Goal: Transaction & Acquisition: Purchase product/service

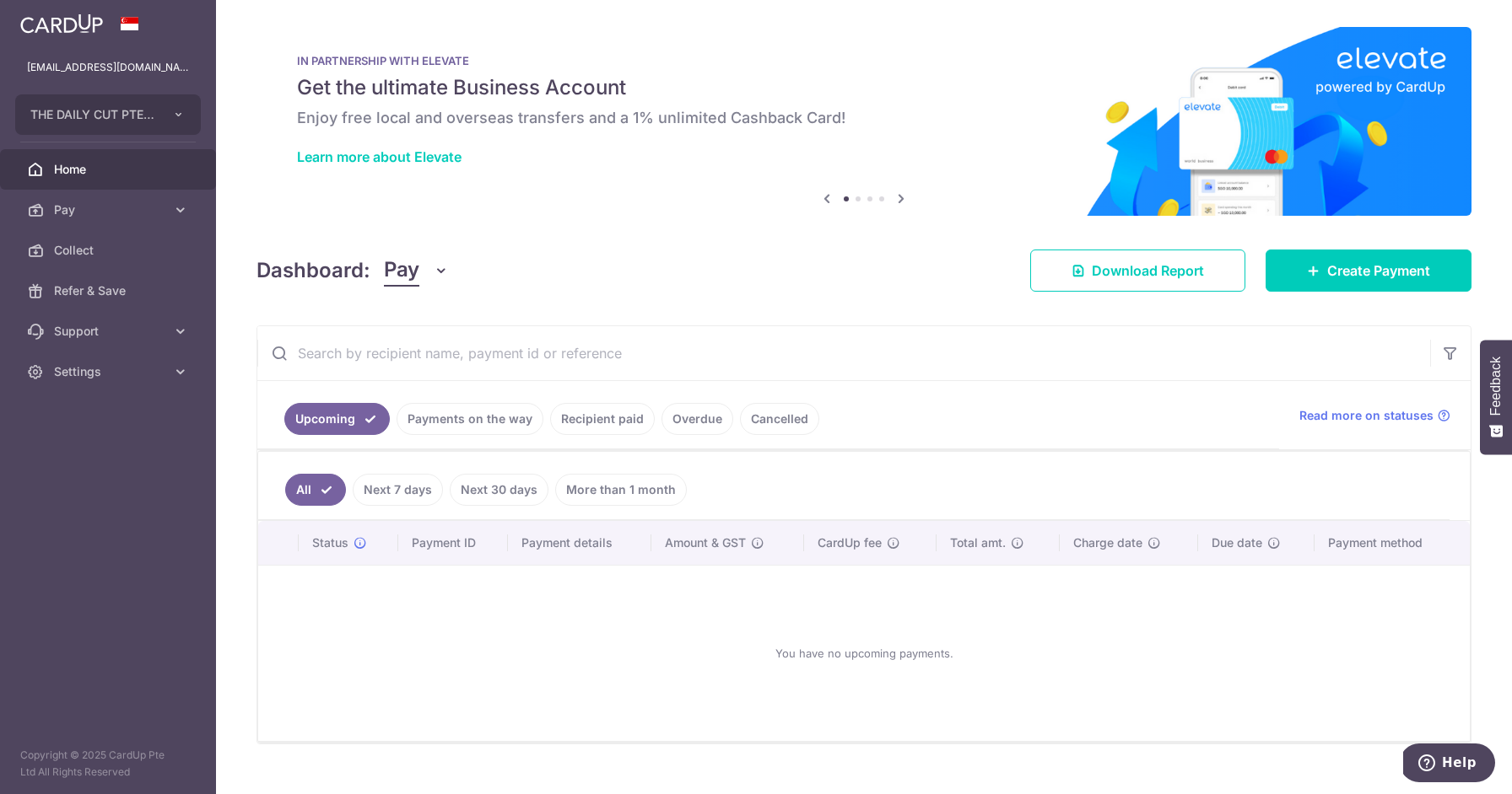
click at [605, 419] on link "Recipient paid" at bounding box center [602, 419] width 105 height 32
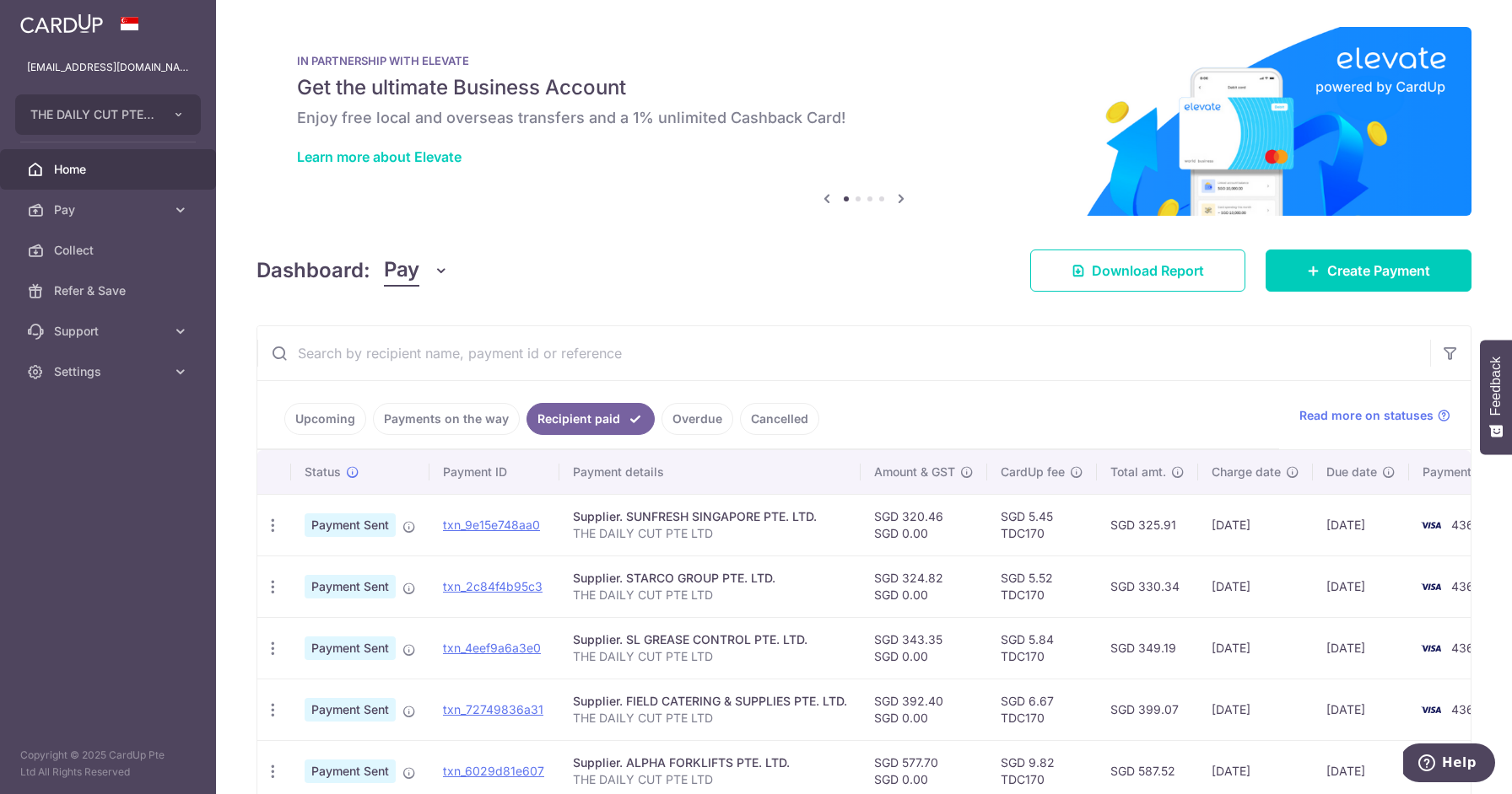
click at [602, 363] on input "text" at bounding box center [843, 353] width 1173 height 54
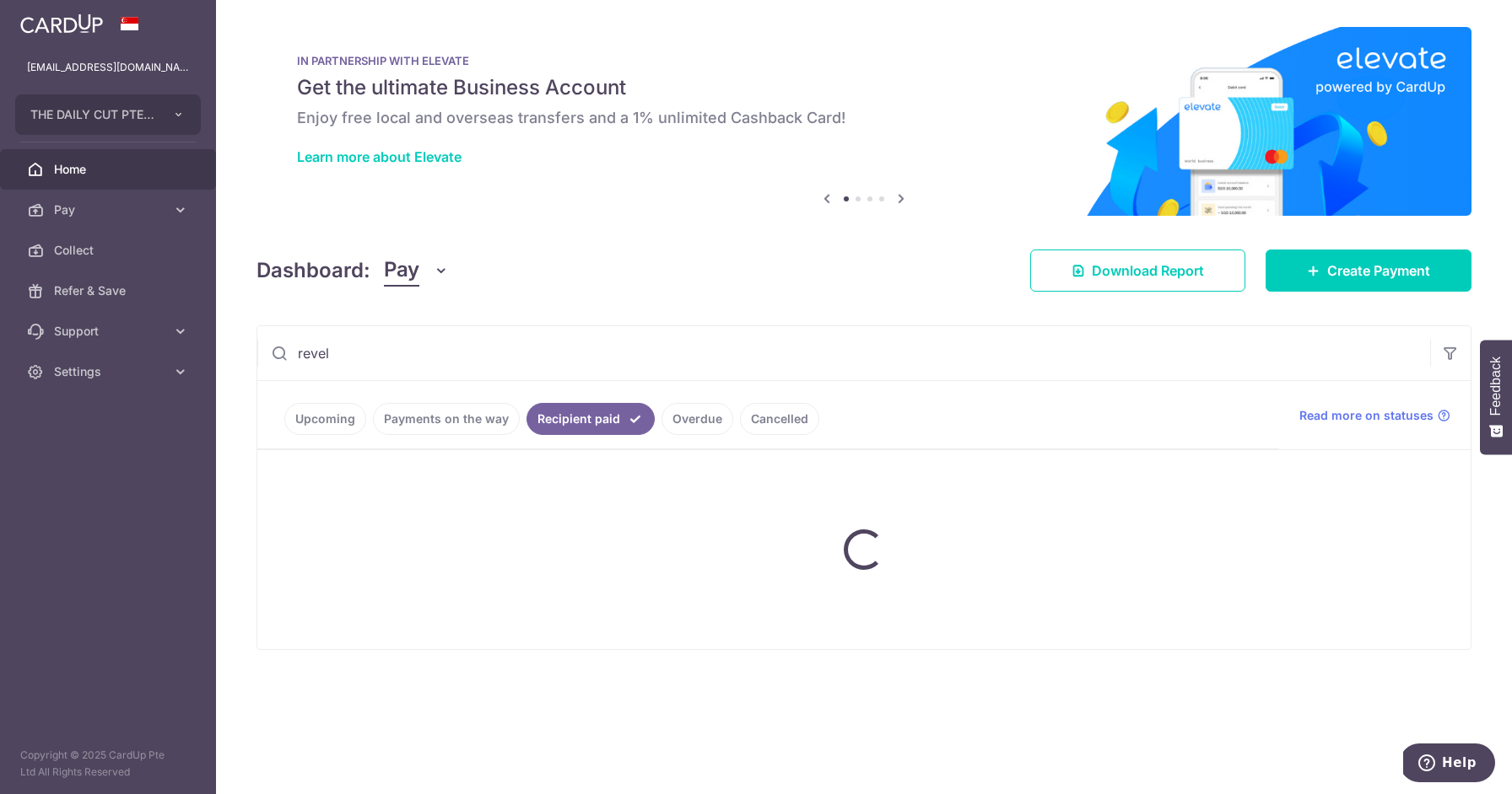
type input "revel"
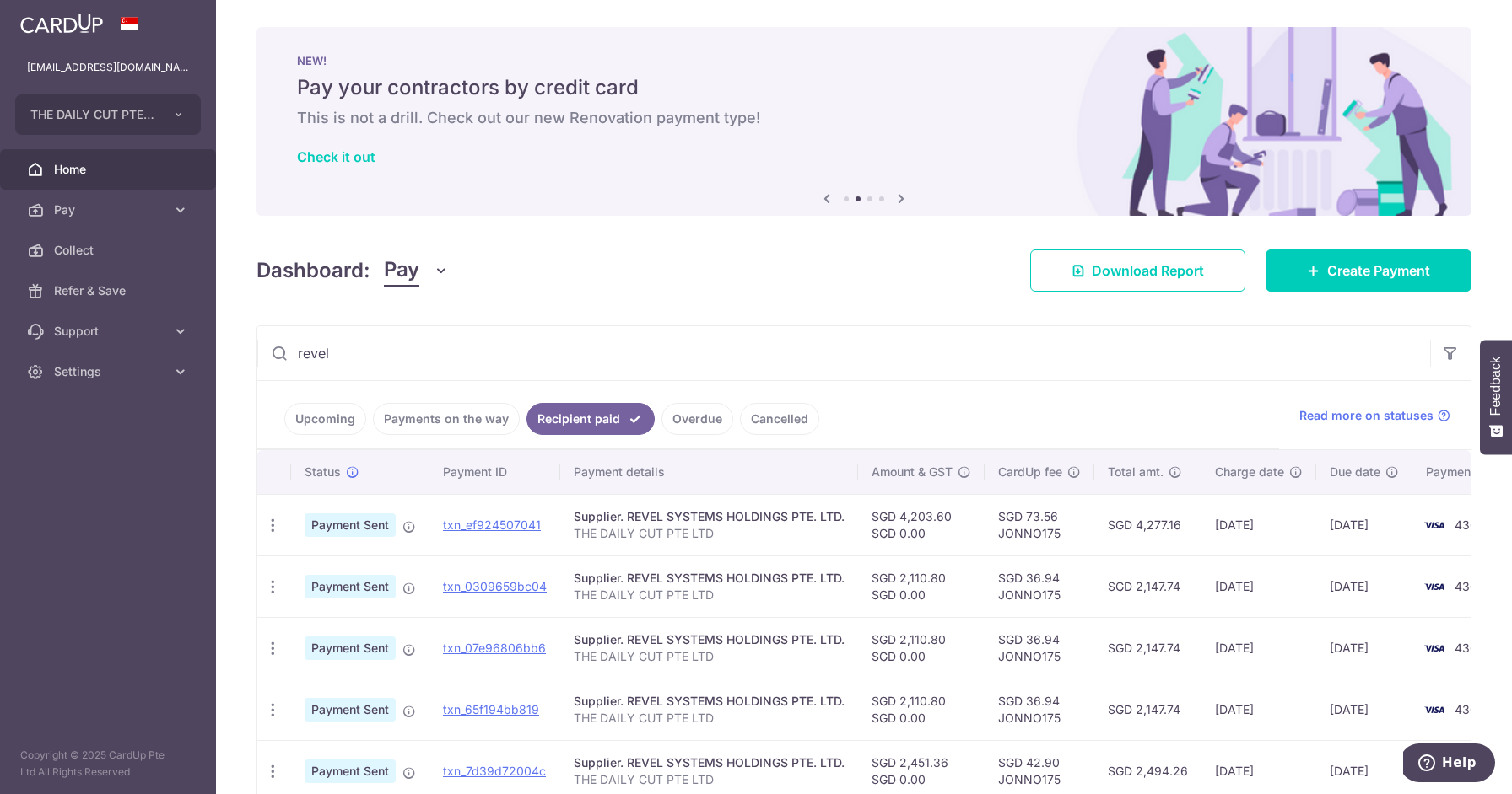
drag, startPoint x: 1365, startPoint y: 341, endPoint x: 1353, endPoint y: 301, distance: 41.8
click at [1362, 339] on input "revel" at bounding box center [843, 353] width 1173 height 54
click at [1349, 272] on span "Create Payment" at bounding box center [1378, 270] width 103 height 20
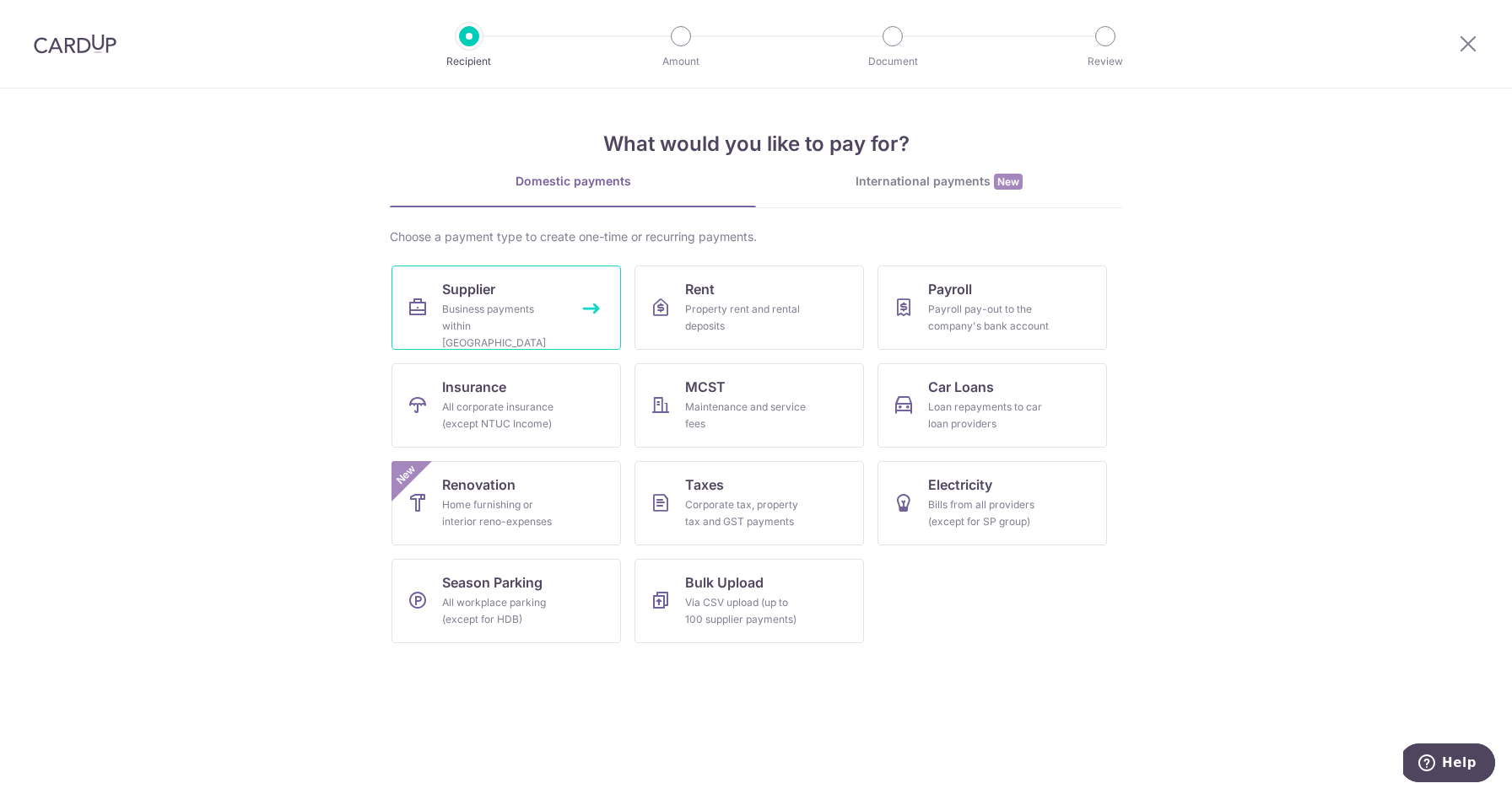
click at [527, 304] on div "Business payments within Singapore" at bounding box center [502, 325] width 121 height 51
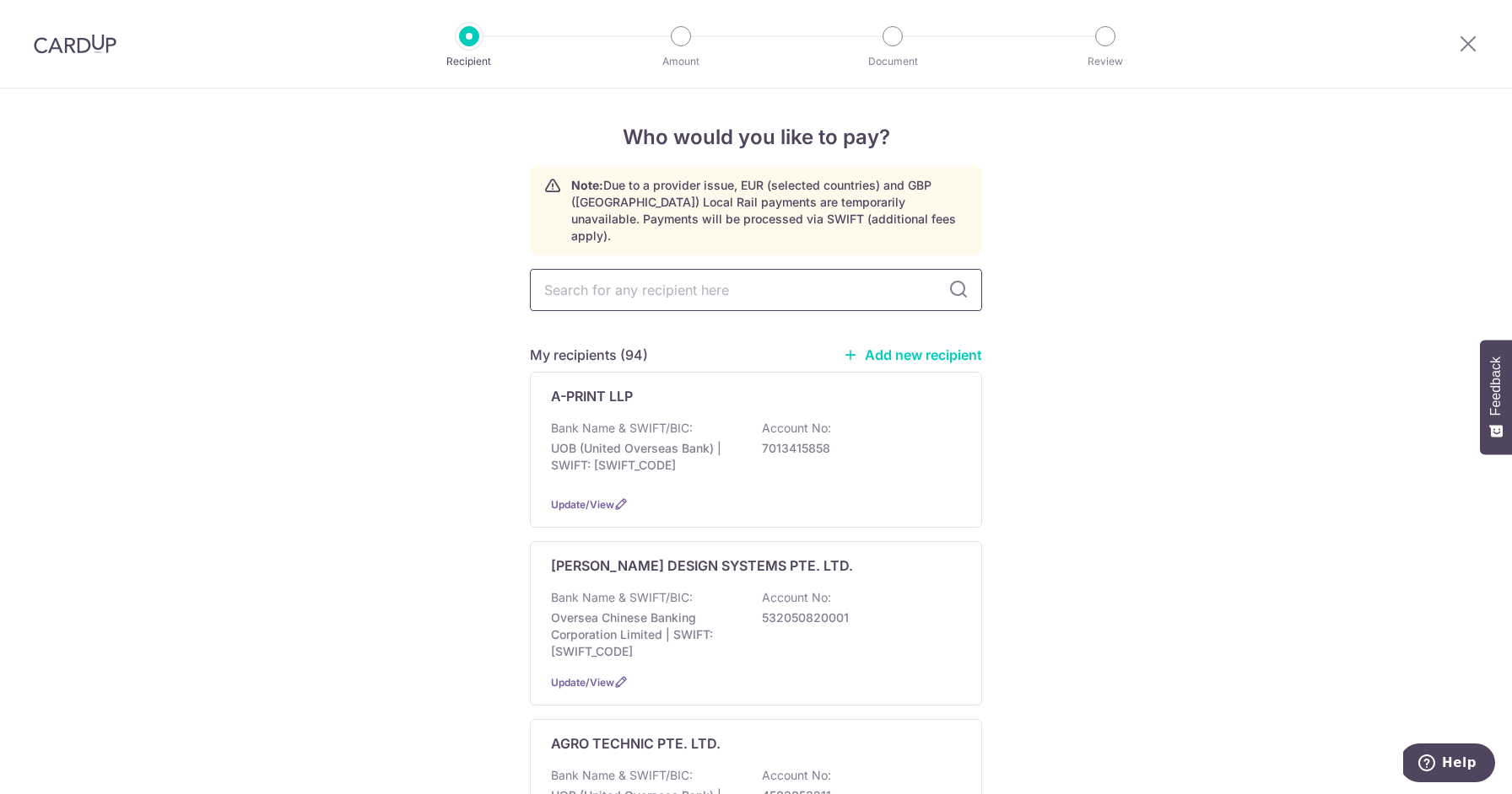
click at [692, 277] on input "text" at bounding box center [755, 290] width 452 height 42
type input "revel"
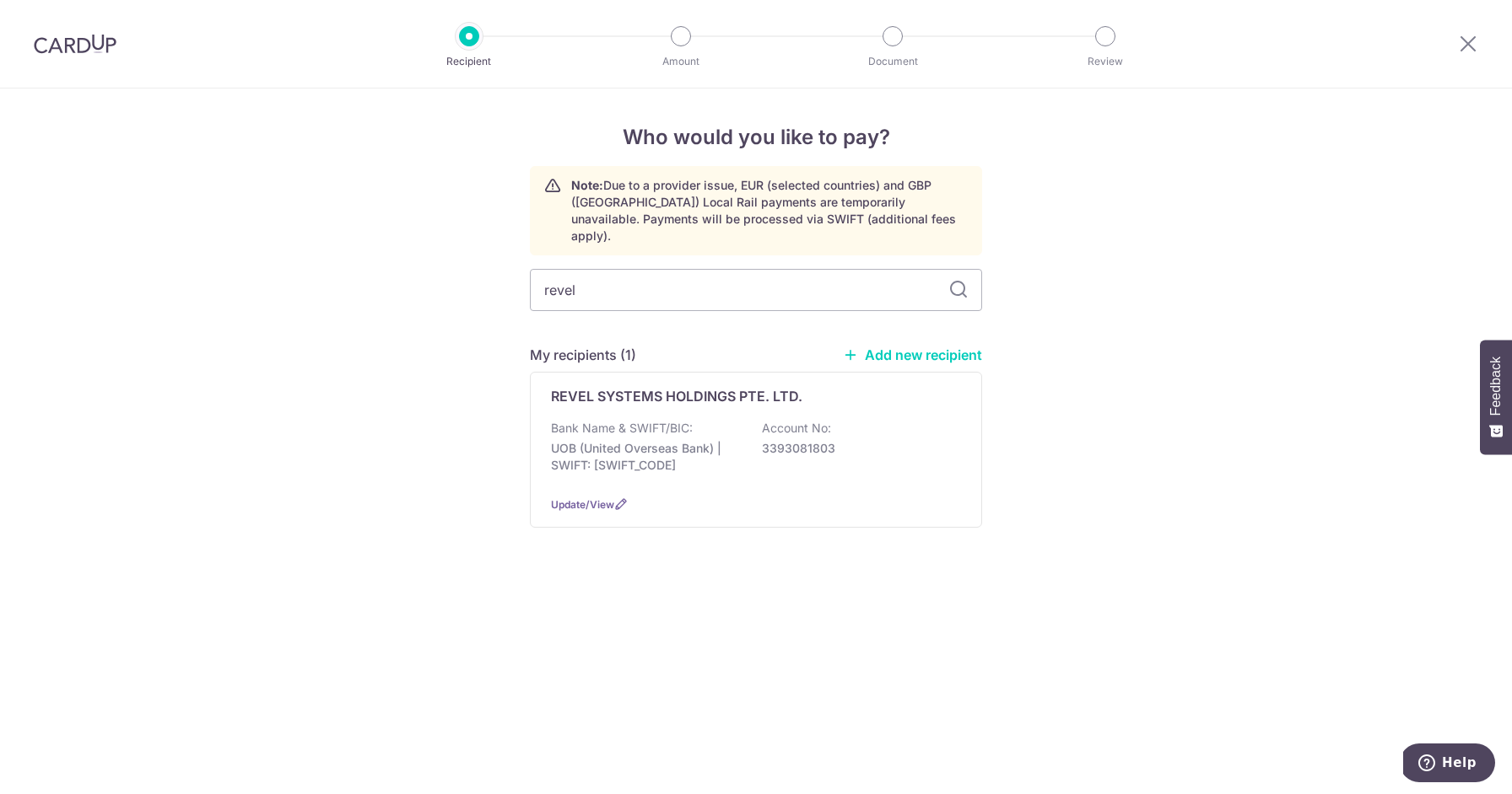
click at [751, 396] on div "REVEL SYSTEMS HOLDINGS PTE. LTD. Bank Name & SWIFT/BIC: UOB (United Overseas Ba…" at bounding box center [755, 449] width 452 height 156
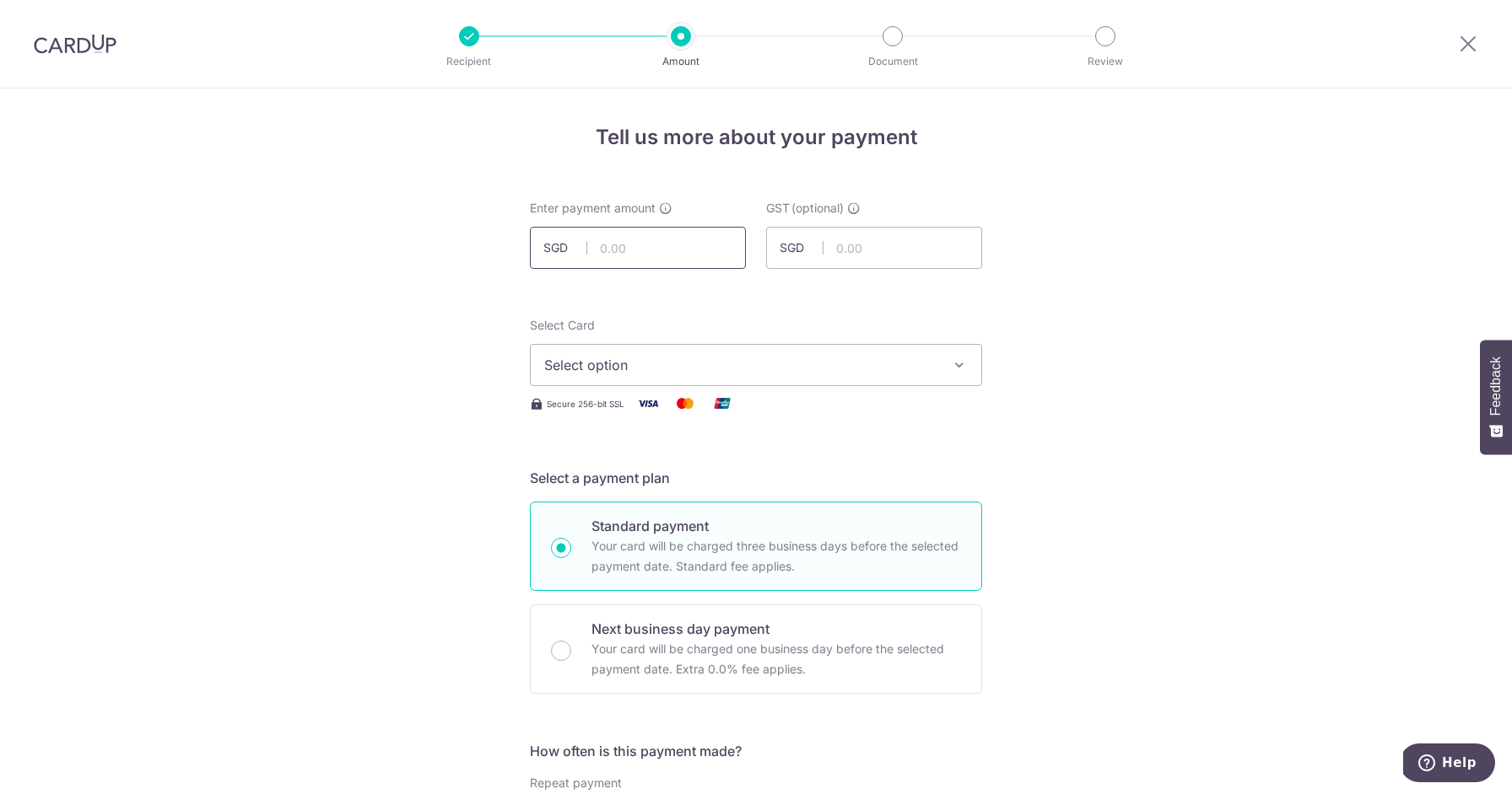
click at [640, 247] on input "text" at bounding box center [637, 248] width 216 height 42
paste input "2,110.80"
type input "2,110.80"
click at [621, 366] on span "Select option" at bounding box center [740, 365] width 393 height 20
click at [626, 485] on span "**** 4369" at bounding box center [618, 485] width 65 height 20
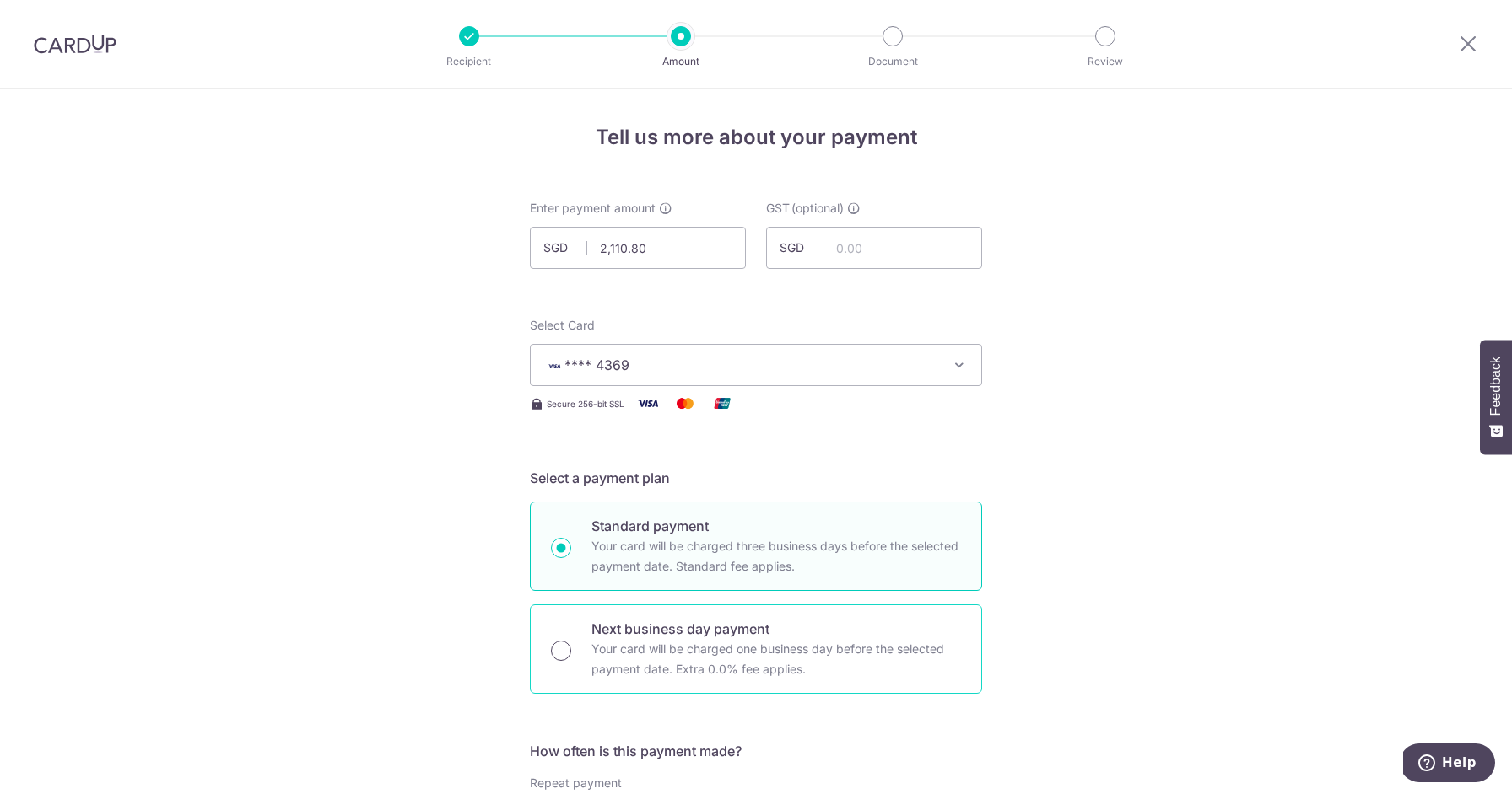
click at [557, 651] on input "Next business day payment Your card will be charged one business day before the…" at bounding box center [560, 650] width 20 height 20
radio input "true"
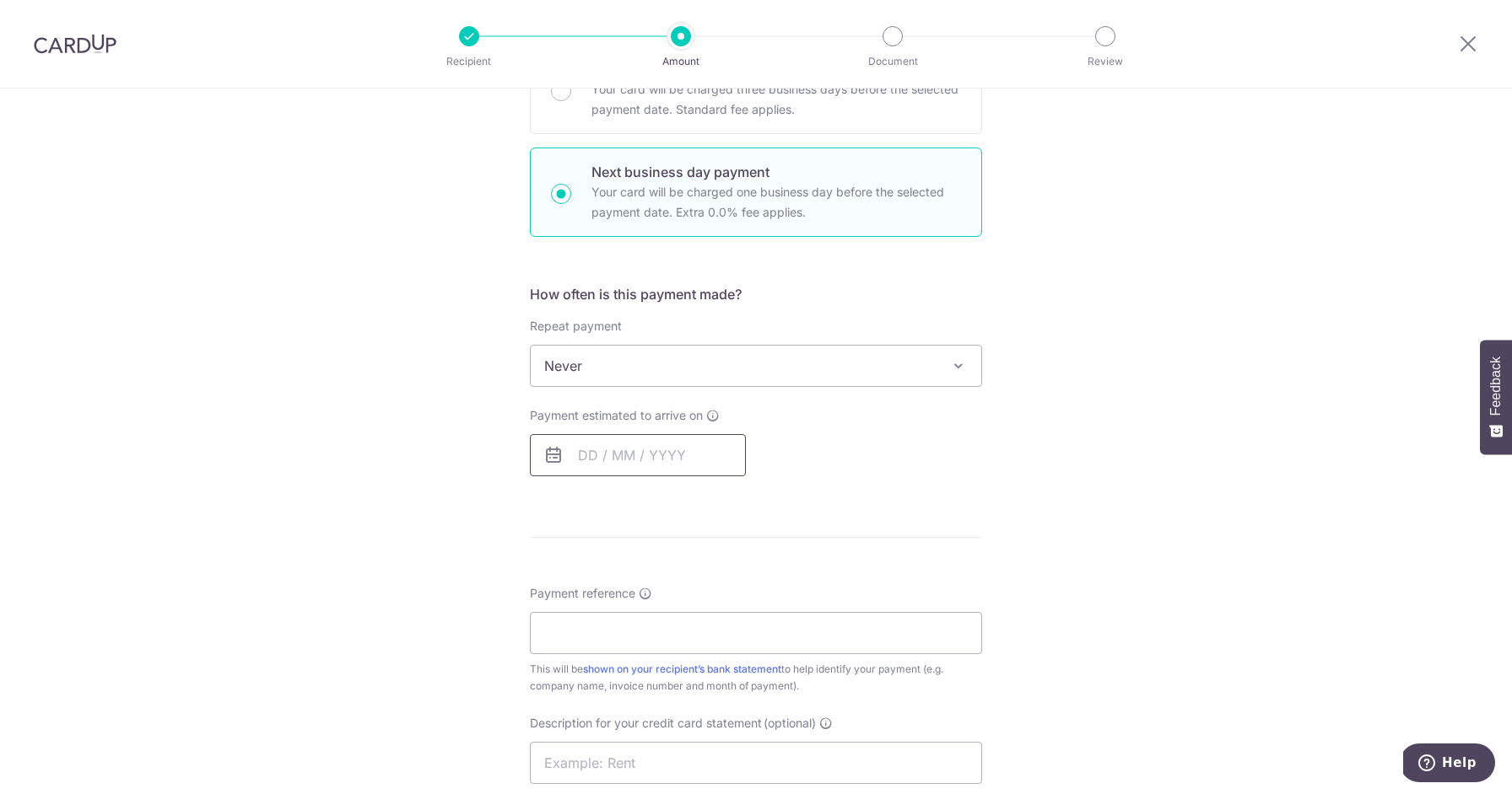
scroll to position [456, 0]
click at [642, 463] on input "text" at bounding box center [637, 456] width 216 height 42
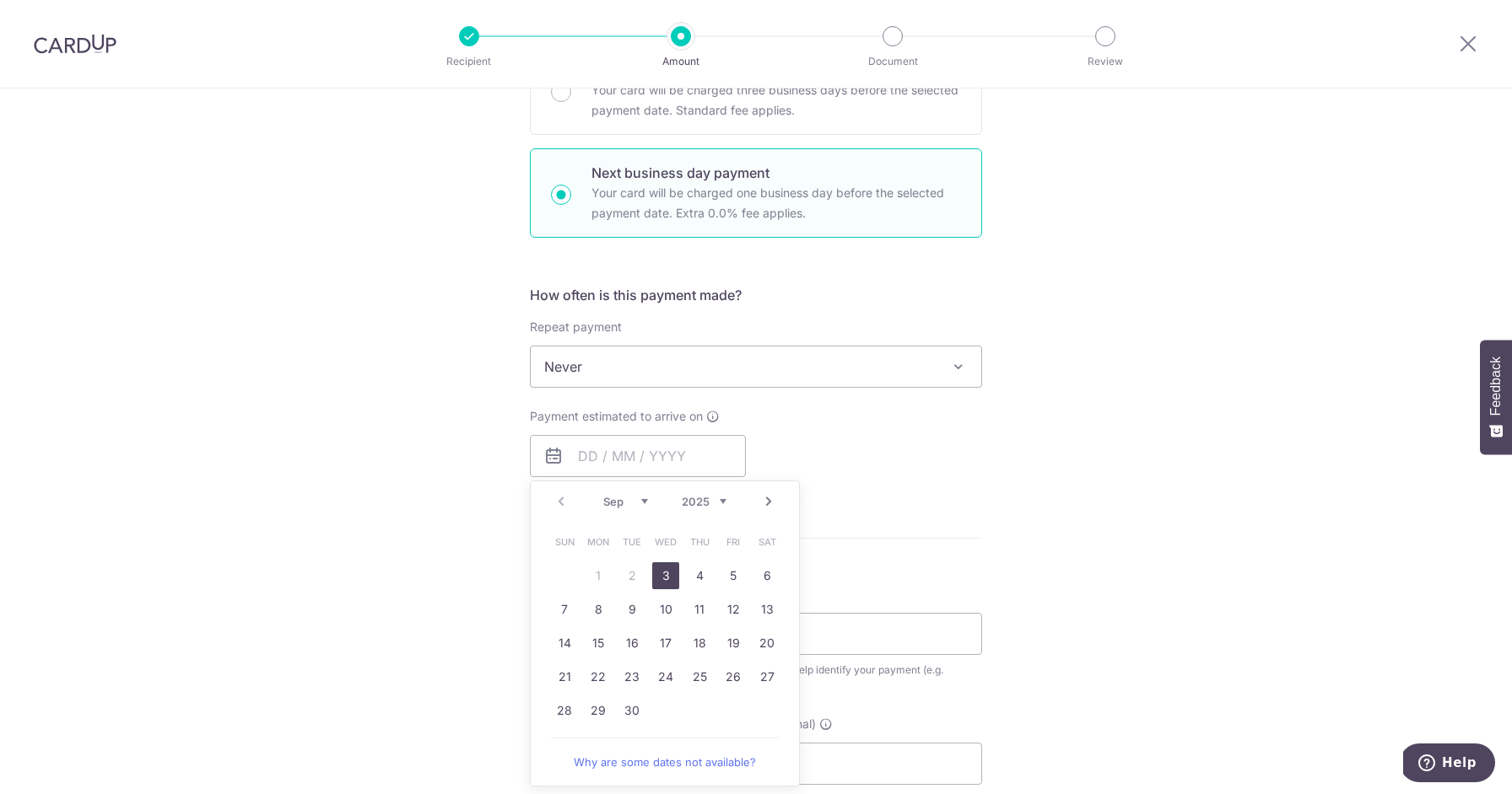
click at [670, 570] on link "3" at bounding box center [666, 576] width 27 height 27
type input "03/09/2025"
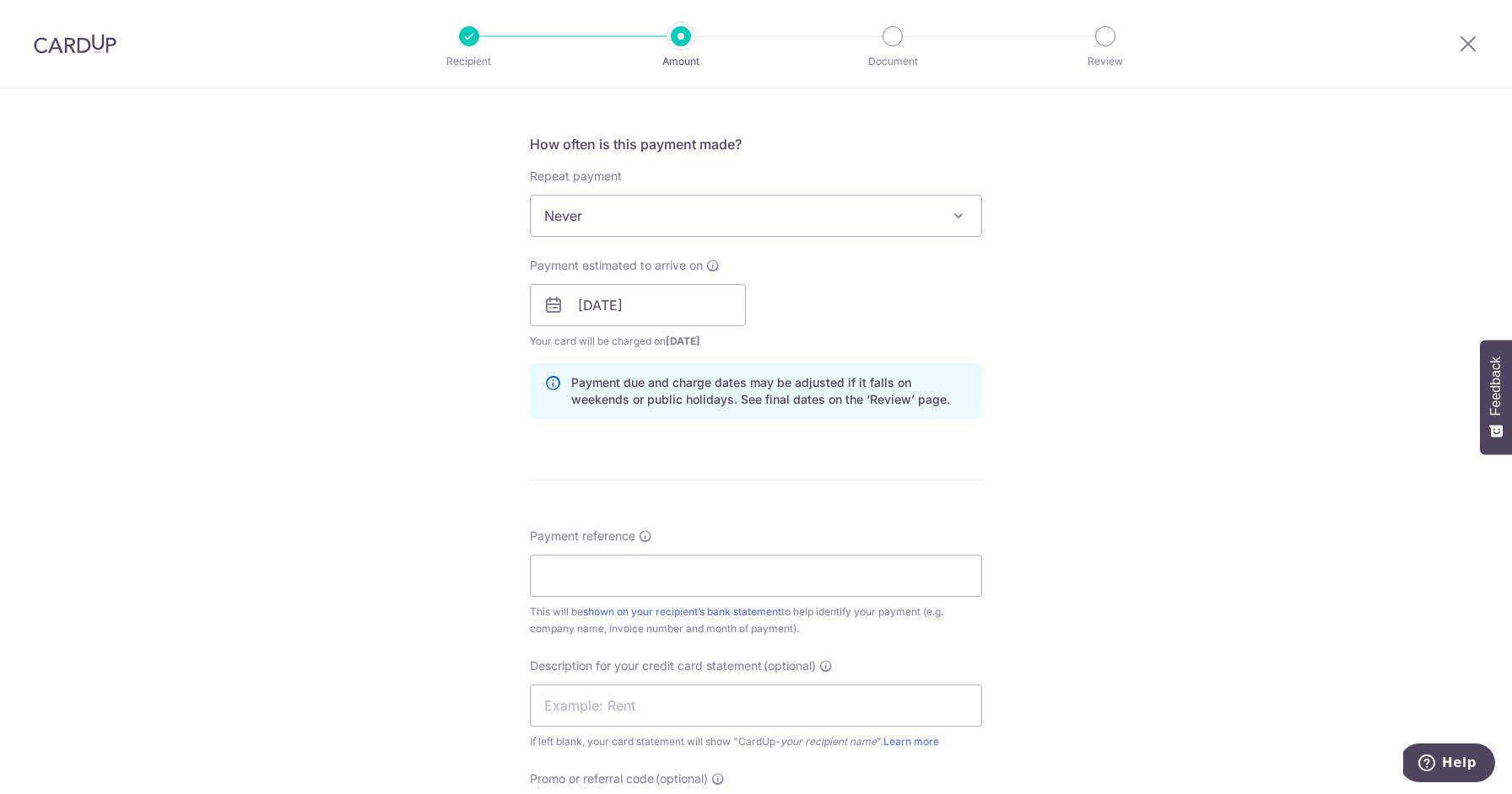
scroll to position [766, 0]
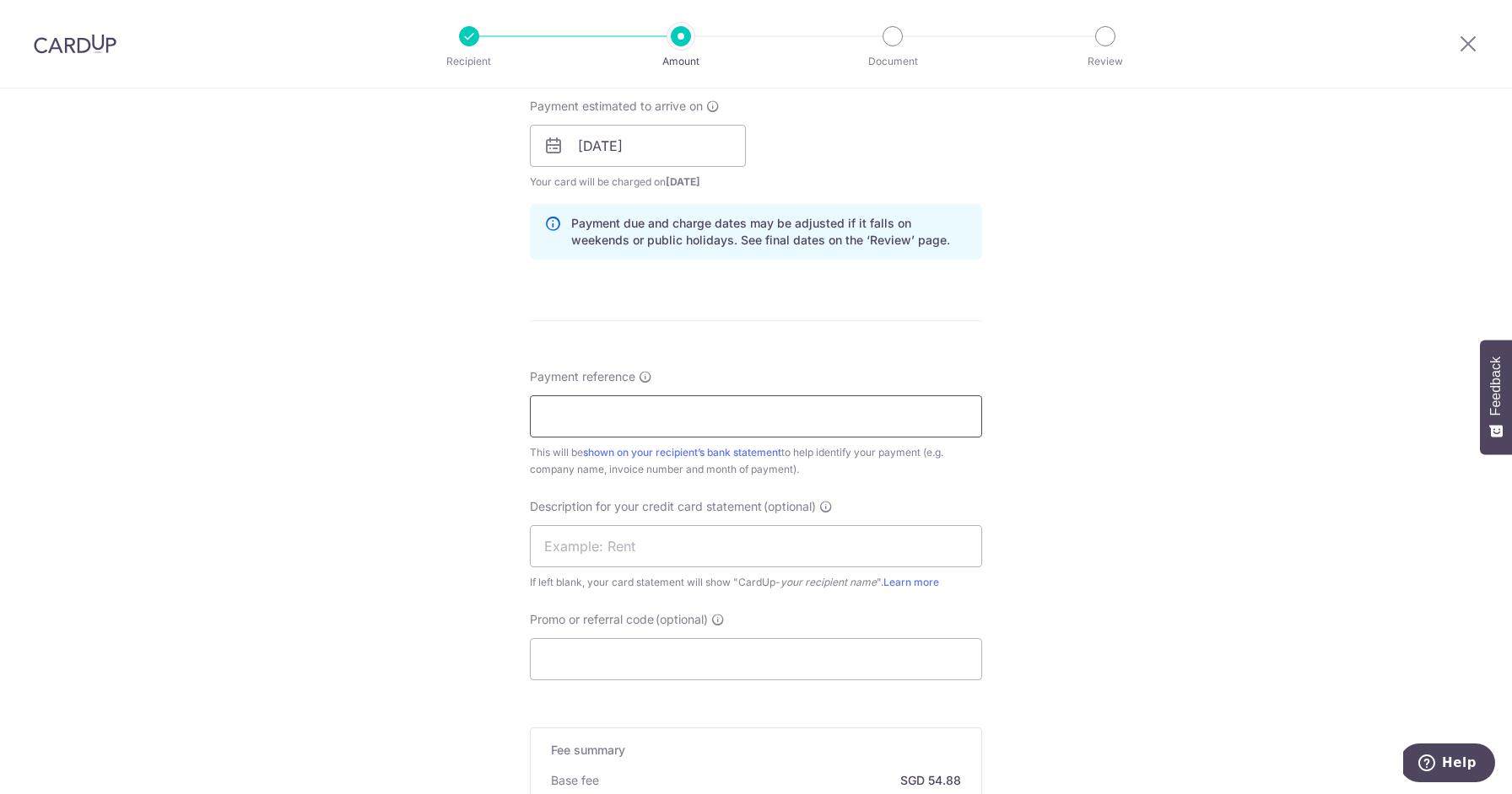
click at [668, 412] on input "Payment reference" at bounding box center [755, 417] width 452 height 42
type input "THE DAILY CUT PTE LTD"
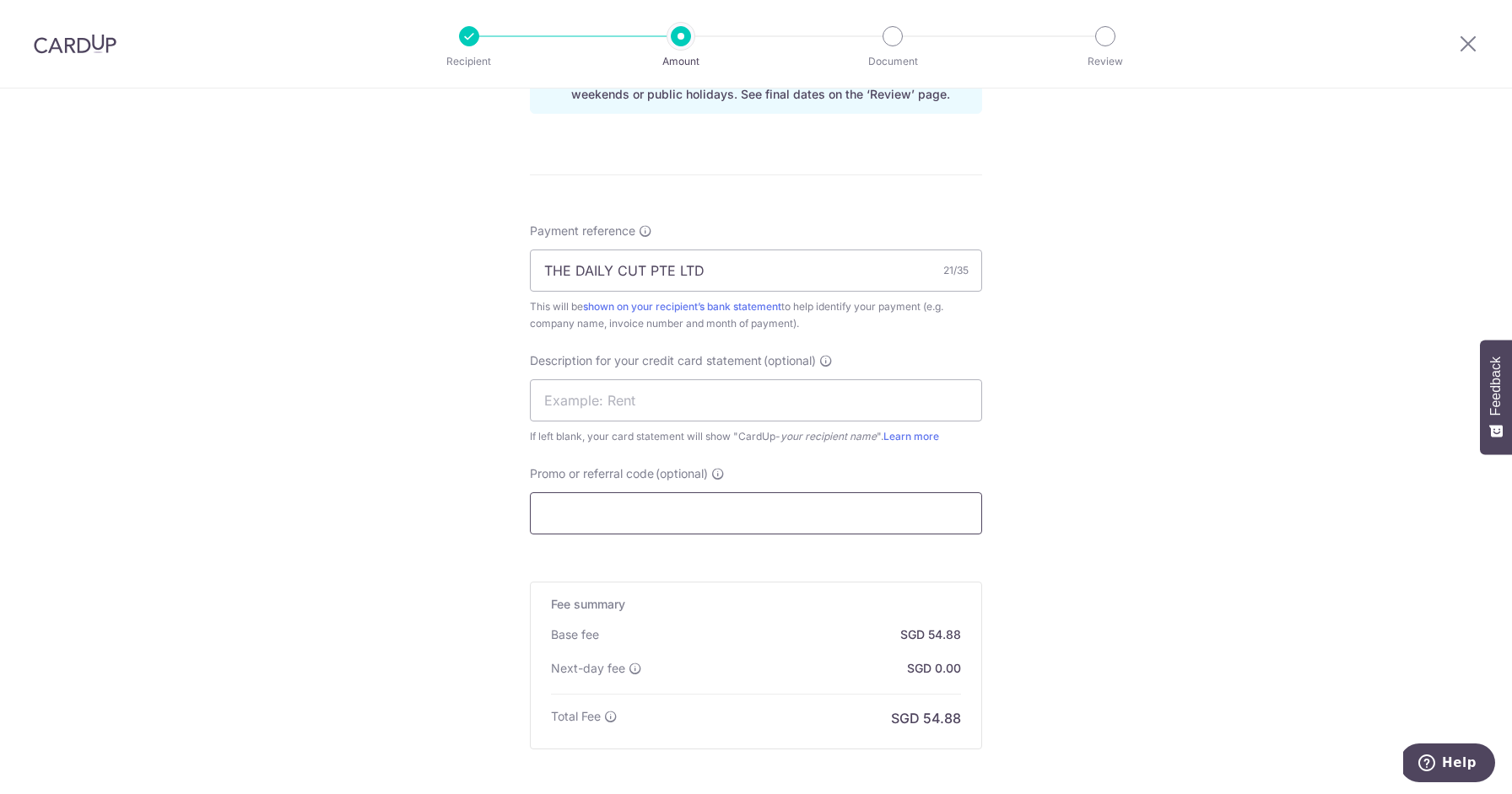
click at [647, 501] on input "Promo or referral code (optional)" at bounding box center [755, 514] width 452 height 42
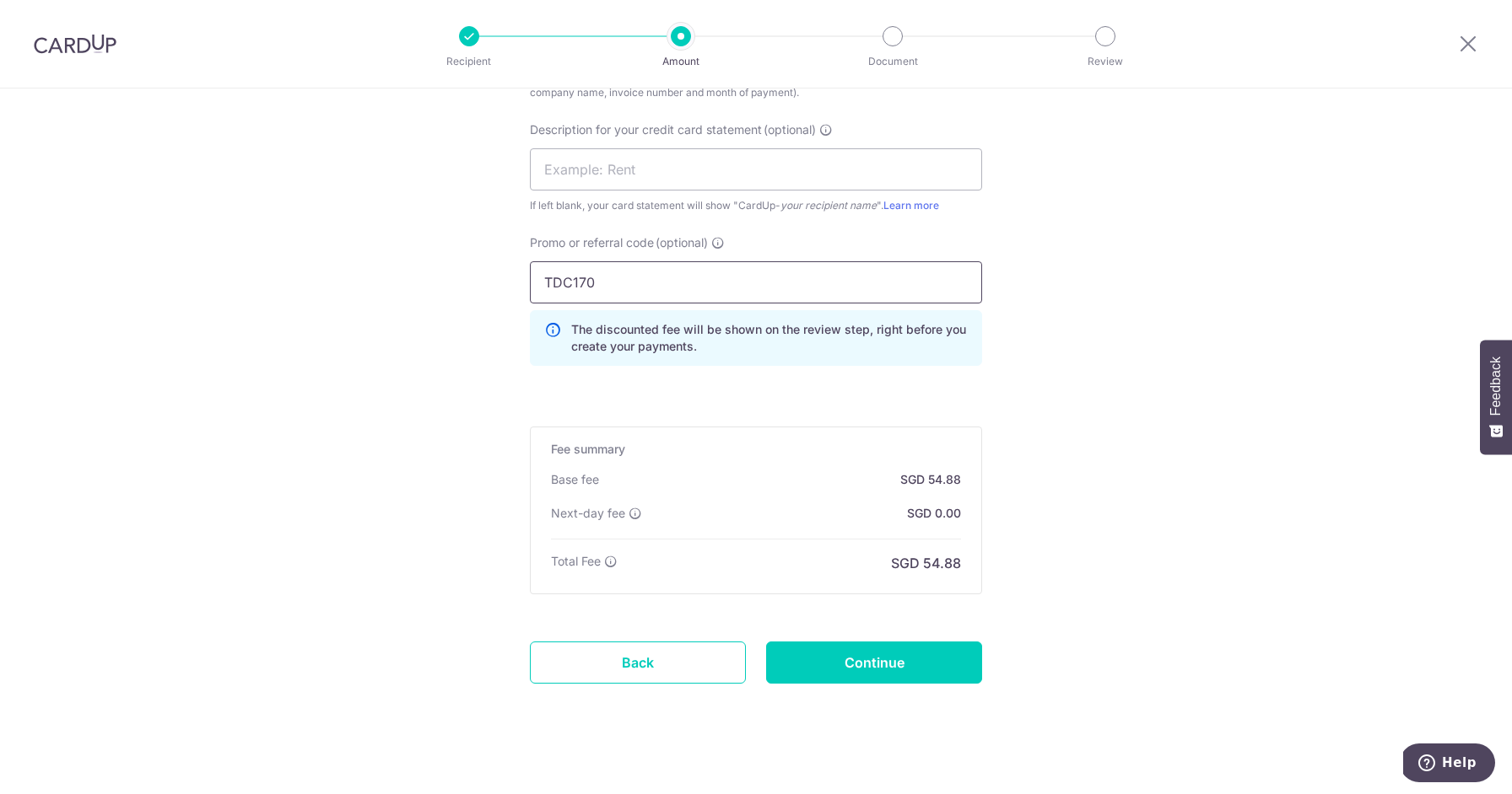
scroll to position [1159, 0]
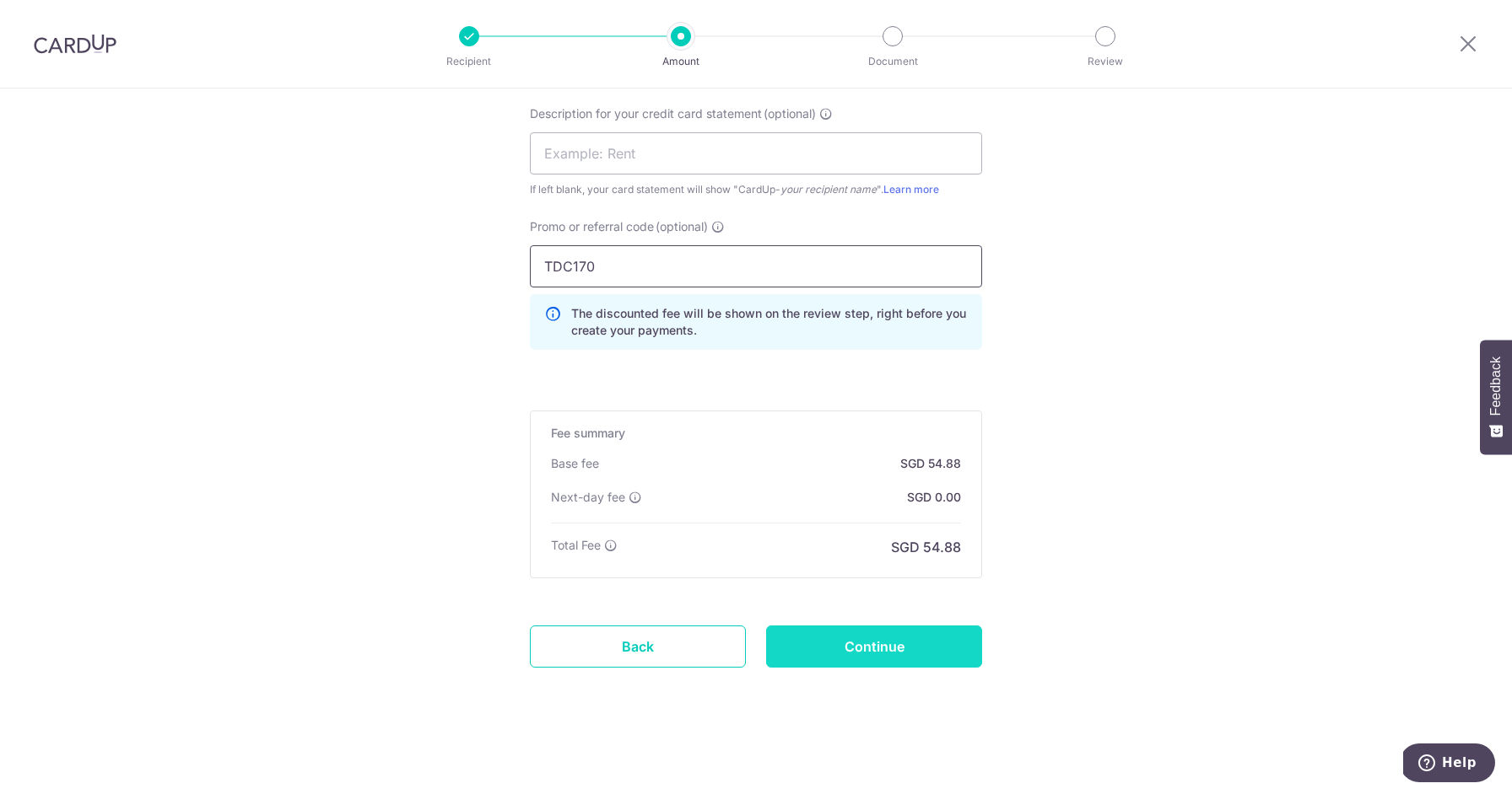
type input "TDC170"
click at [944, 652] on input "Continue" at bounding box center [873, 647] width 216 height 42
type input "Create Schedule"
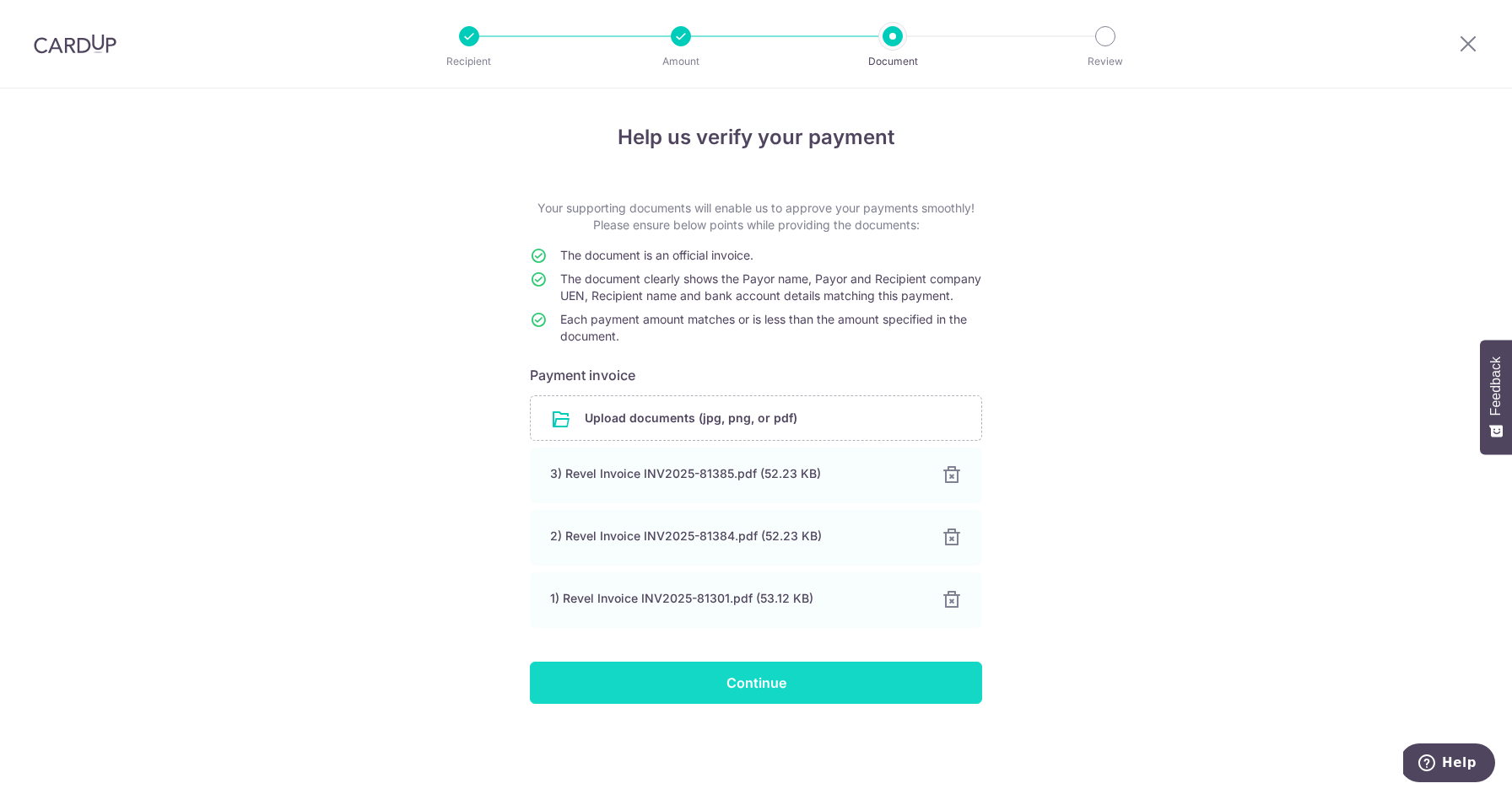
click at [738, 688] on input "Continue" at bounding box center [755, 683] width 452 height 42
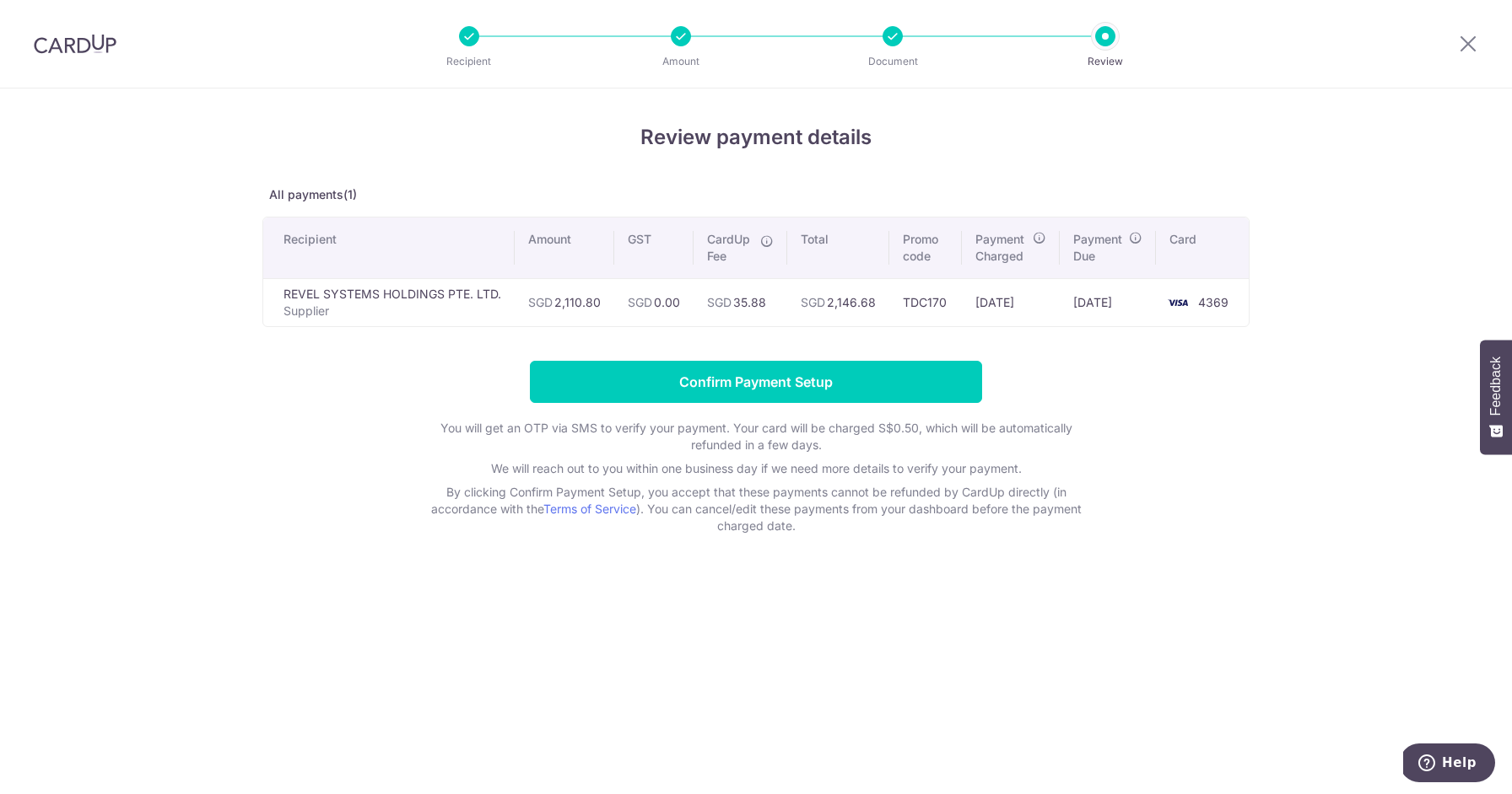
click at [853, 302] on td "SGD 2,146.68" at bounding box center [838, 302] width 102 height 48
copy td "2,146.68"
click at [835, 392] on input "Confirm Payment Setup" at bounding box center [755, 382] width 452 height 42
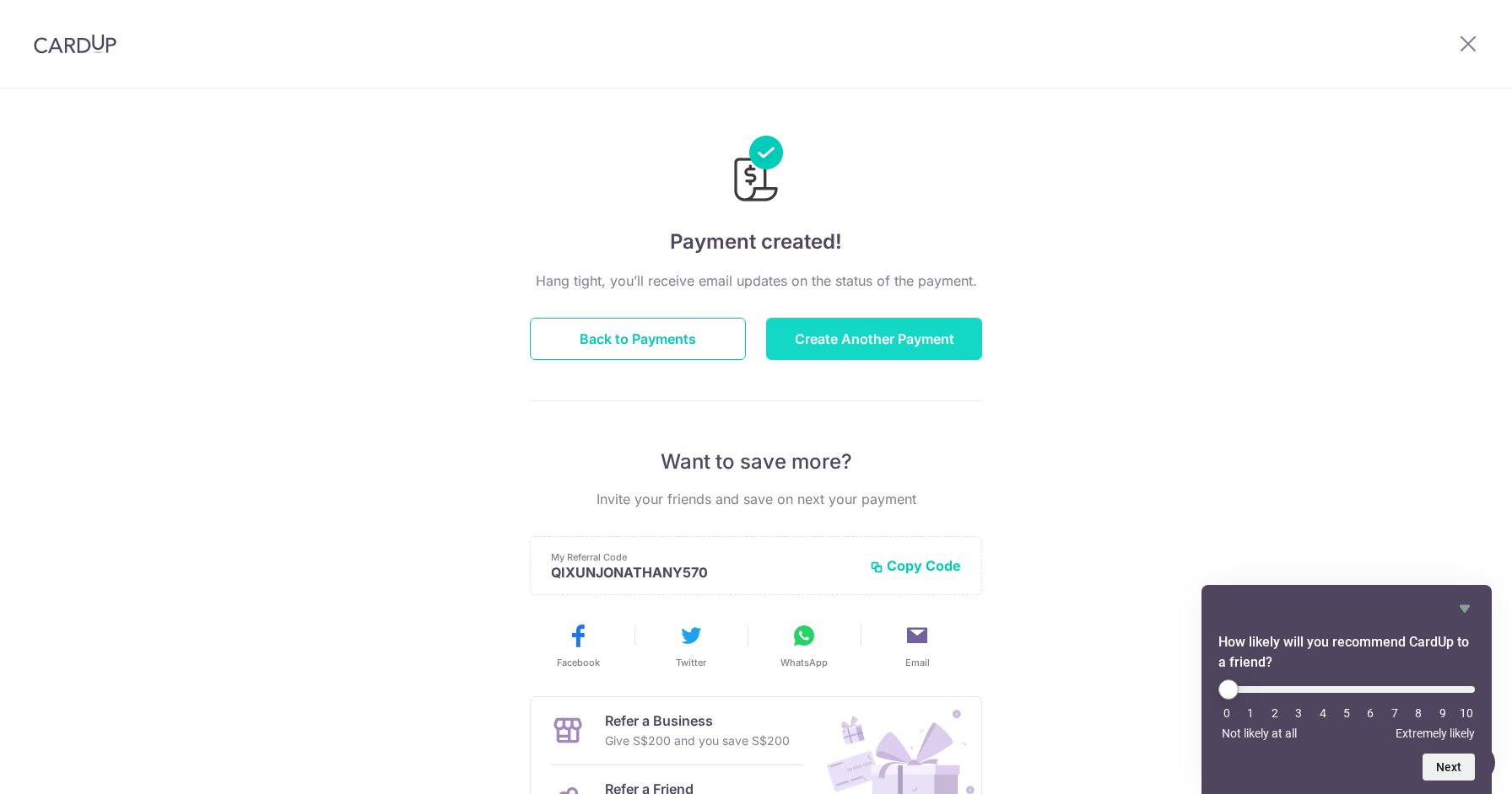
click at [907, 356] on button "Create Another Payment" at bounding box center [873, 339] width 216 height 42
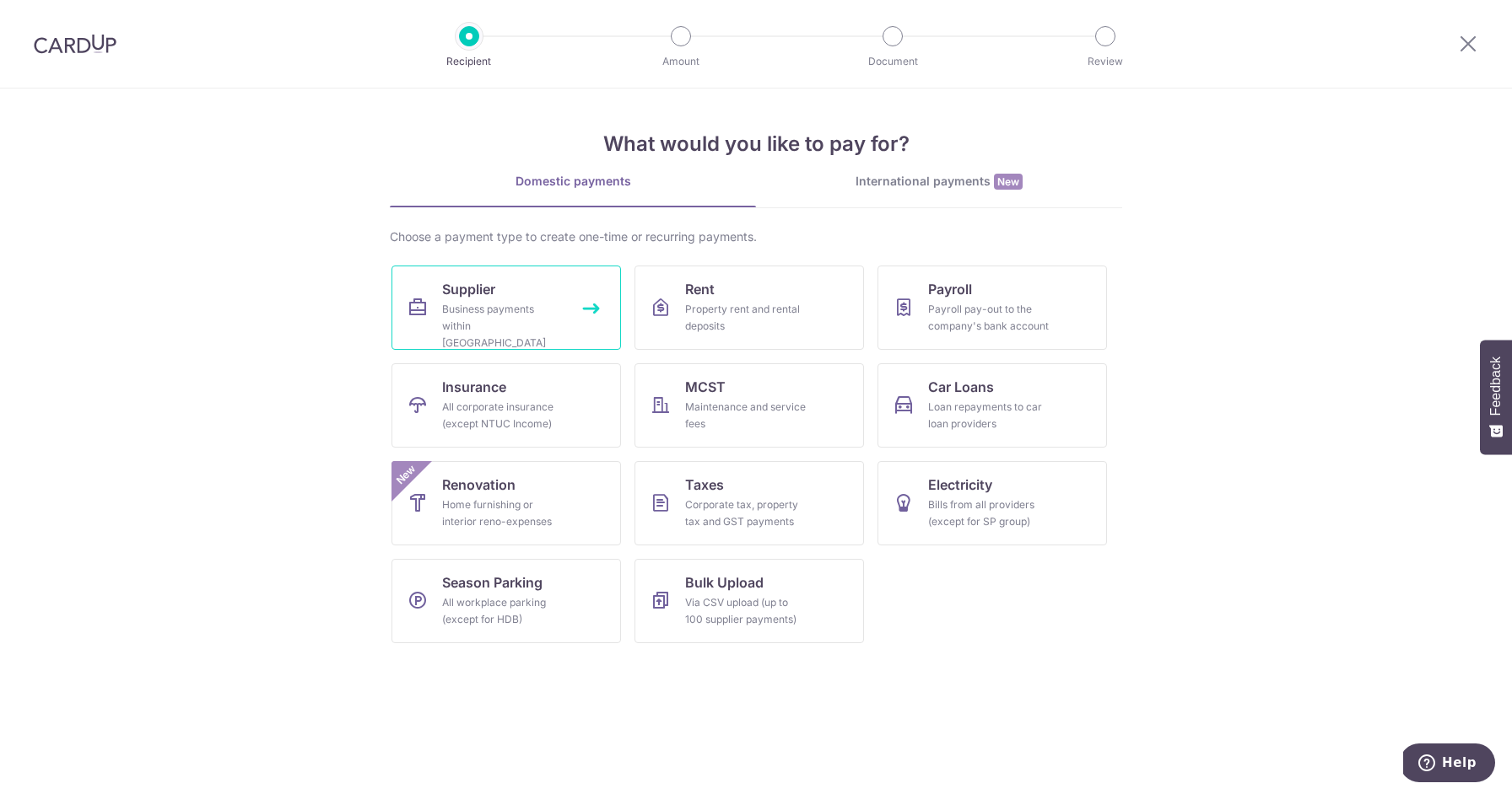
click at [537, 309] on div "Business payments within Singapore" at bounding box center [502, 325] width 121 height 51
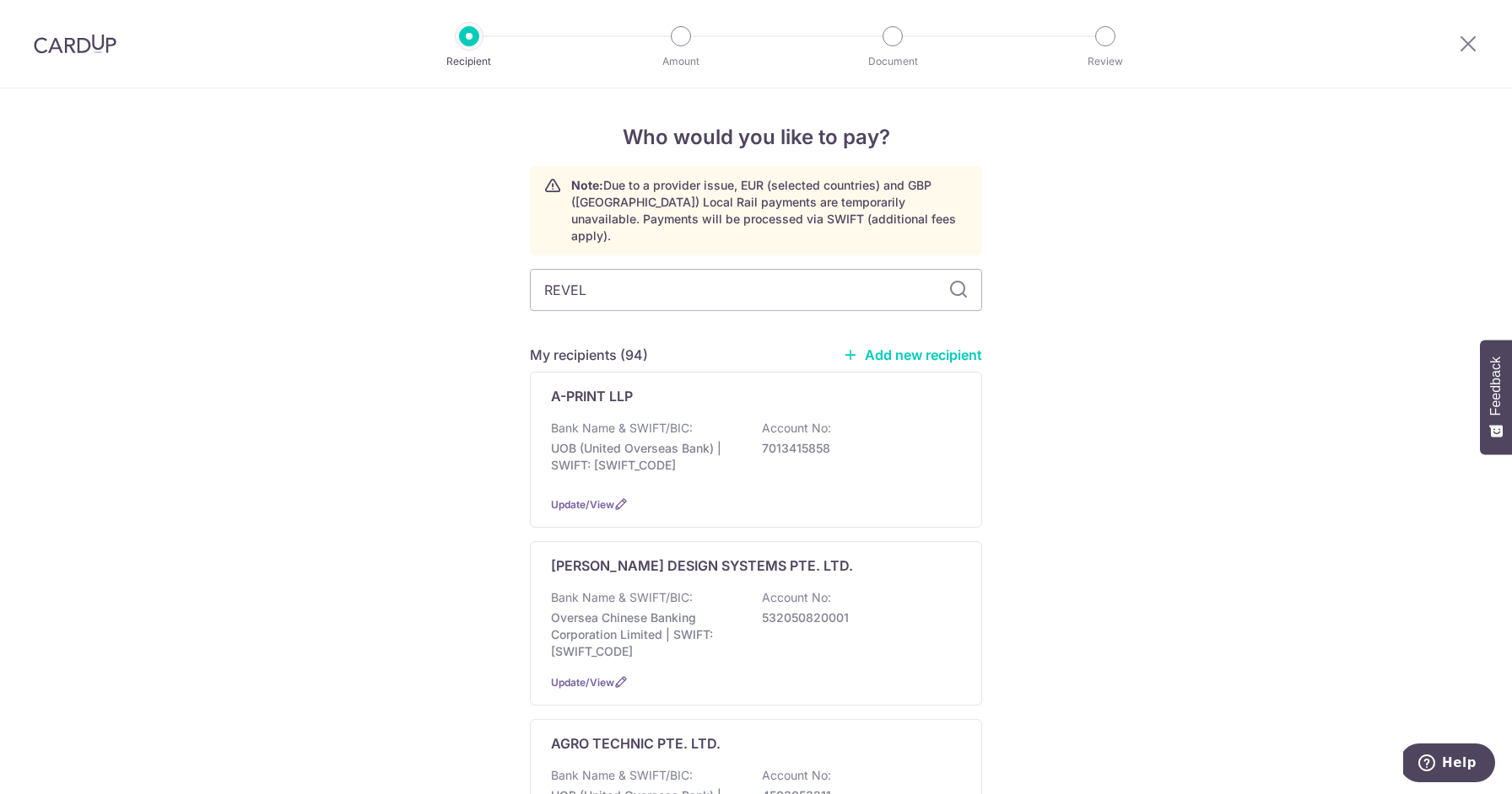
type input "REVEL"
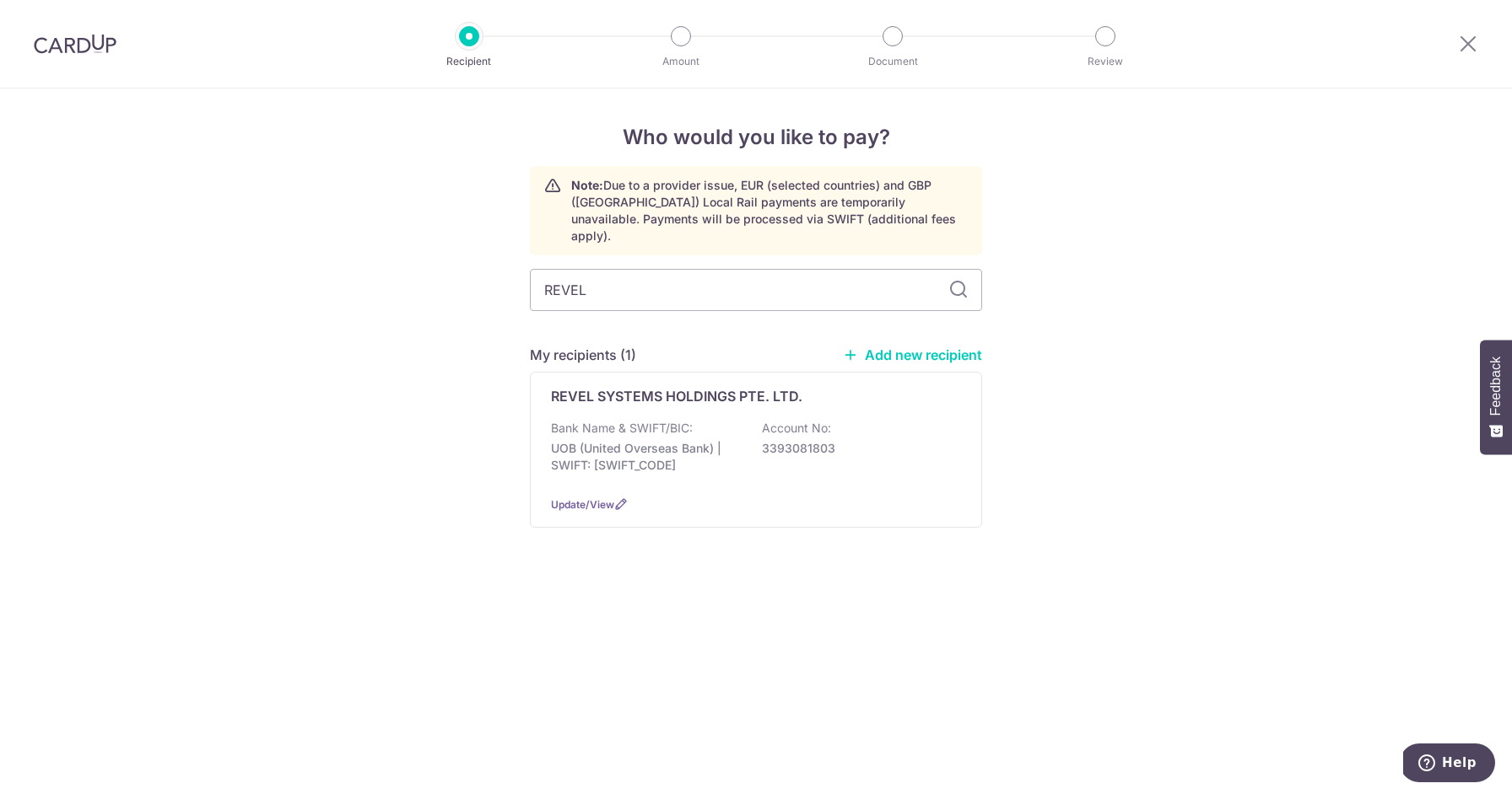
click at [659, 440] on p "UOB (United Overseas Bank) | SWIFT: [SWIFT_CODE]" at bounding box center [645, 456] width 189 height 34
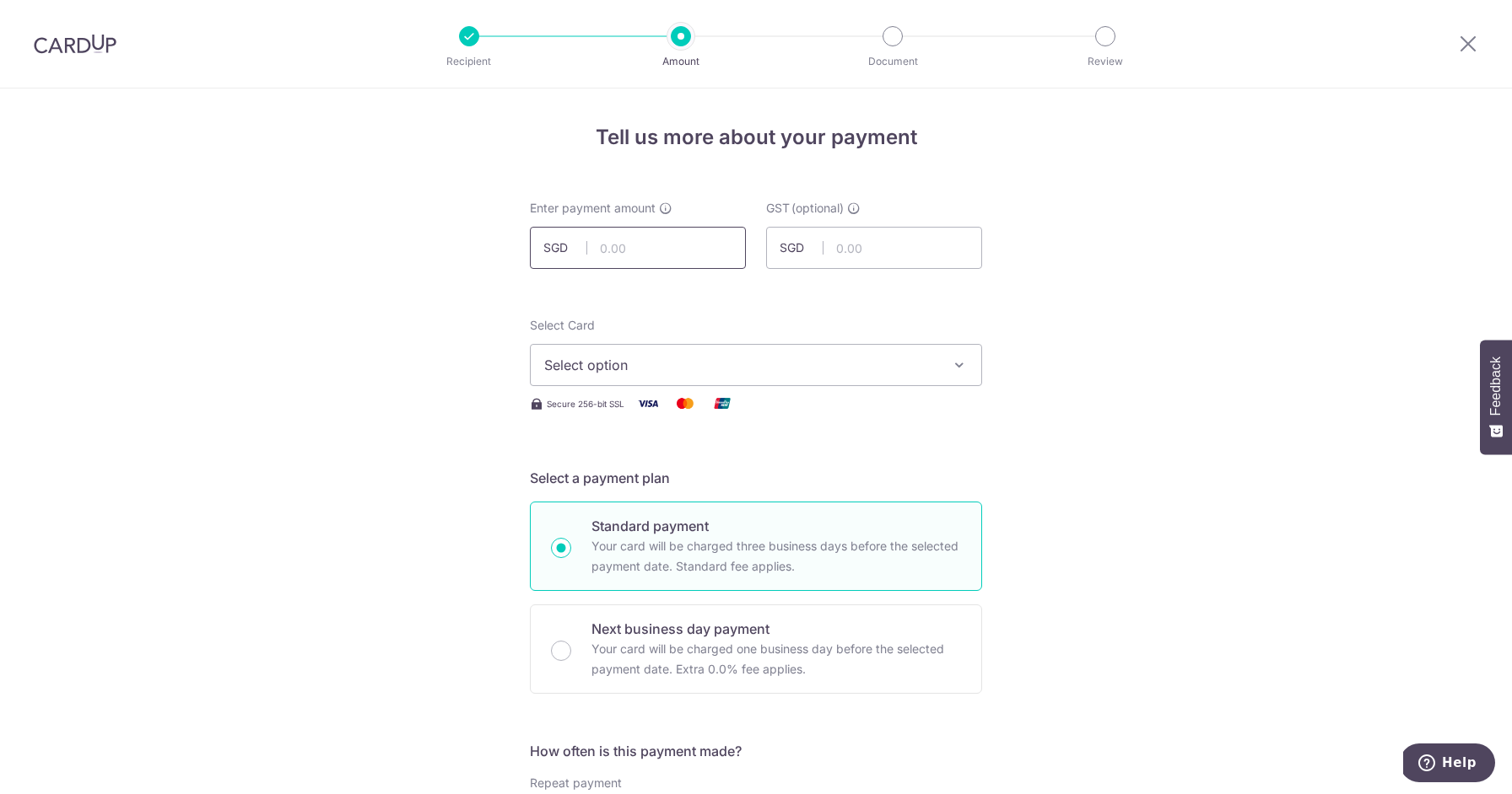
click at [636, 246] on input "text" at bounding box center [637, 248] width 216 height 42
paste input "947.53"
type input "947.53"
click at [612, 370] on span "Select option" at bounding box center [740, 365] width 393 height 20
click at [619, 483] on span "**** 4369" at bounding box center [618, 485] width 65 height 20
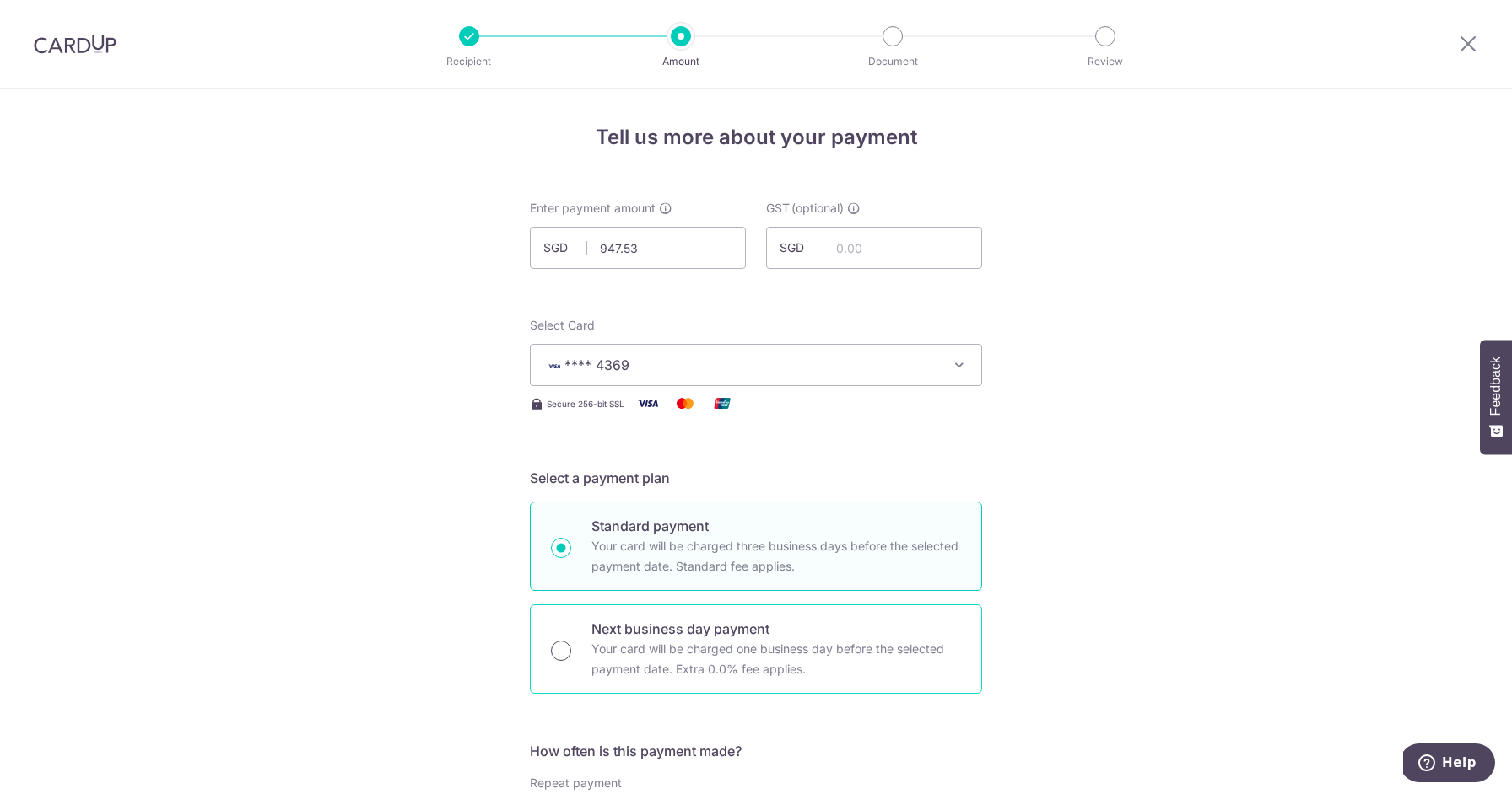
click at [568, 654] on input "Next business day payment Your card will be charged one business day before the…" at bounding box center [560, 650] width 20 height 20
radio input "true"
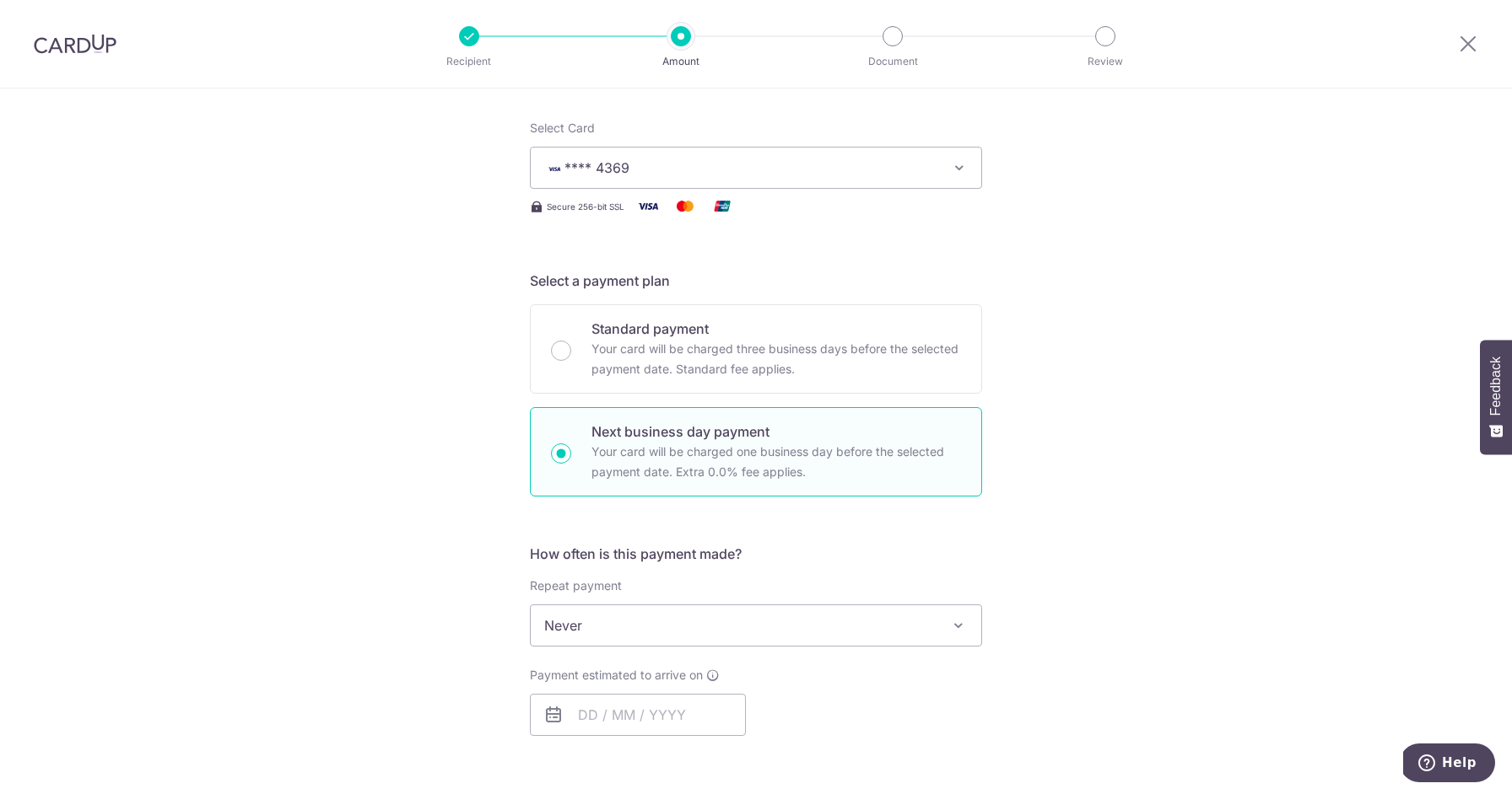
scroll to position [428, 0]
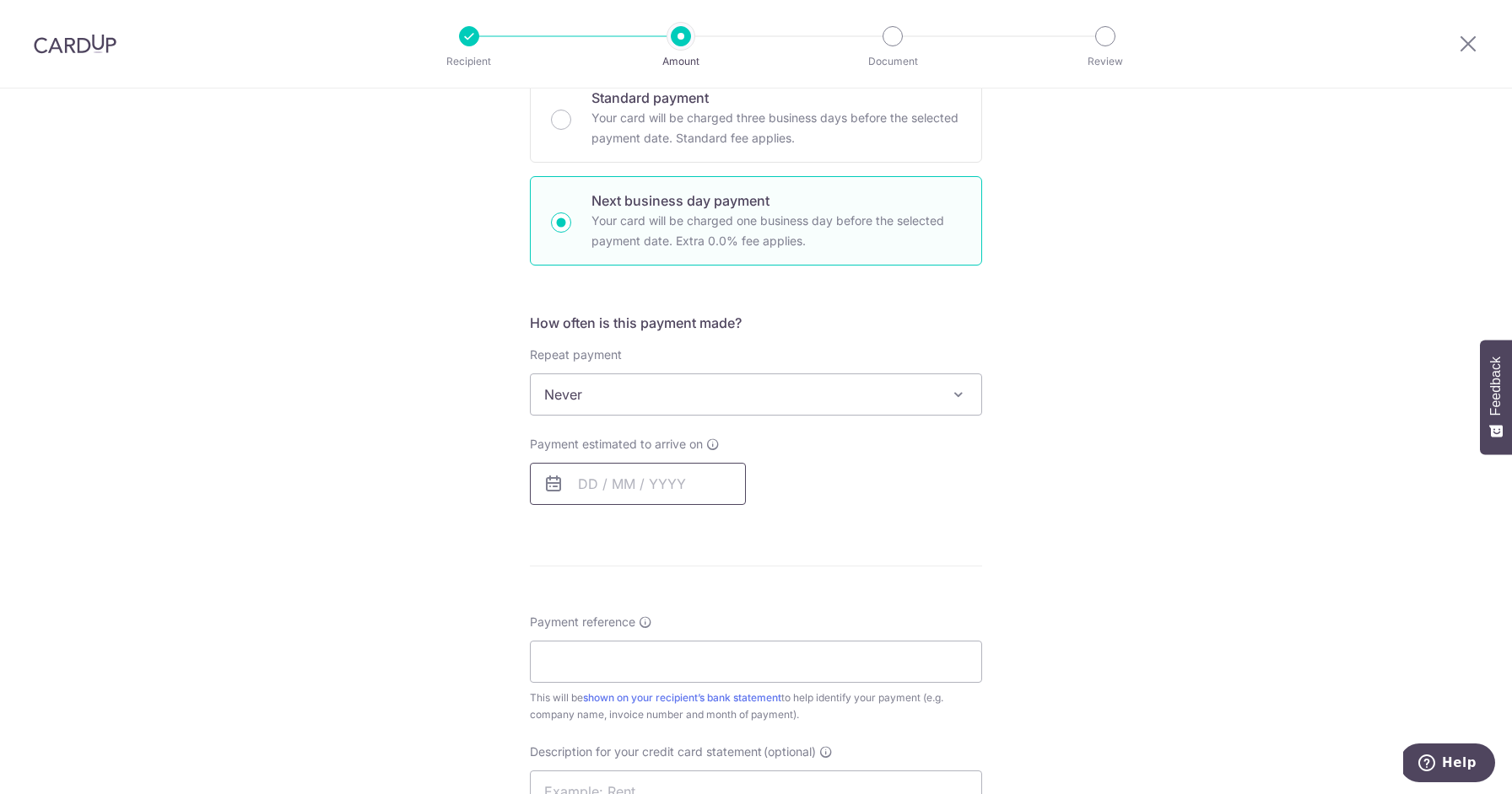
click at [598, 485] on input "text" at bounding box center [637, 484] width 216 height 42
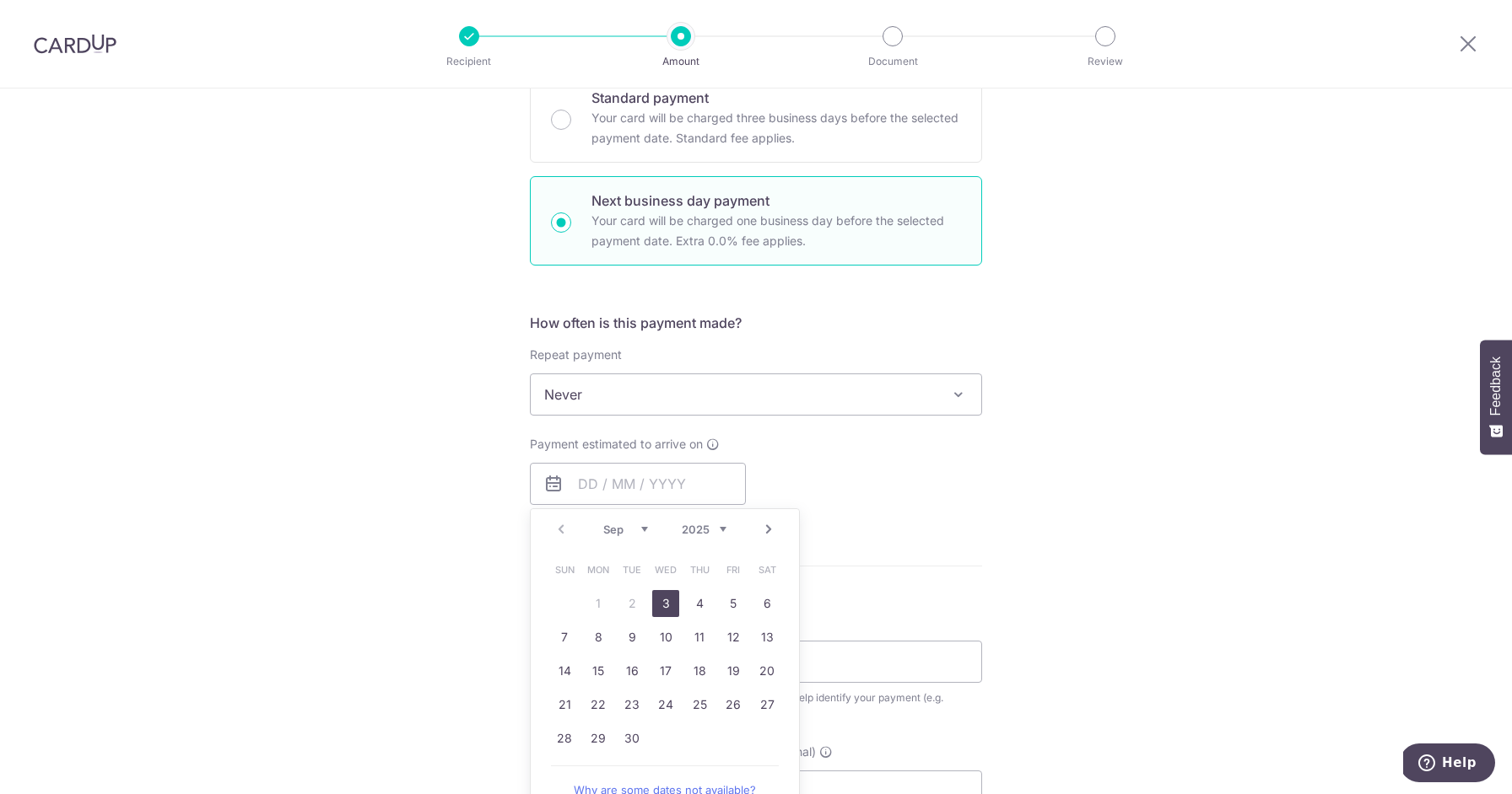
click at [668, 605] on link "3" at bounding box center [666, 604] width 27 height 27
type input "03/09/2025"
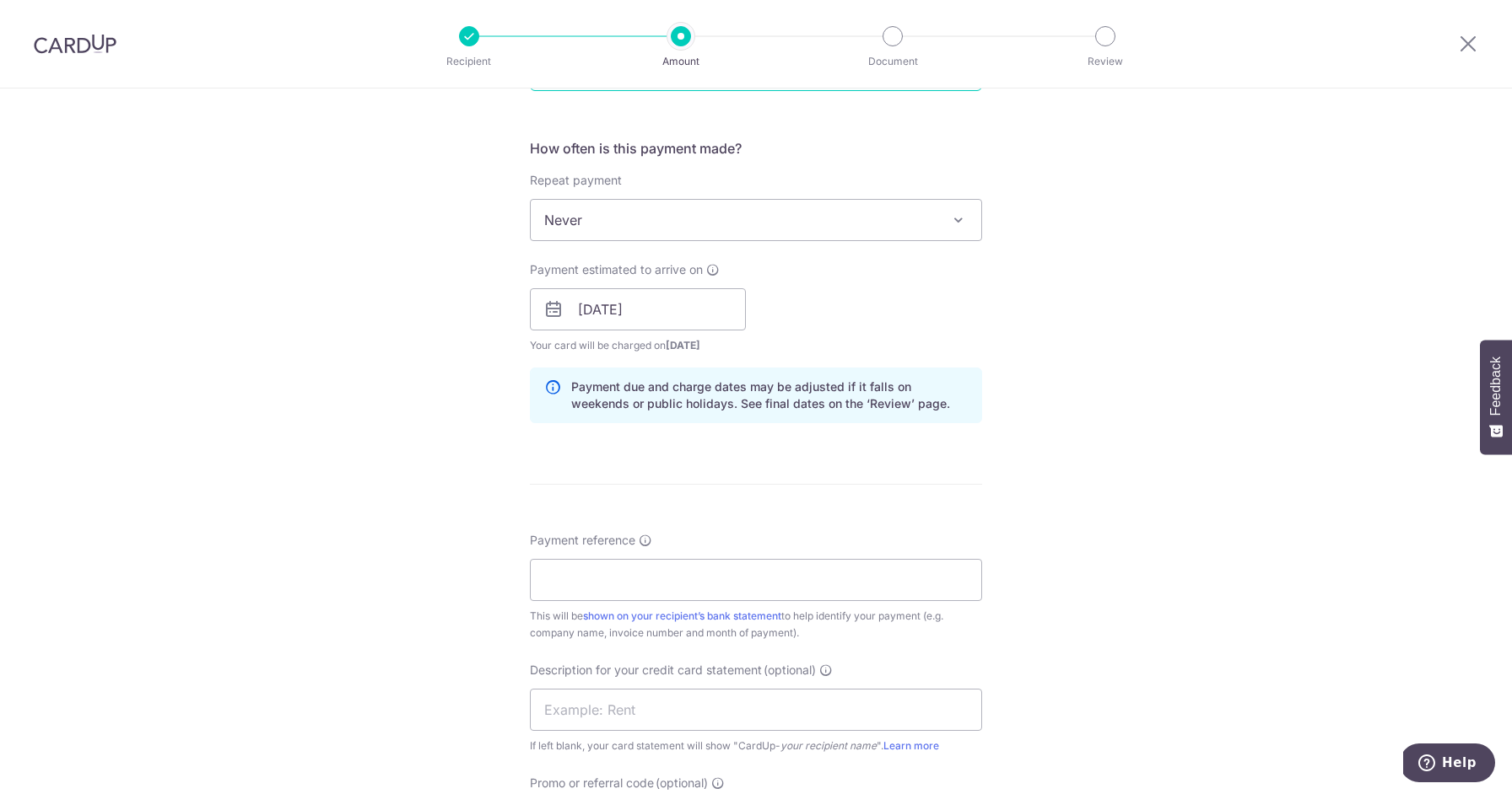
scroll to position [735, 0]
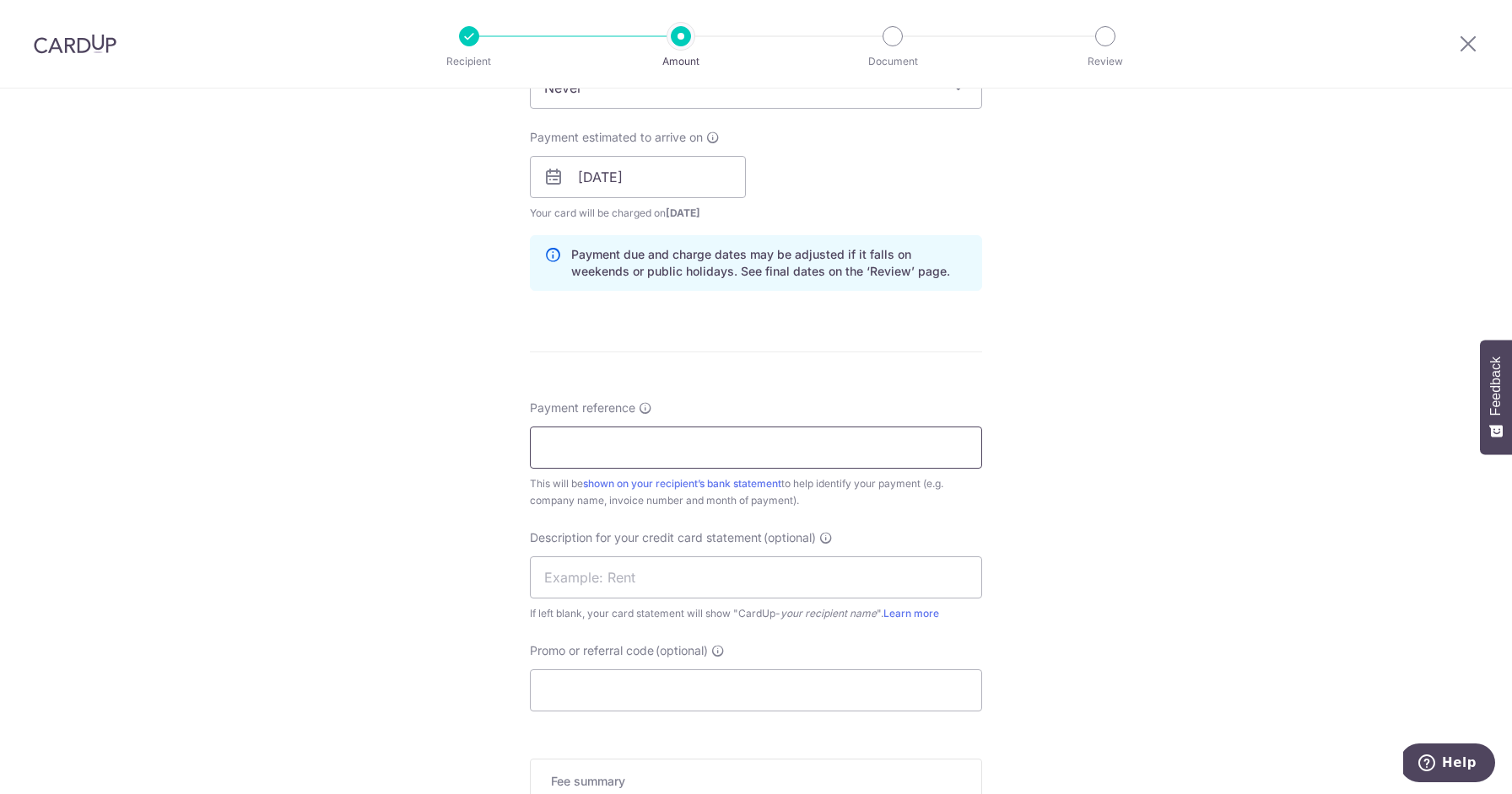
click at [629, 444] on input "Payment reference" at bounding box center [755, 447] width 452 height 42
type input "THE DAILY CUT PTE LTD"
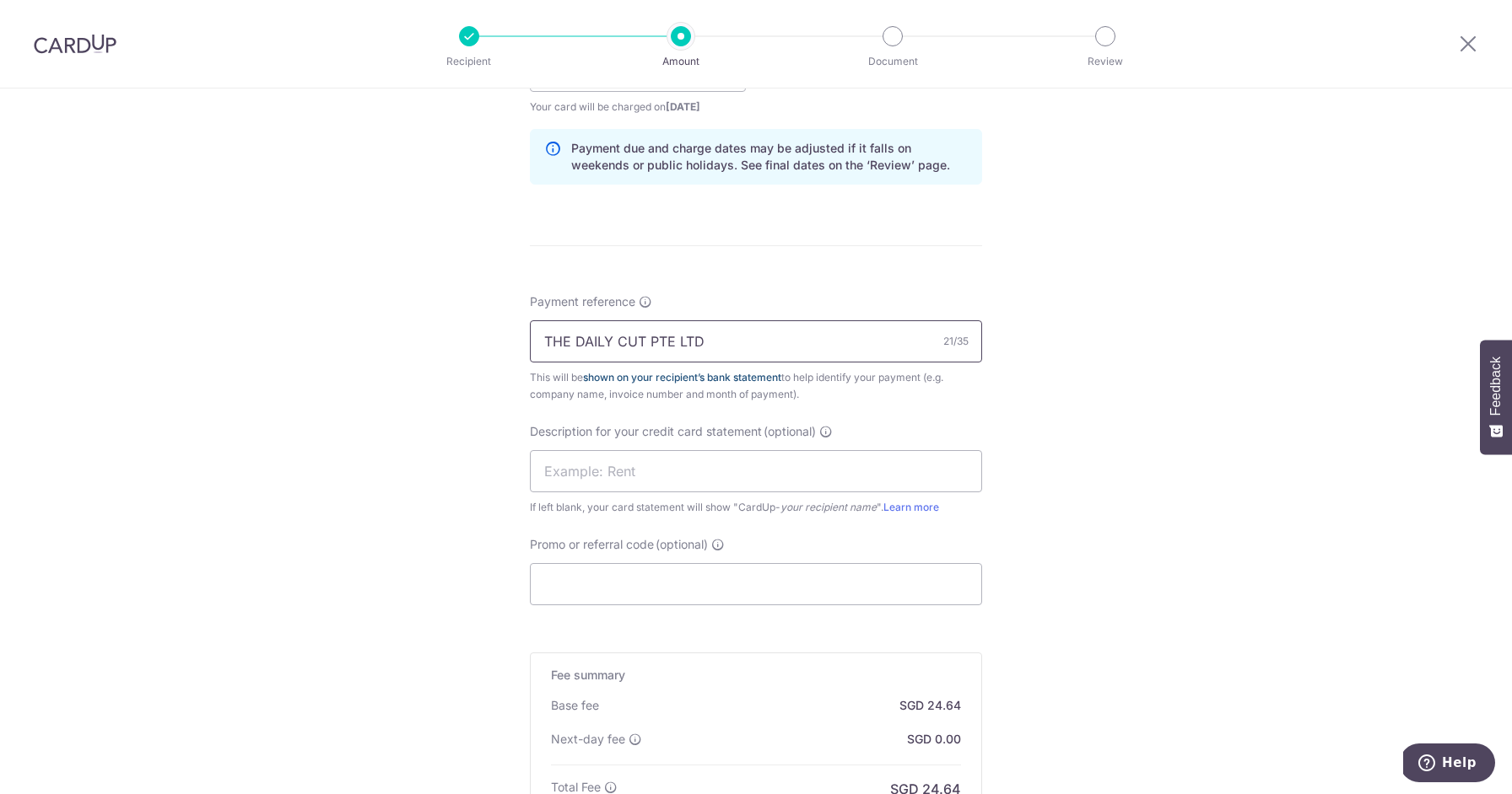
scroll to position [920, 0]
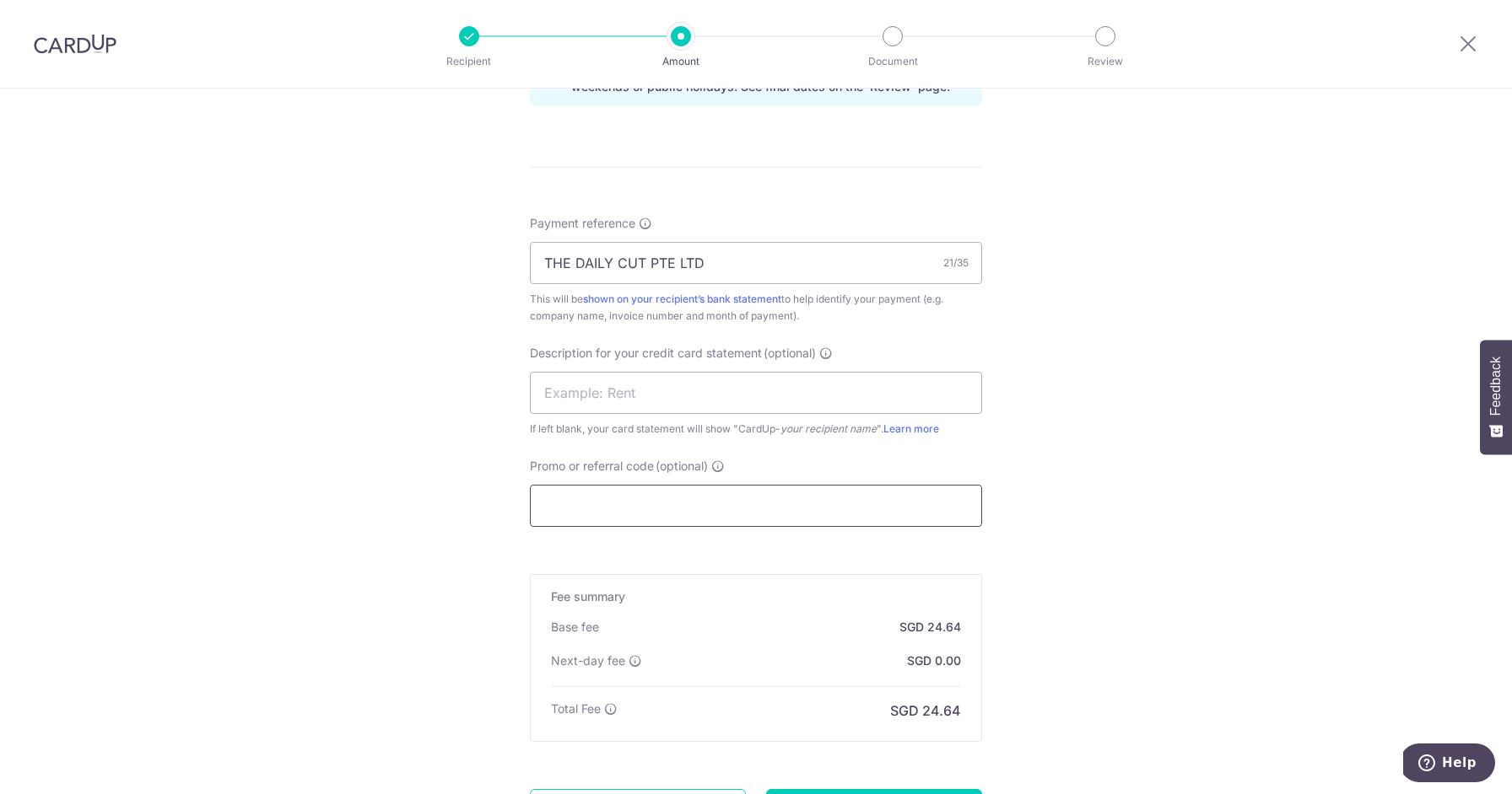
click at [685, 501] on input "Promo or referral code (optional)" at bounding box center [755, 506] width 452 height 42
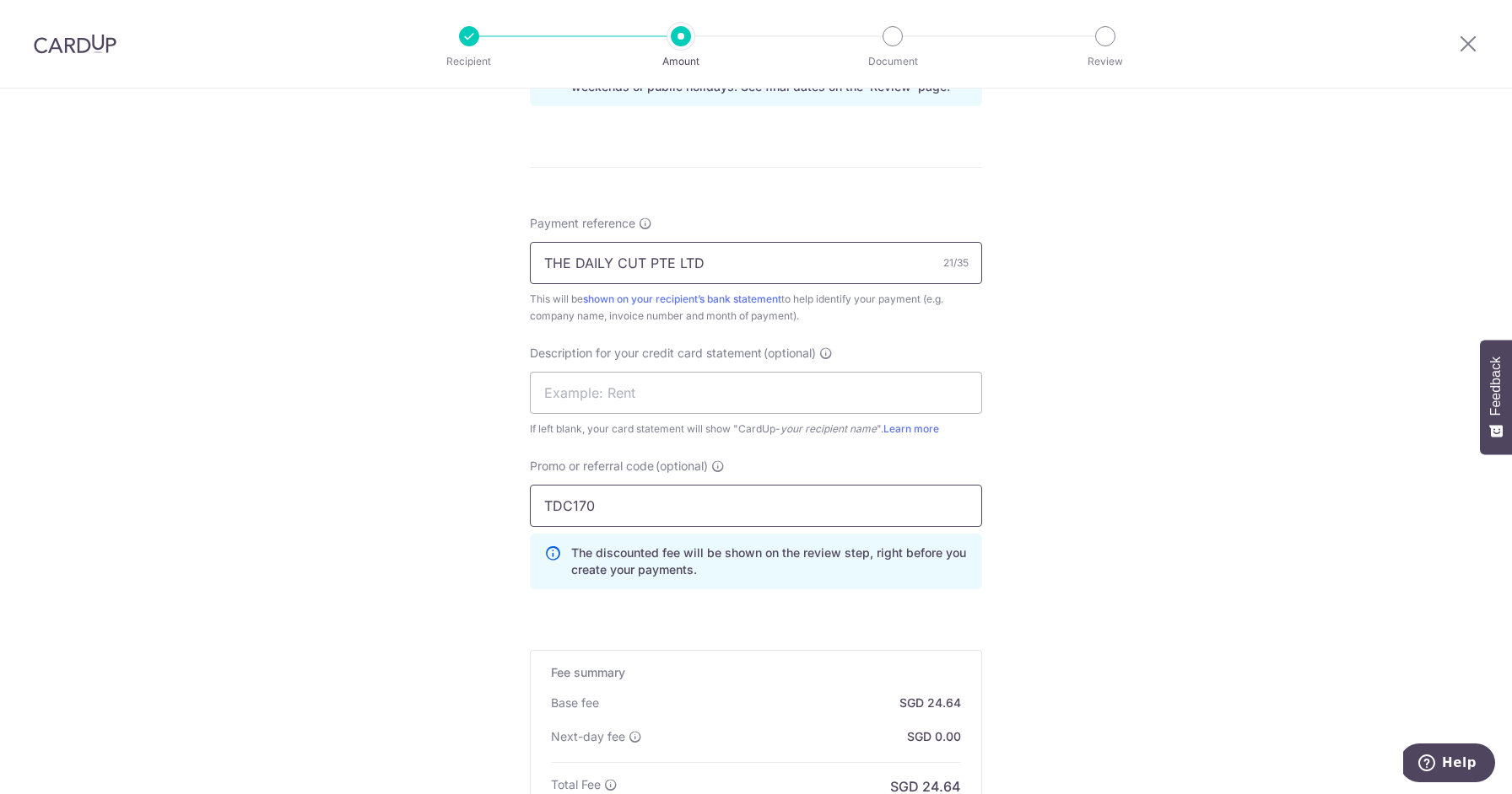
type input "TDC170"
click at [748, 267] on input "THE DAILY CUT PTE LTD" at bounding box center [755, 263] width 452 height 42
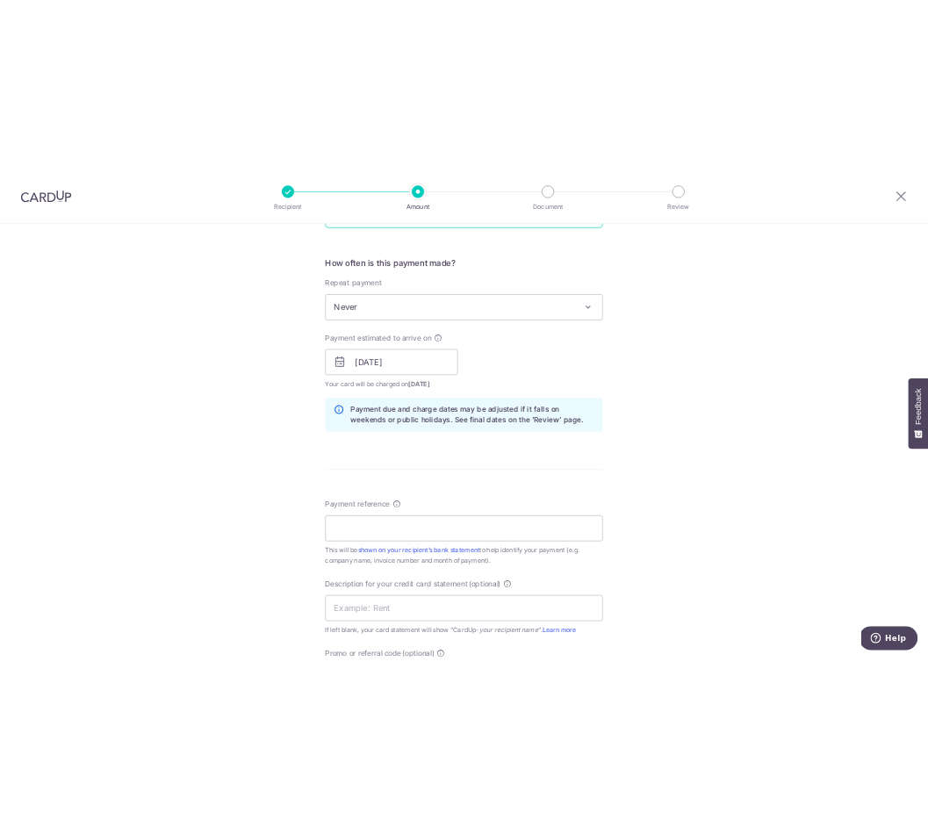
scroll to position [628, 0]
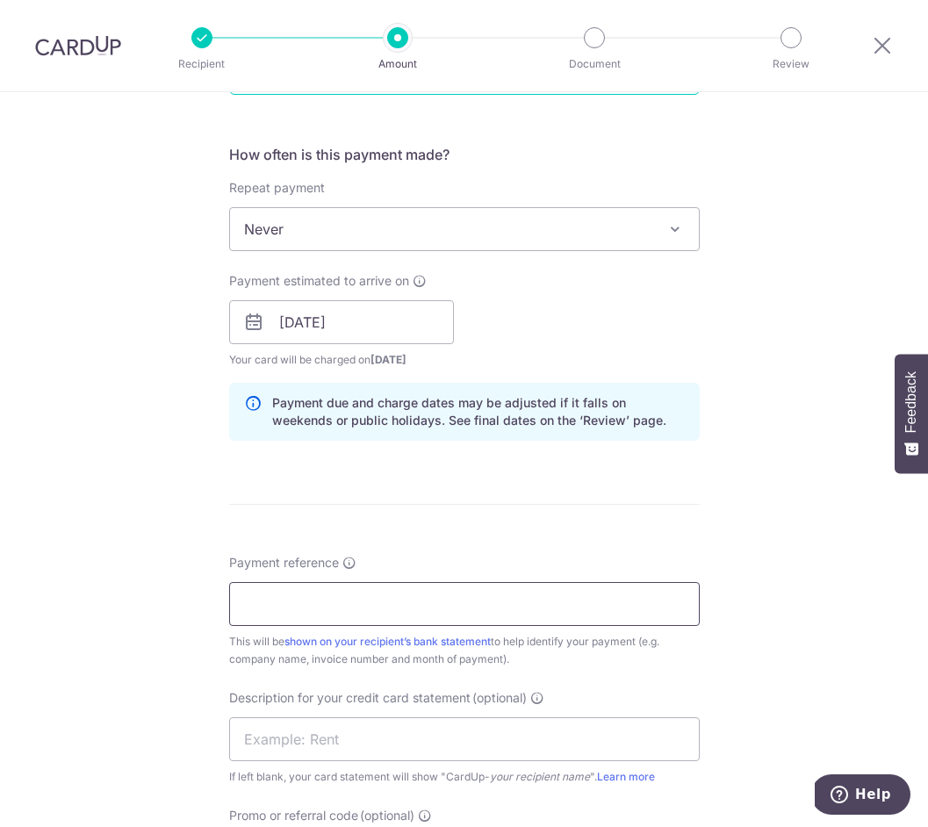
click at [503, 602] on input "Payment reference" at bounding box center [464, 604] width 471 height 44
paste input "81450"
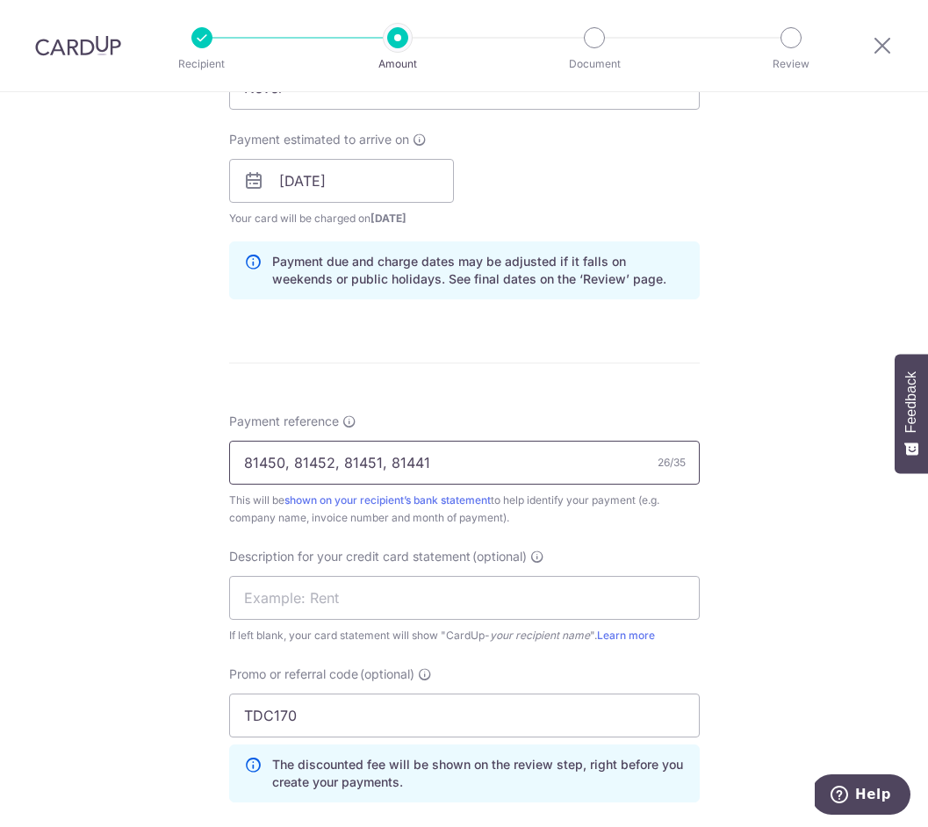
scroll to position [1117, 0]
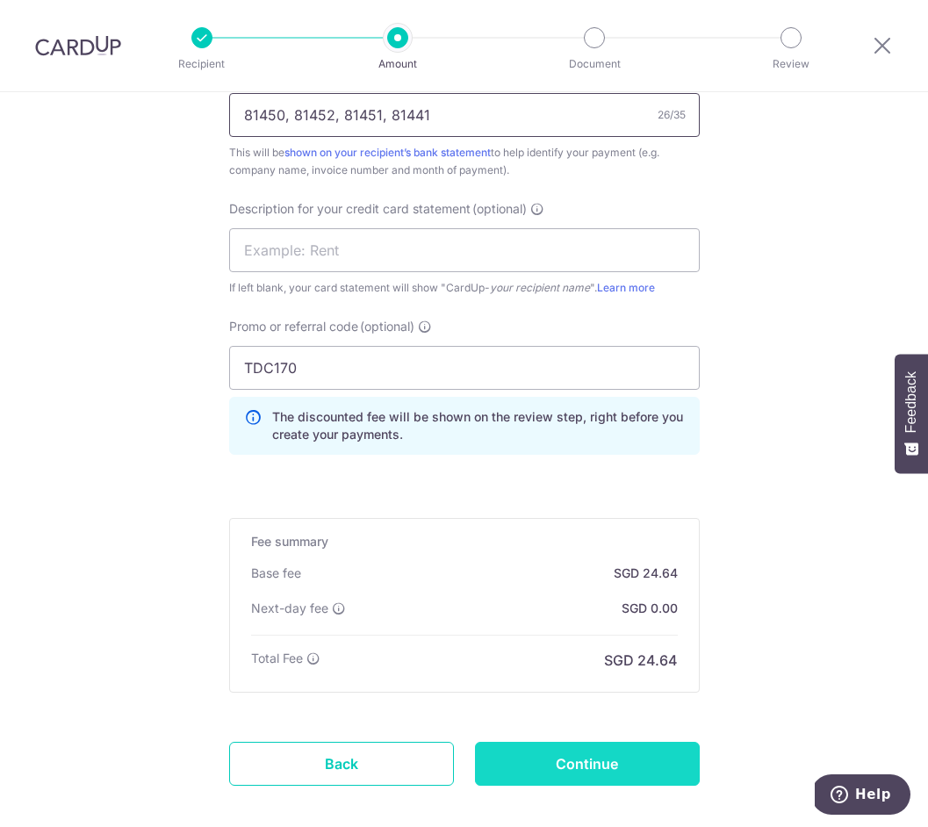
type input "81450, 81452, 81451, 81441"
click at [574, 773] on input "Continue" at bounding box center [587, 764] width 225 height 44
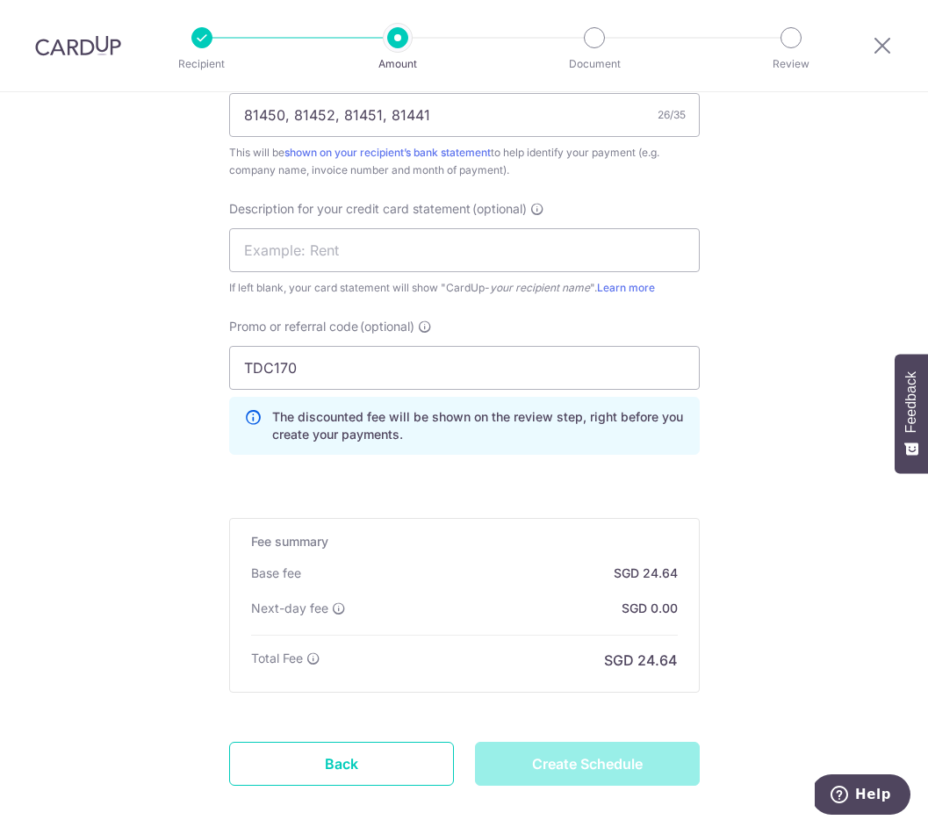
type input "Create Schedule"
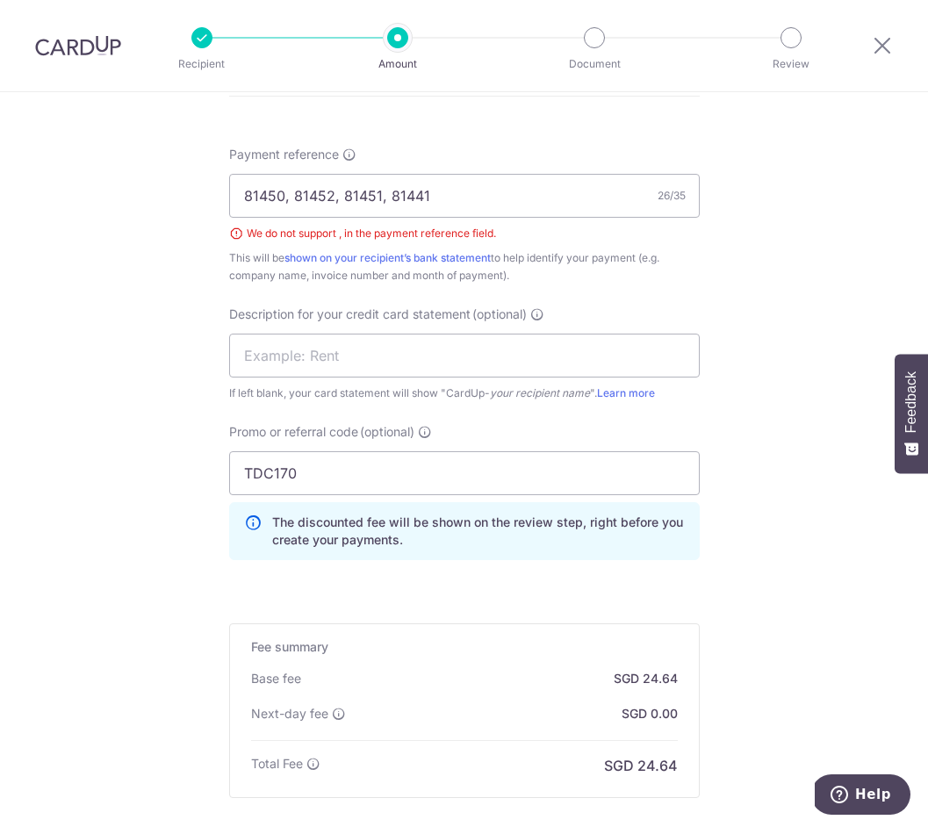
scroll to position [972, 0]
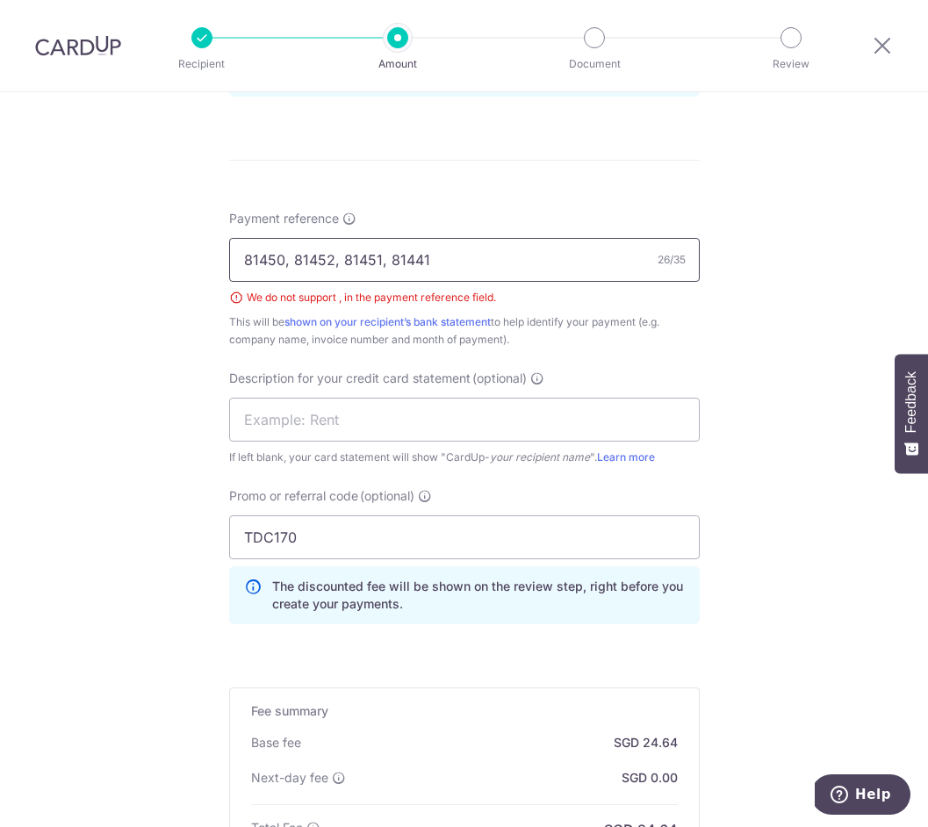
click at [470, 253] on input "81450, 81452, 81451, 81441" at bounding box center [464, 260] width 471 height 44
click at [292, 259] on input "81450 81452 81451 81441" at bounding box center [464, 260] width 471 height 44
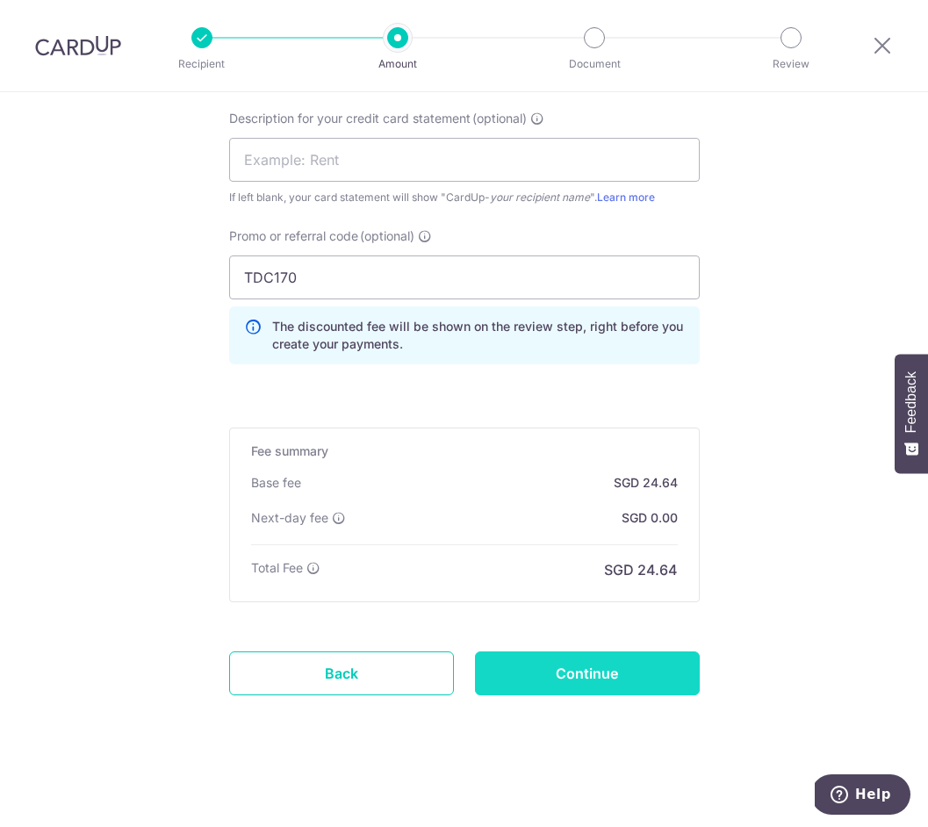
type input "81450/81452/81451/81441"
click at [630, 675] on input "Continue" at bounding box center [587, 674] width 225 height 44
type input "Create Schedule"
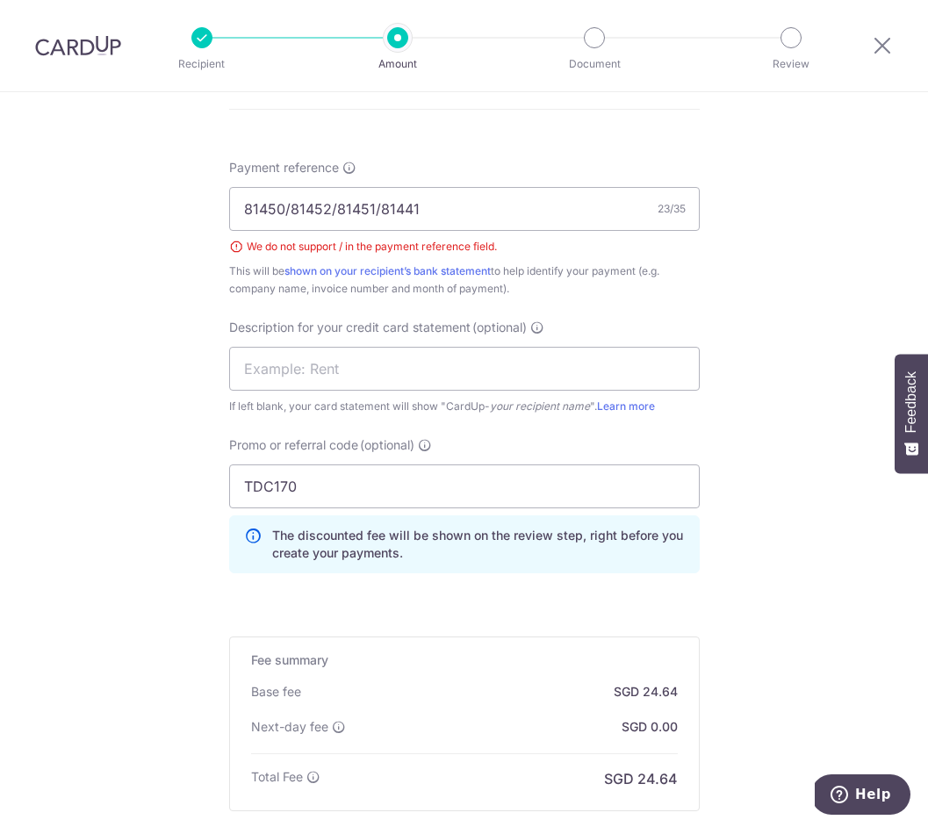
scroll to position [954, 0]
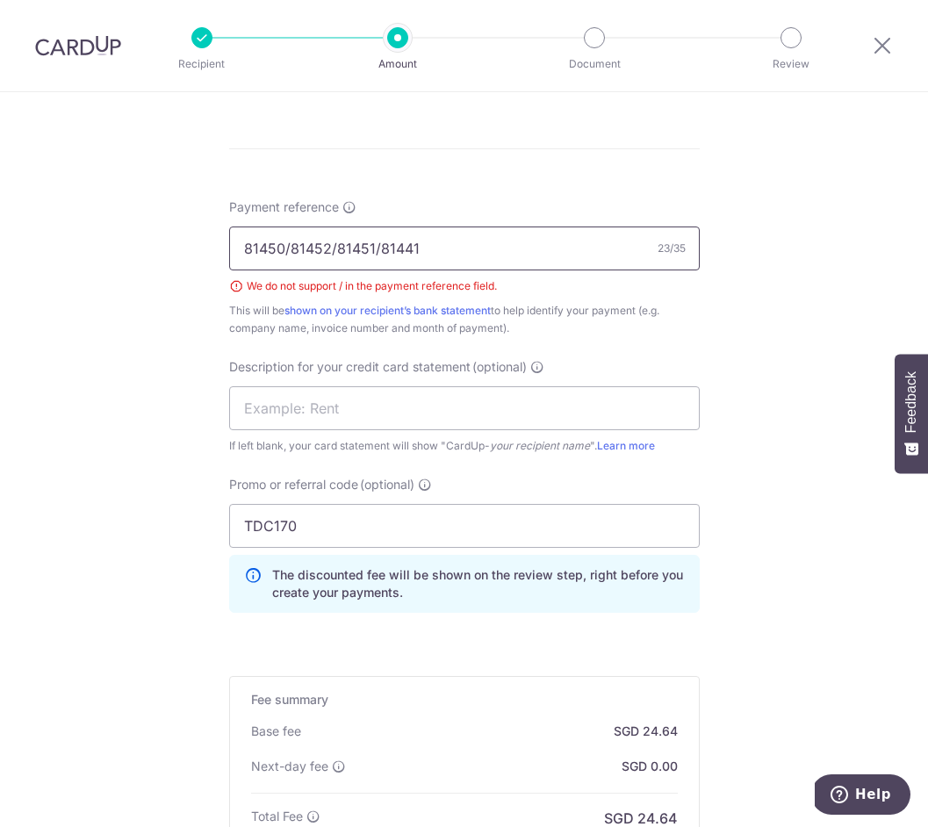
click at [492, 253] on input "81450/81452/81451/81441" at bounding box center [464, 249] width 471 height 44
paste input "81452 81451"
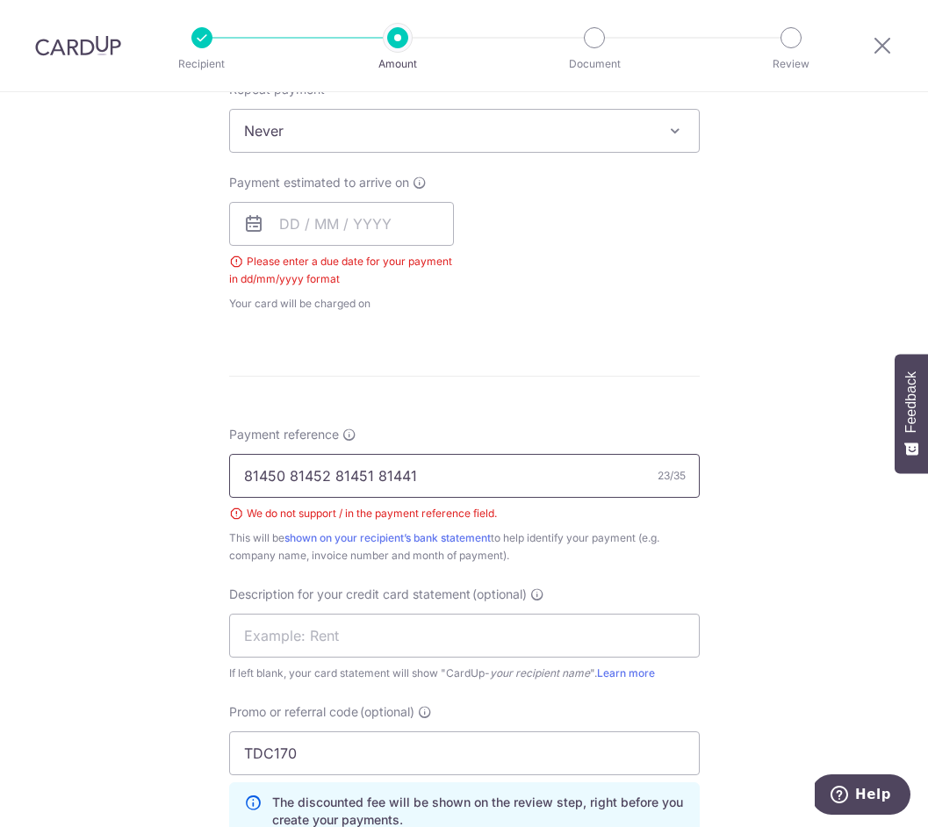
scroll to position [636, 0]
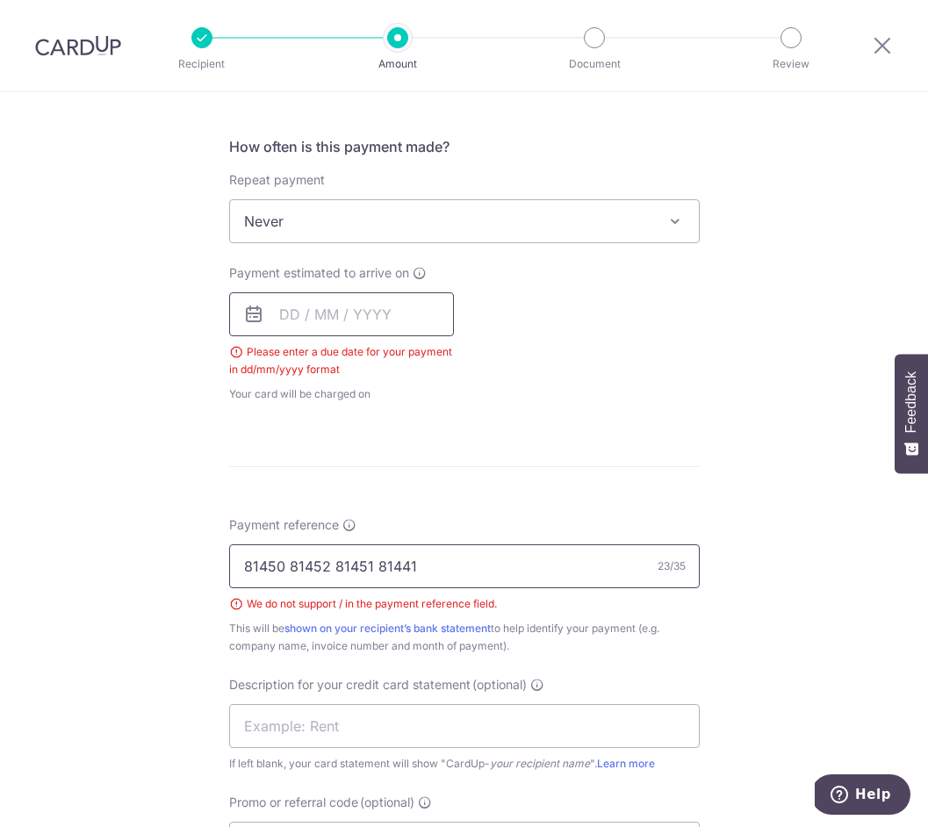
type input "81450 81452 81451 81441"
click at [341, 317] on input "text" at bounding box center [341, 314] width 225 height 44
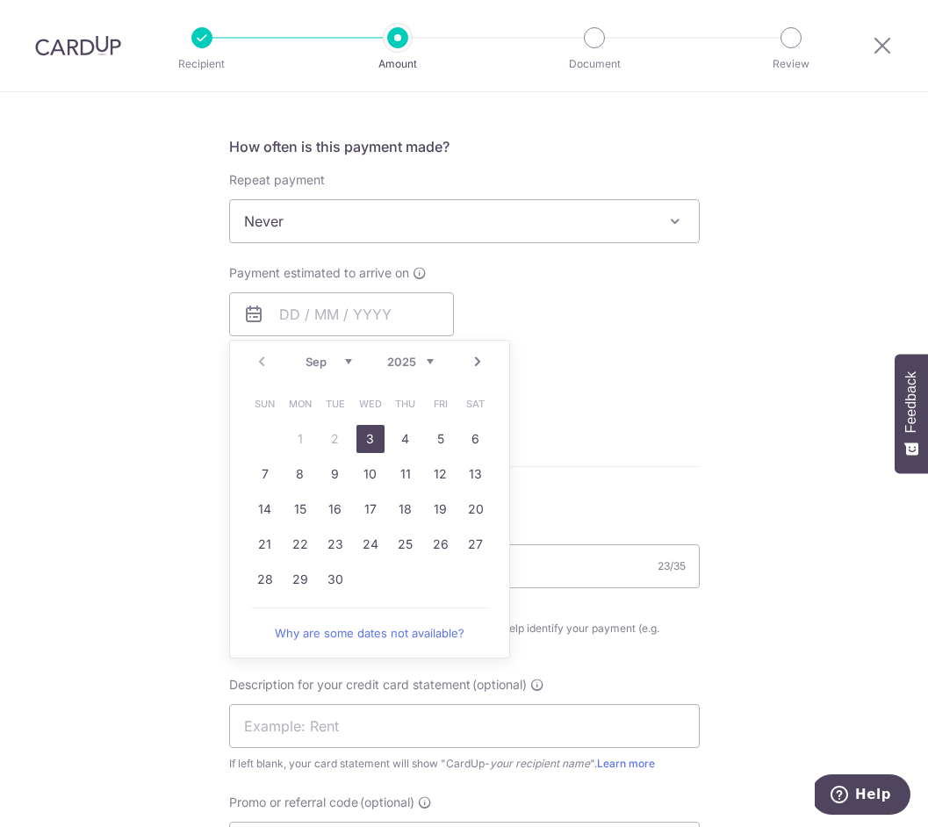
click at [364, 431] on link "3" at bounding box center [371, 439] width 28 height 28
type input "03/09/2025"
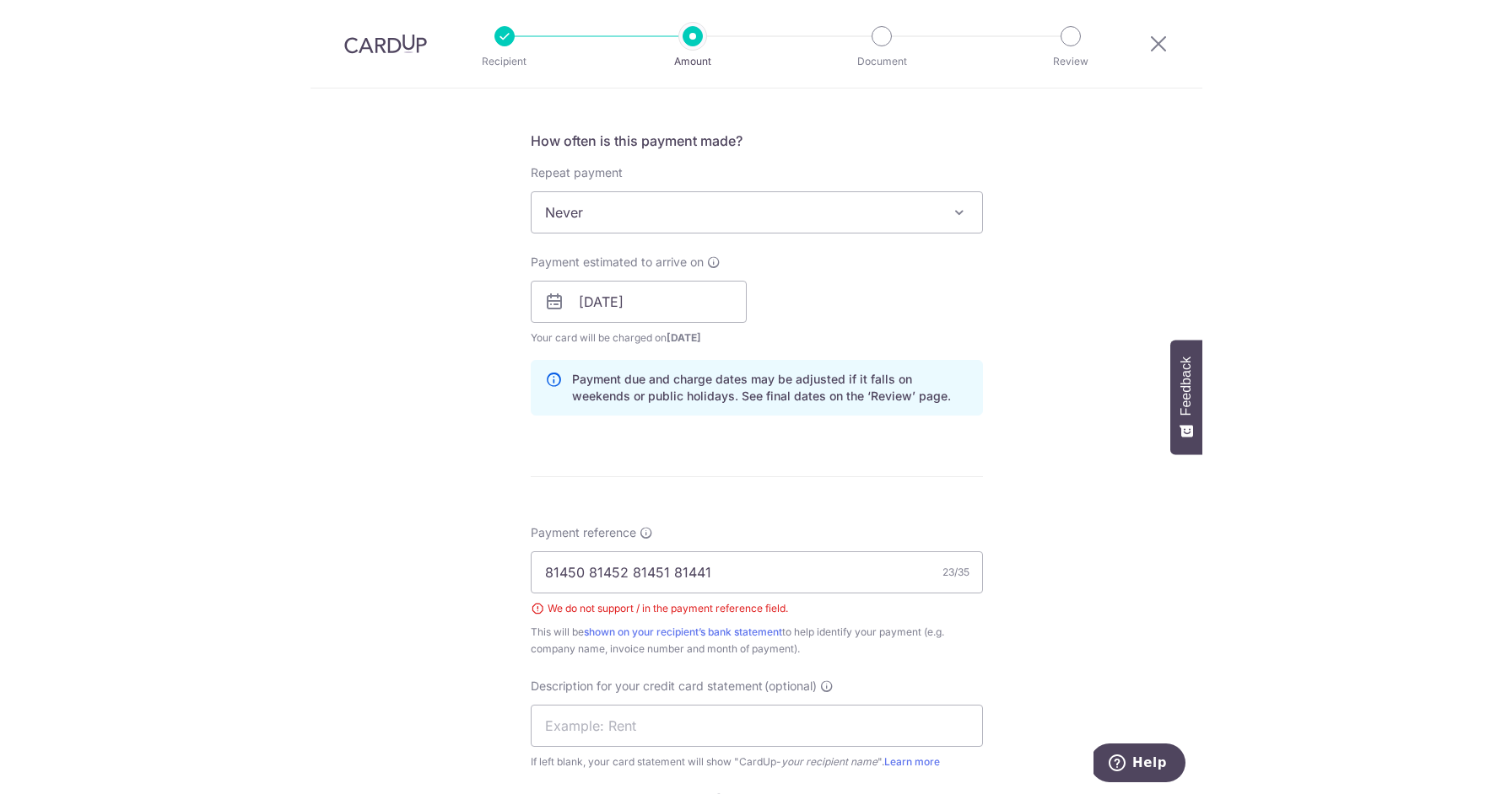
scroll to position [1102, 0]
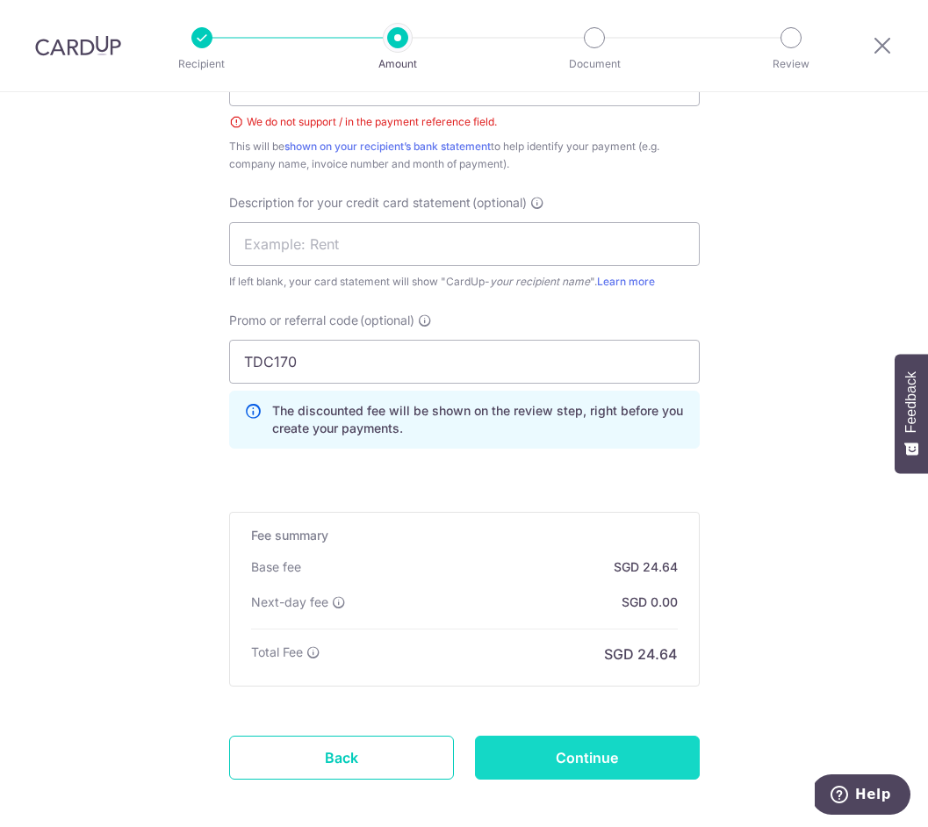
click at [583, 763] on input "Continue" at bounding box center [587, 758] width 225 height 44
type input "Create Schedule"
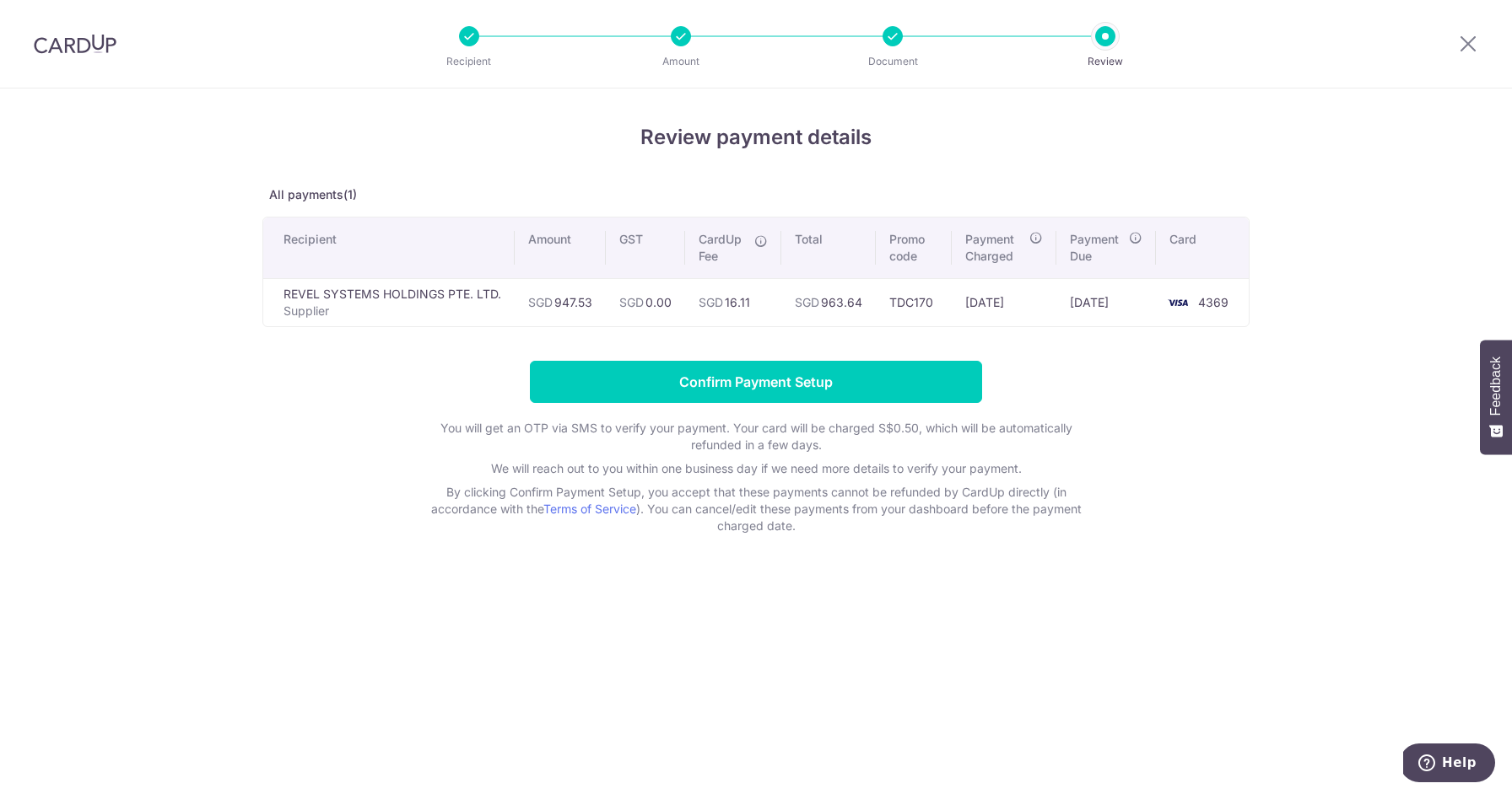
click at [837, 302] on td "SGD 963.64" at bounding box center [828, 302] width 94 height 48
copy td "963.64"
click at [834, 378] on input "Confirm Payment Setup" at bounding box center [755, 382] width 452 height 42
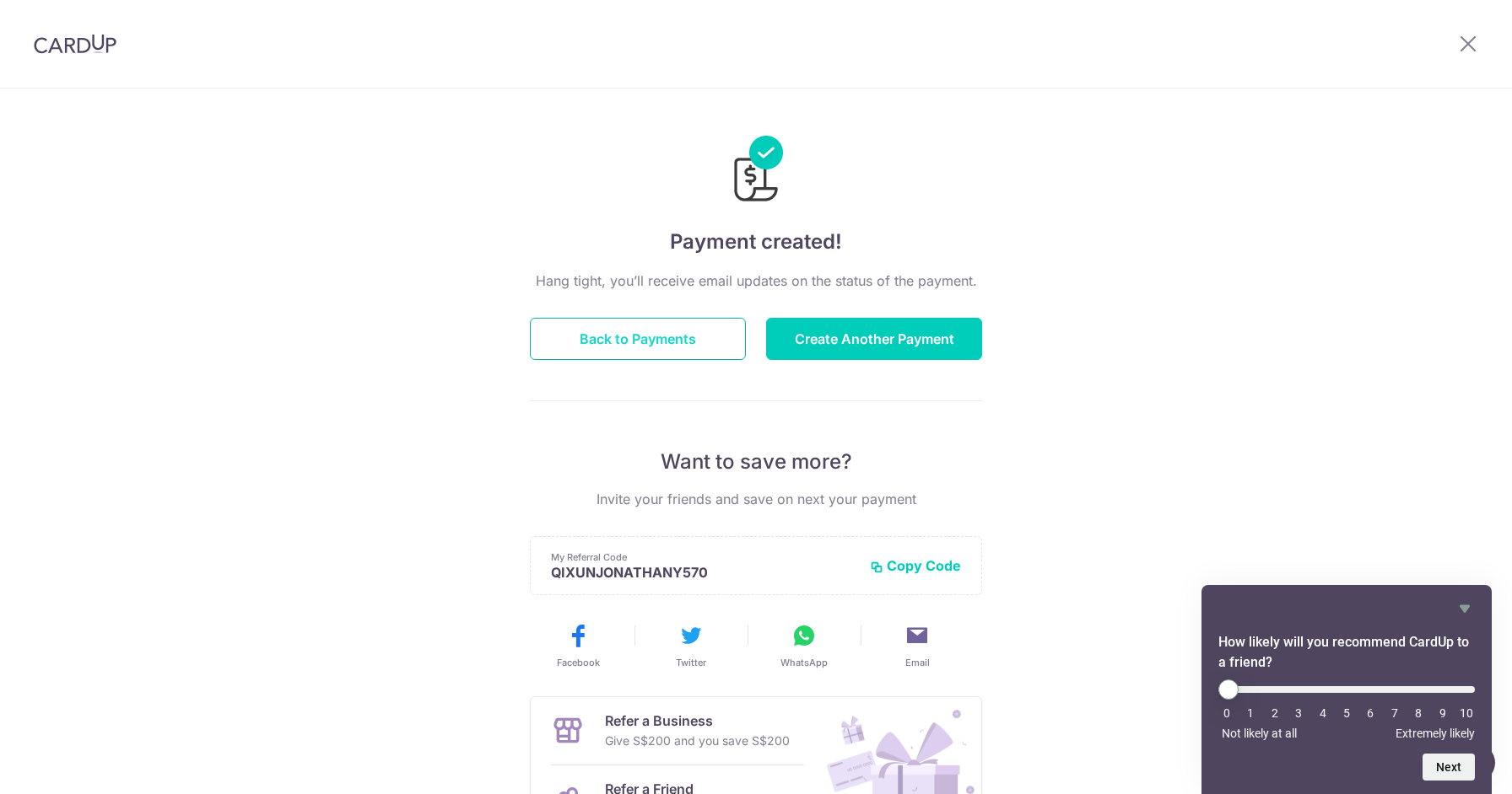
click at [657, 343] on button "Back to Payments" at bounding box center [637, 339] width 216 height 42
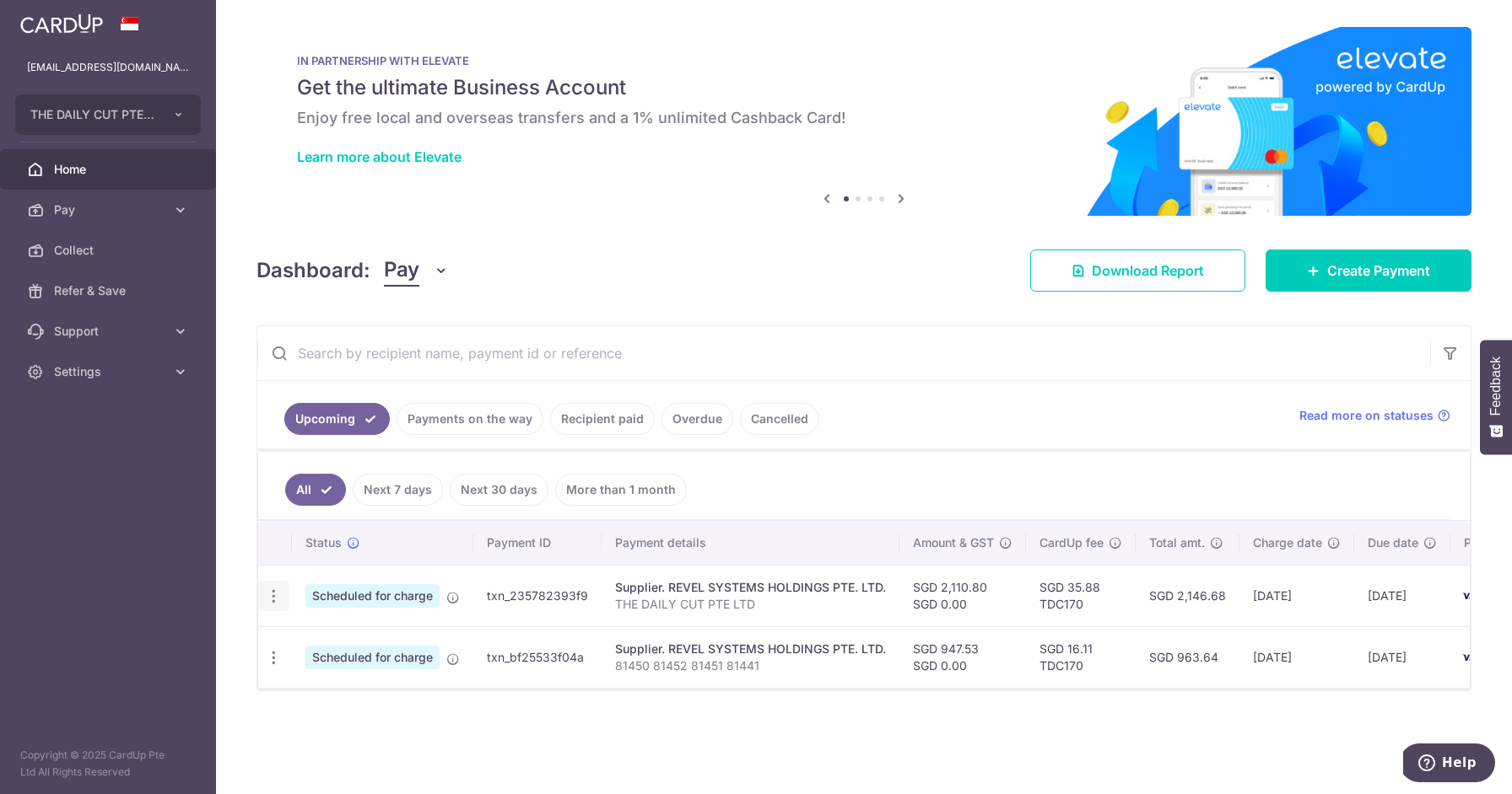
click at [273, 595] on icon "button" at bounding box center [274, 596] width 17 height 17
click at [329, 639] on span "Update payment" at bounding box center [363, 642] width 114 height 20
radio input "true"
type input "2,110.80"
type input "0.00"
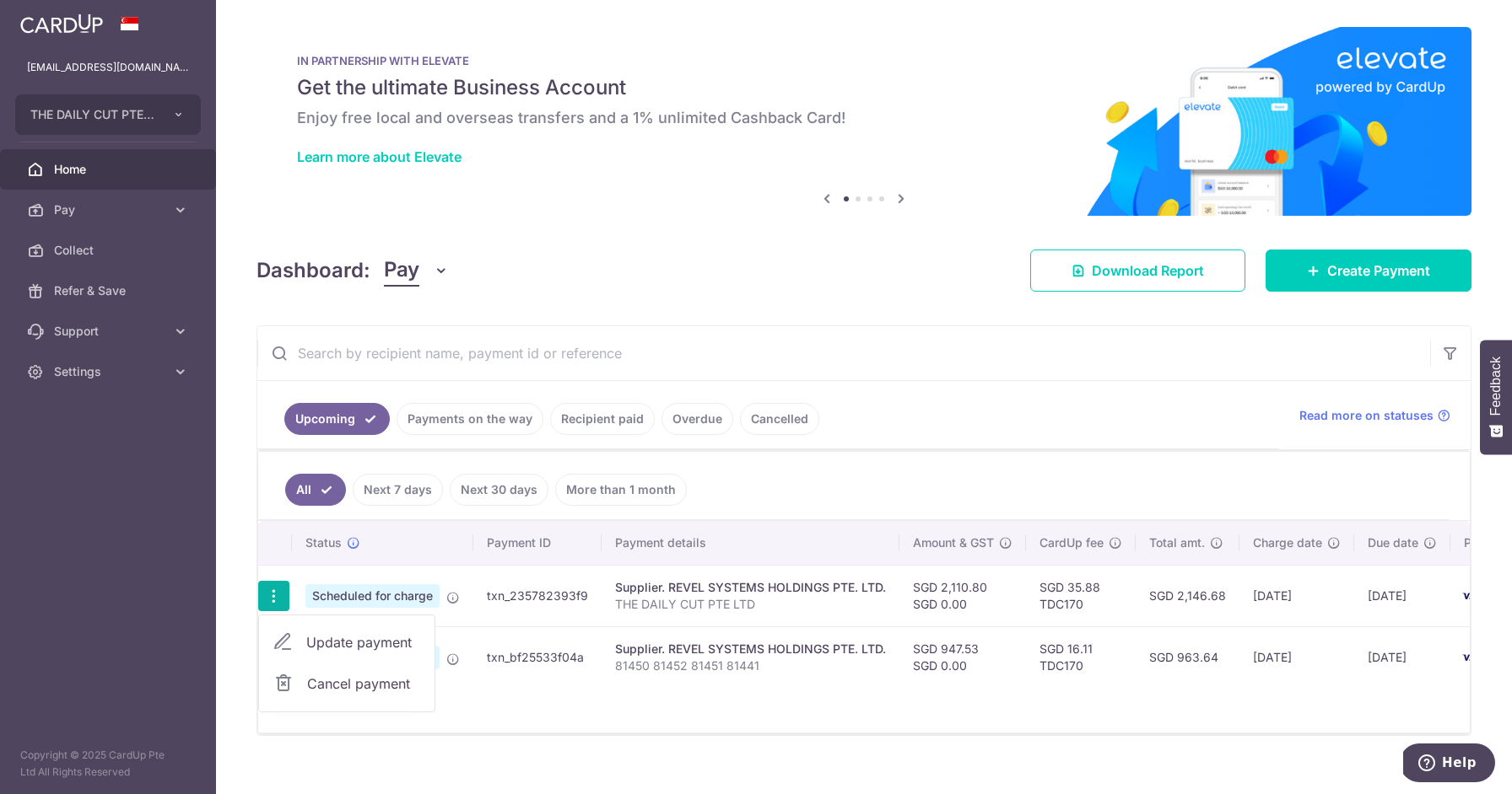
type input "[DATE]"
type input "THE DAILY CUT PTE LTD"
type input "TDC170"
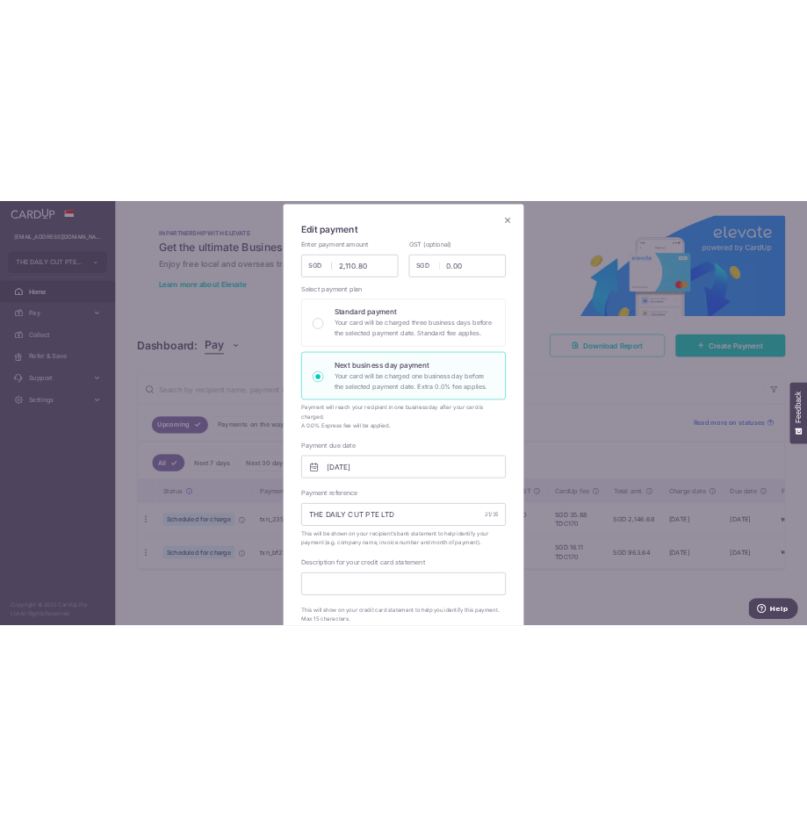
scroll to position [335, 0]
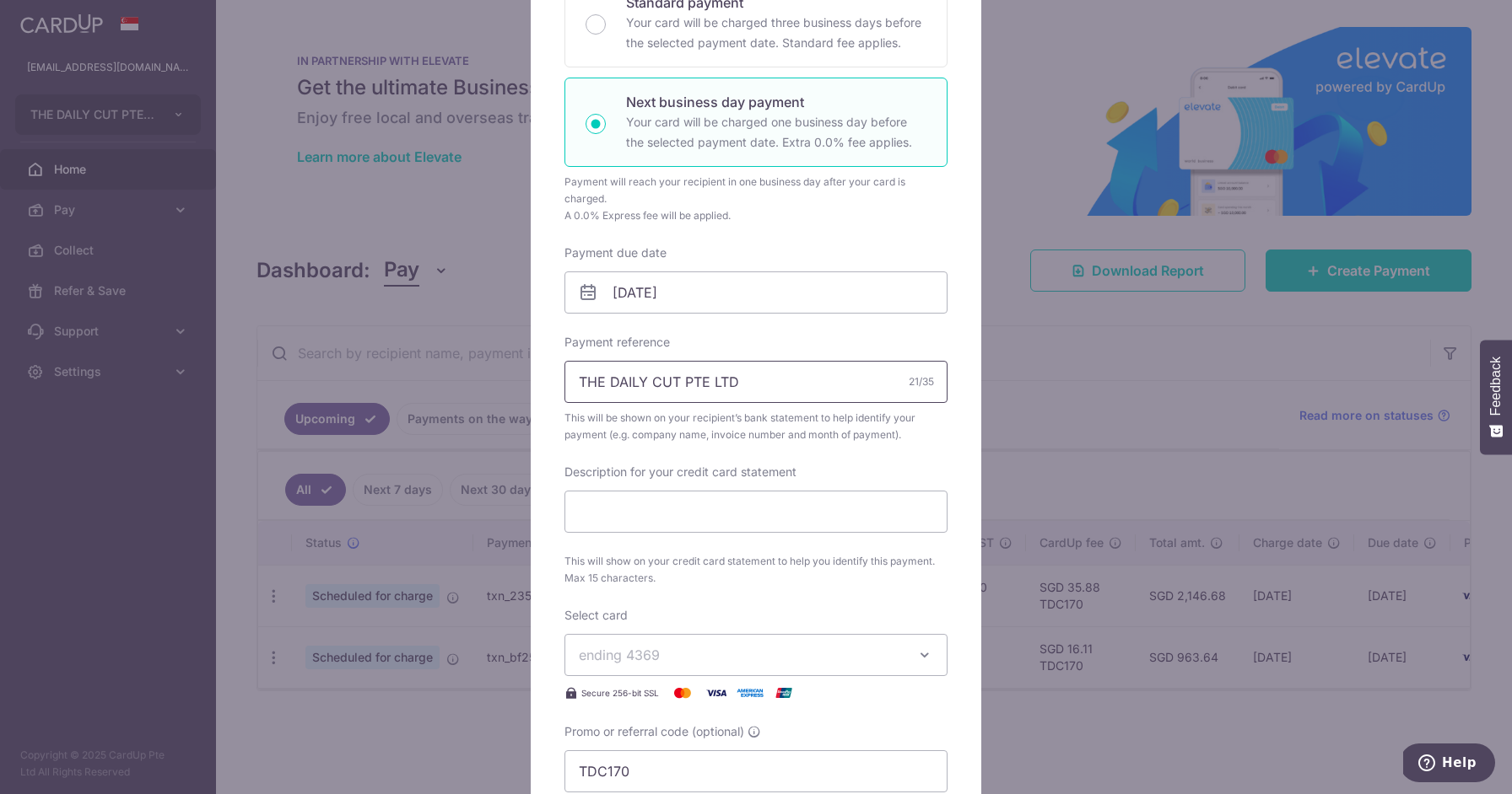
click at [793, 373] on input "THE DAILY CUT PTE LTD" at bounding box center [755, 382] width 383 height 42
click at [793, 374] on input "THE DAILY CUT PTE LTD" at bounding box center [755, 382] width 383 height 42
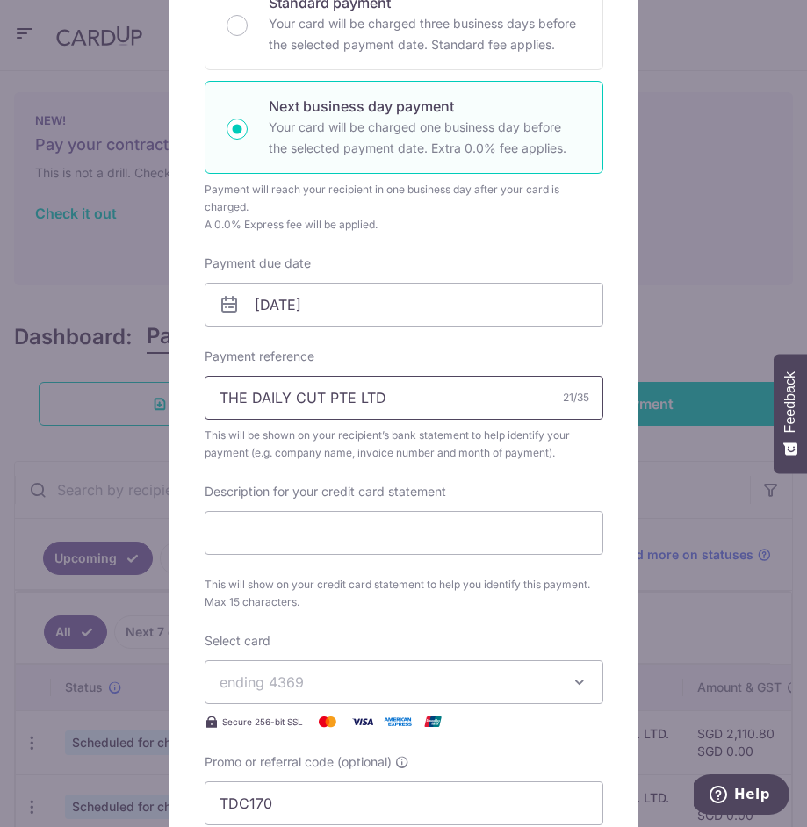
paste input "81301"
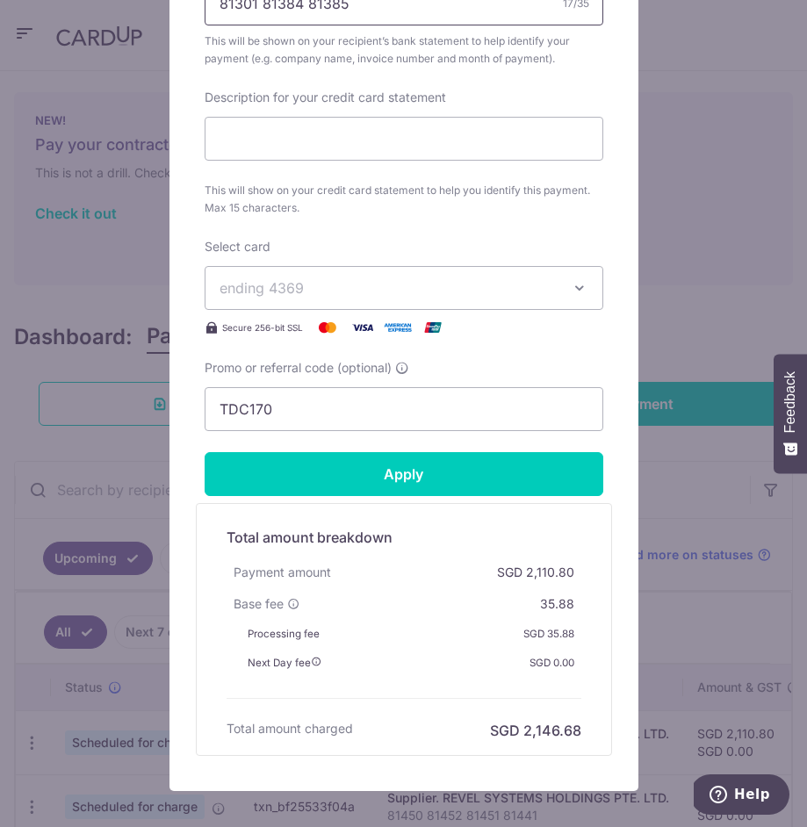
scroll to position [820, 0]
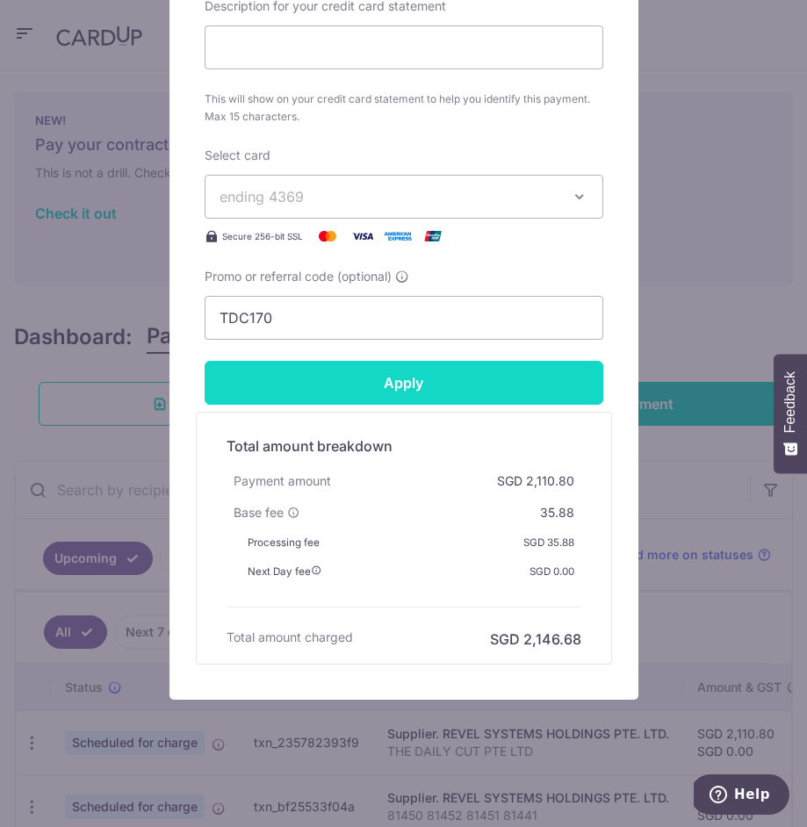
type input "81301 81384 81385"
click at [400, 390] on input "Apply" at bounding box center [404, 383] width 399 height 44
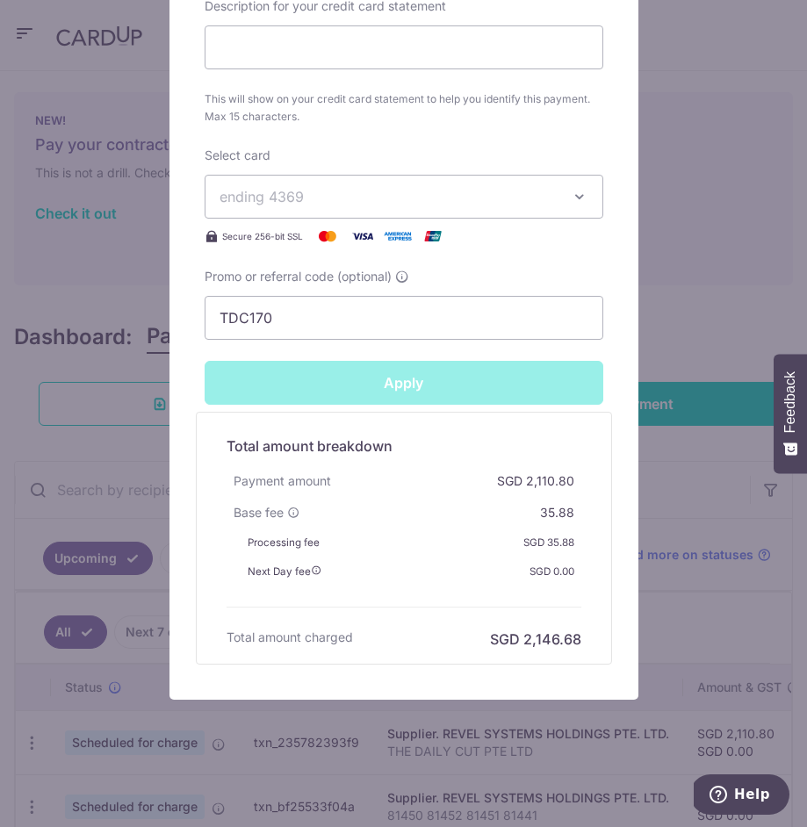
type input "Successfully Applied"
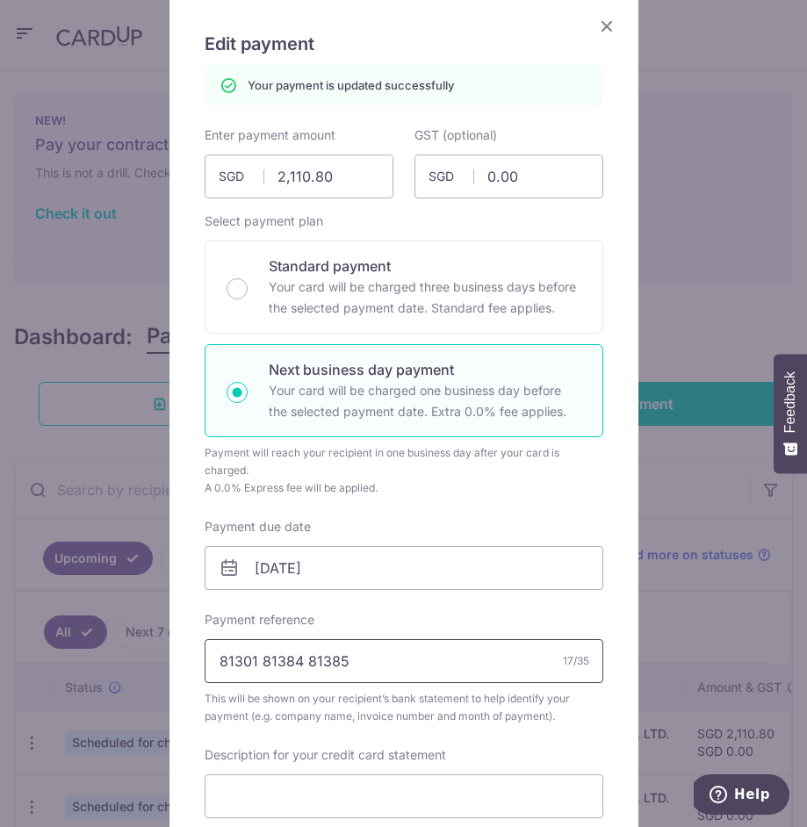
scroll to position [45, 0]
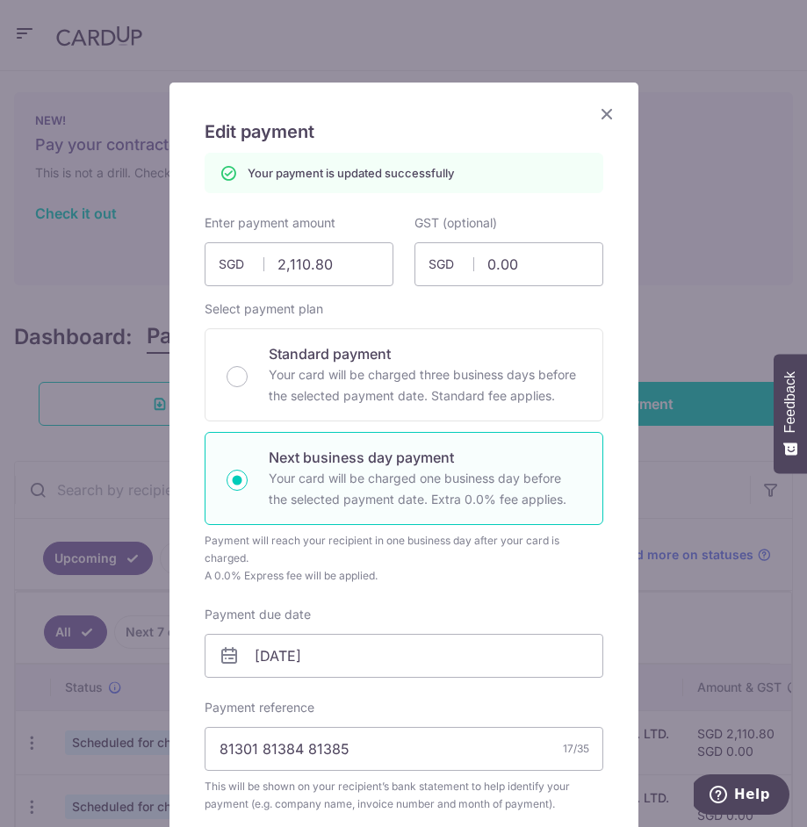
click at [602, 120] on icon "Close" at bounding box center [606, 114] width 21 height 22
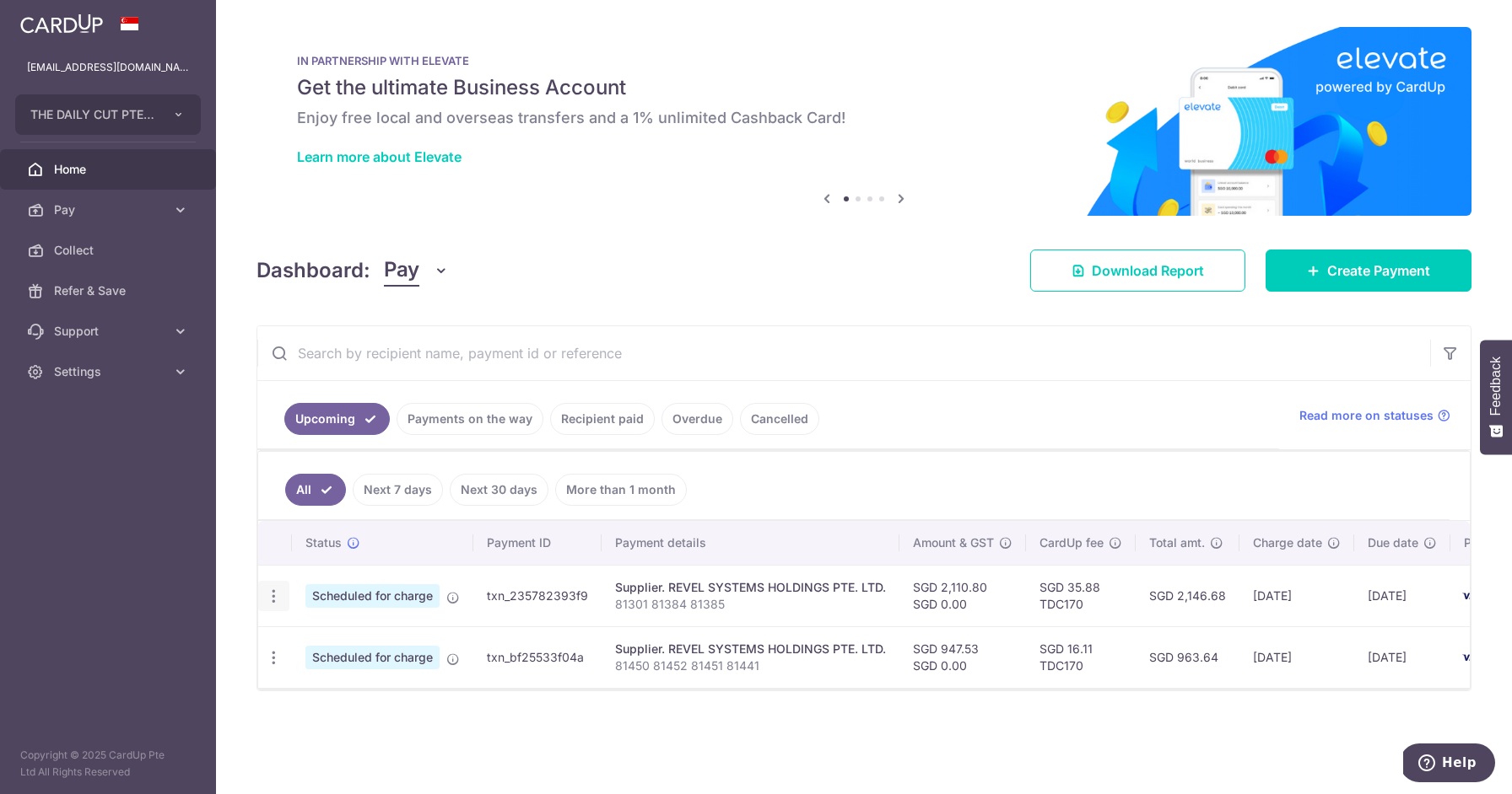
click at [280, 596] on icon "button" at bounding box center [274, 596] width 17 height 17
click at [343, 638] on span "Update payment" at bounding box center [363, 642] width 114 height 20
radio input "true"
type input "2,110.80"
type input "0.00"
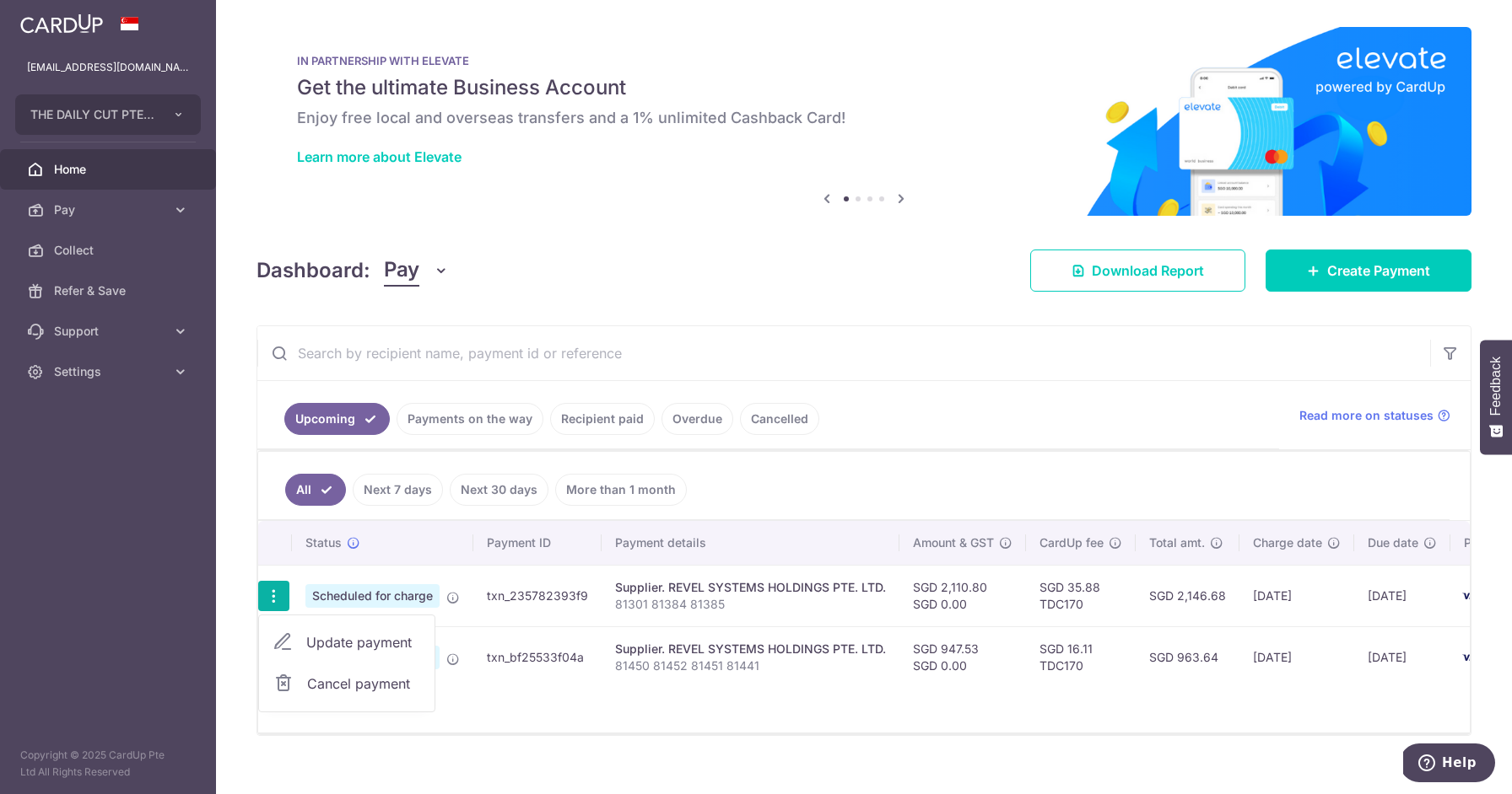
type input "[DATE]"
type input "81301 81384 81385"
type input "TDC170"
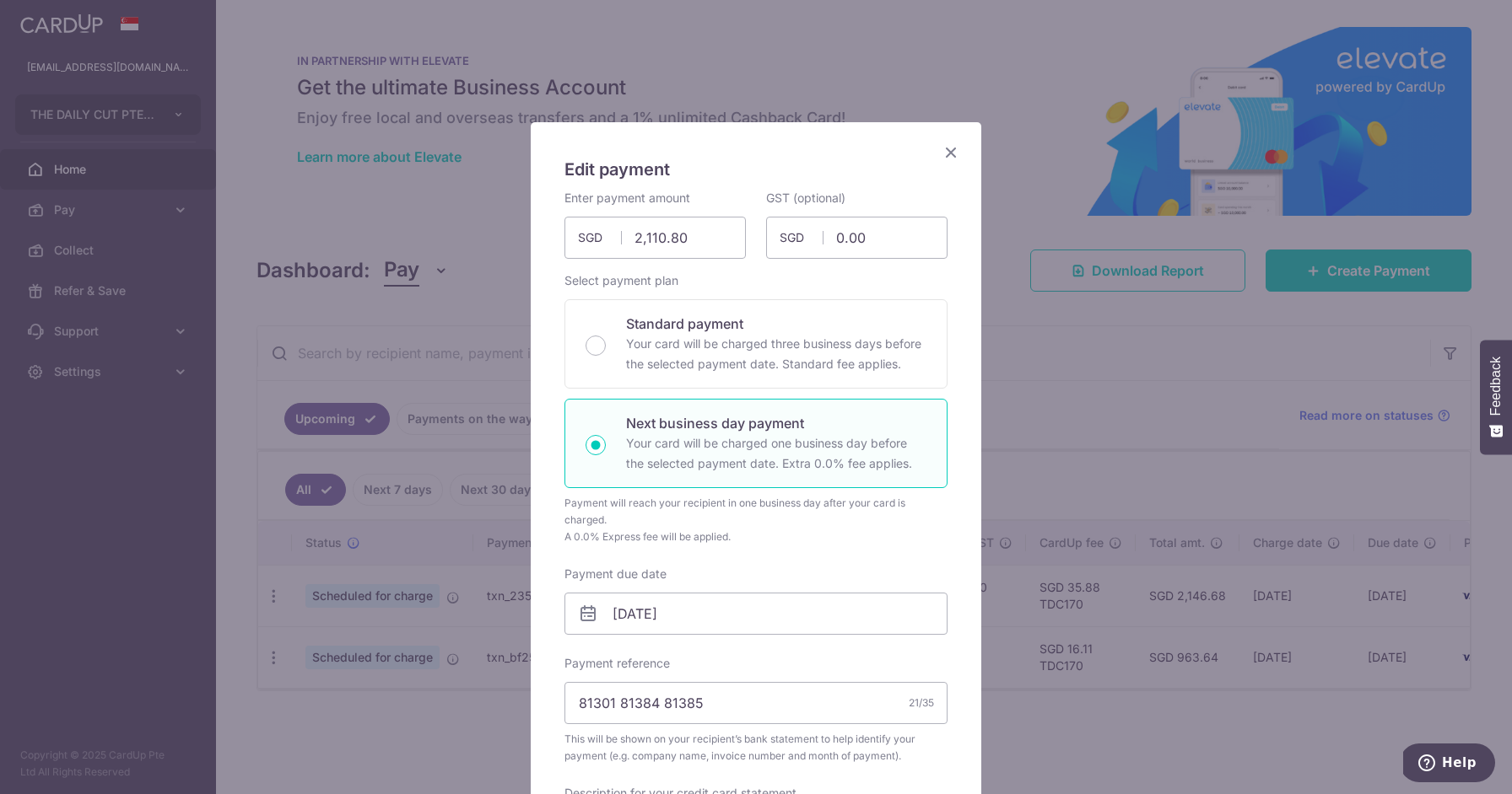
click at [774, 142] on icon "Close" at bounding box center [950, 153] width 20 height 21
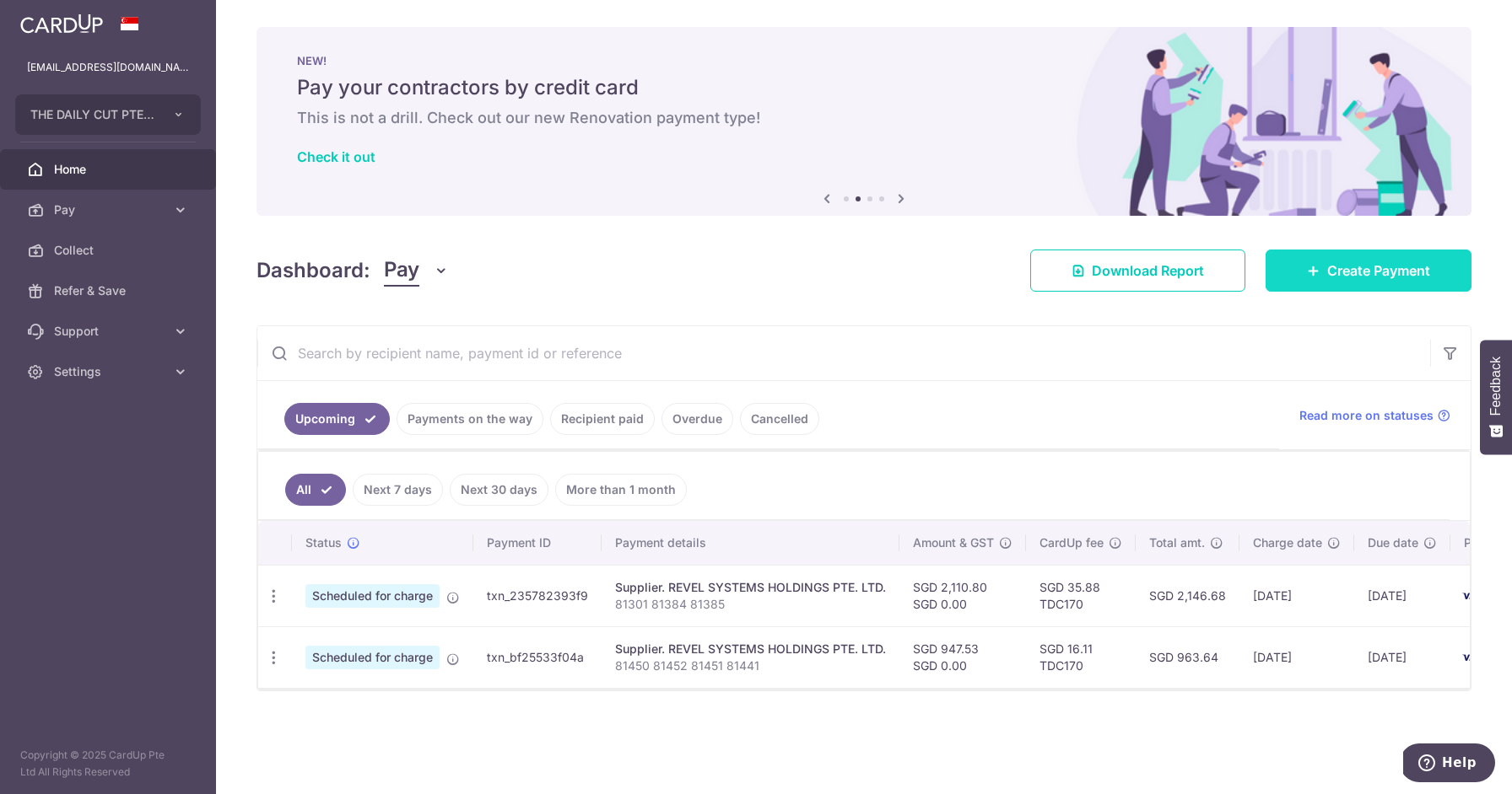
click at [774, 280] on span "Create Payment" at bounding box center [1378, 270] width 103 height 20
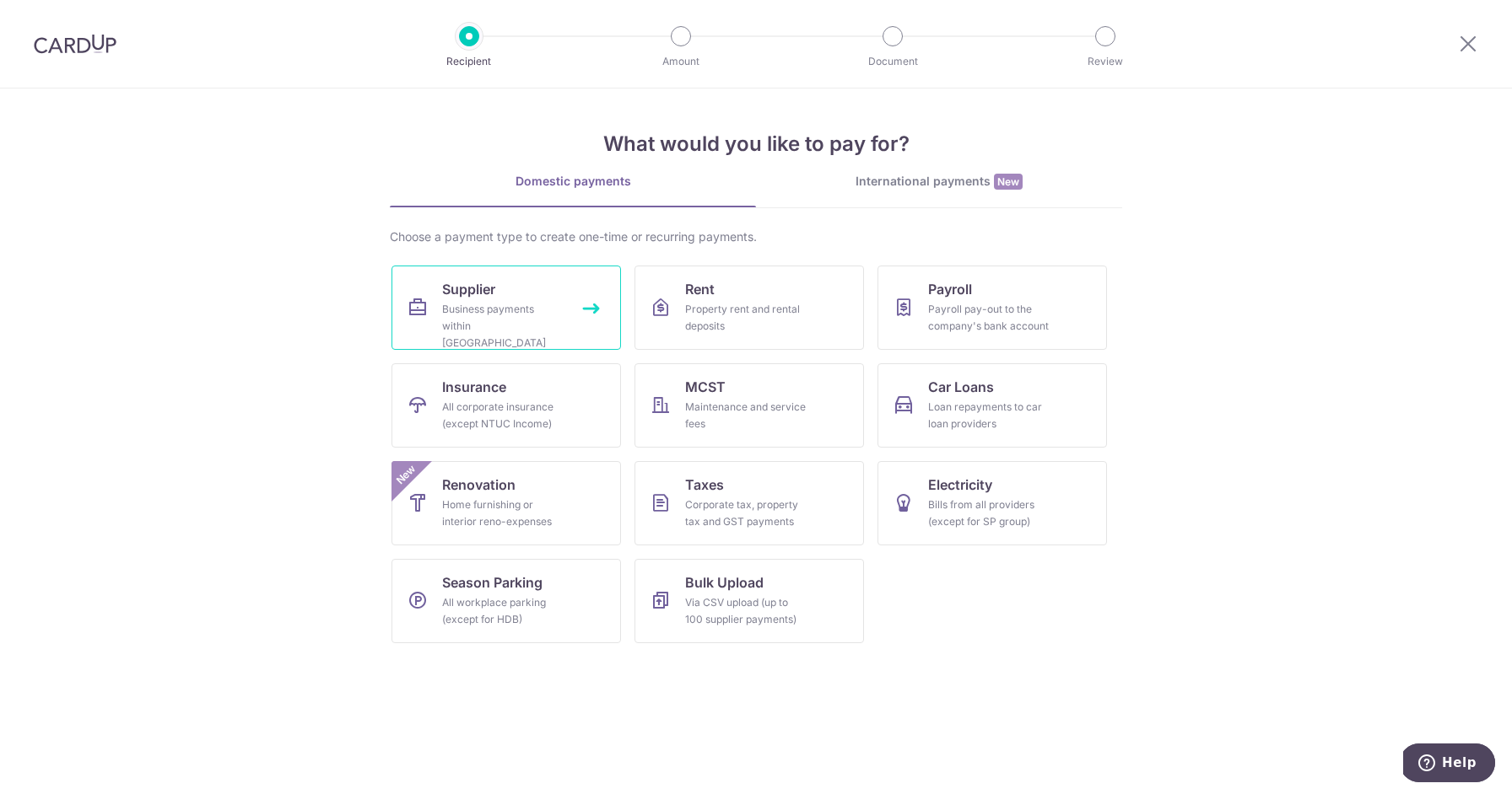
click at [451, 303] on div "Business payments within Singapore" at bounding box center [502, 325] width 121 height 51
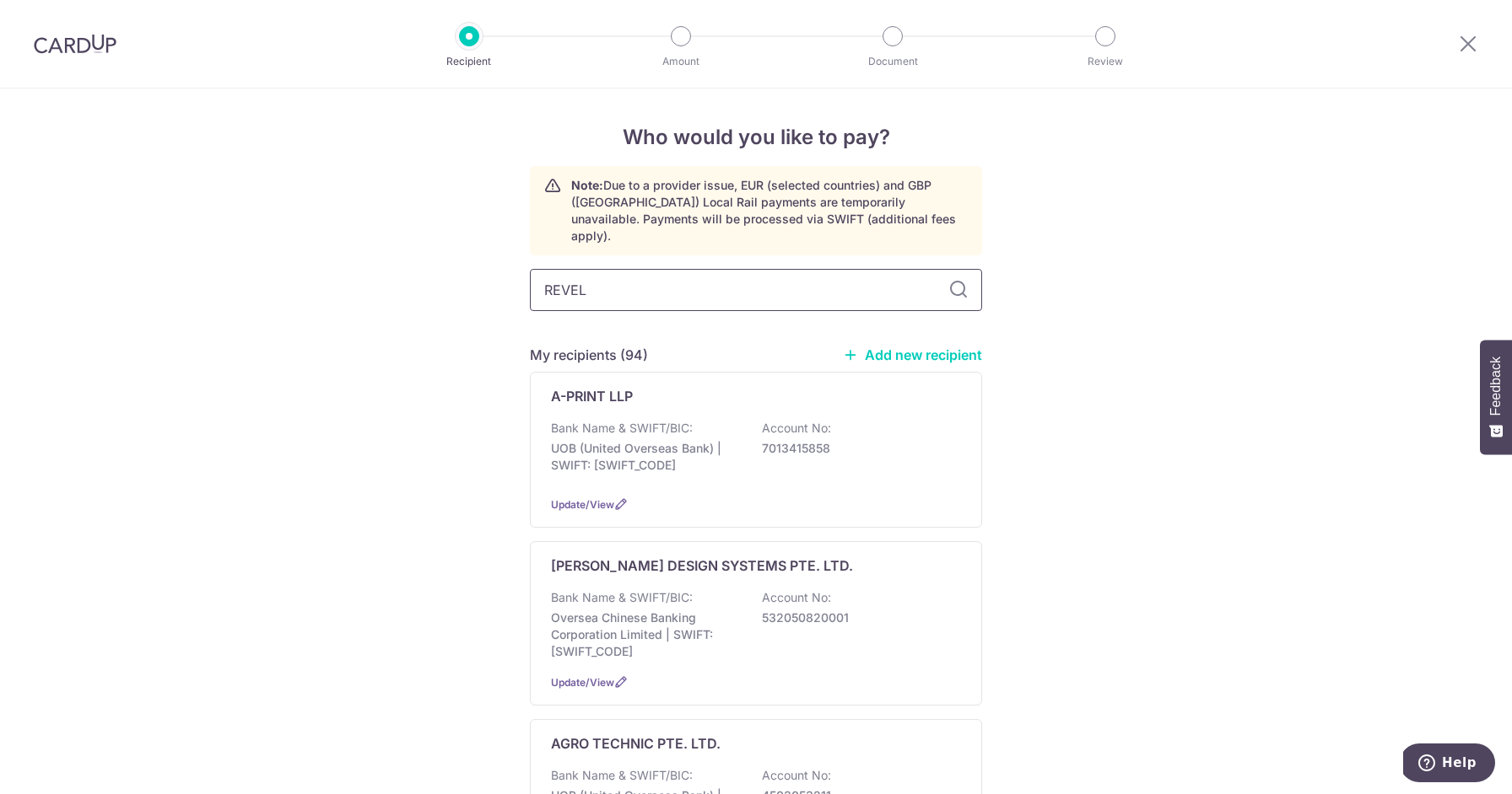
type input "REVEL"
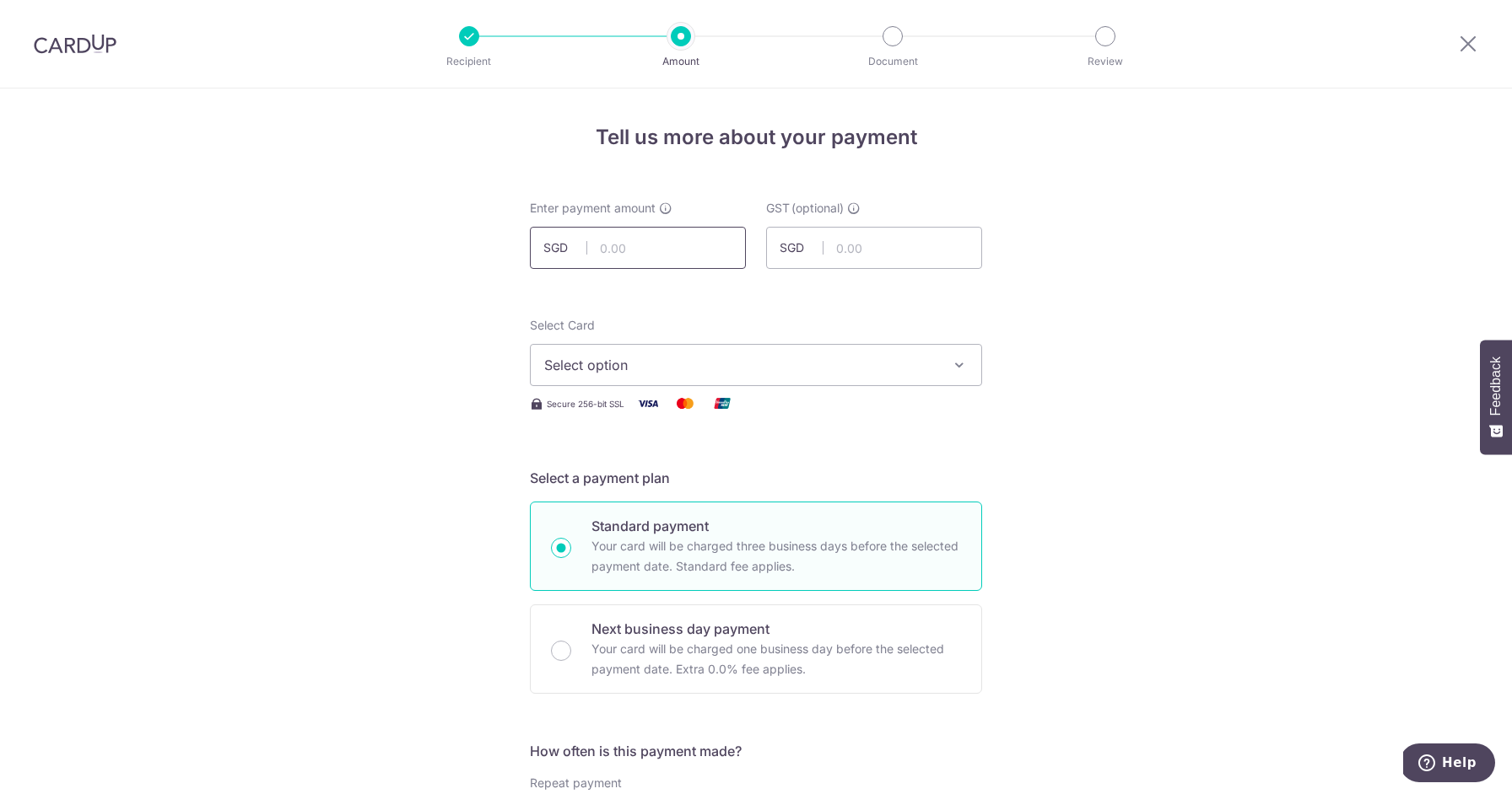
click at [661, 253] on input "text" at bounding box center [637, 248] width 216 height 42
paste input "2,165.30"
type input "2,165.30"
click at [626, 357] on span "Select option" at bounding box center [740, 365] width 393 height 20
click at [635, 480] on span "**** 4369" at bounding box center [618, 485] width 65 height 20
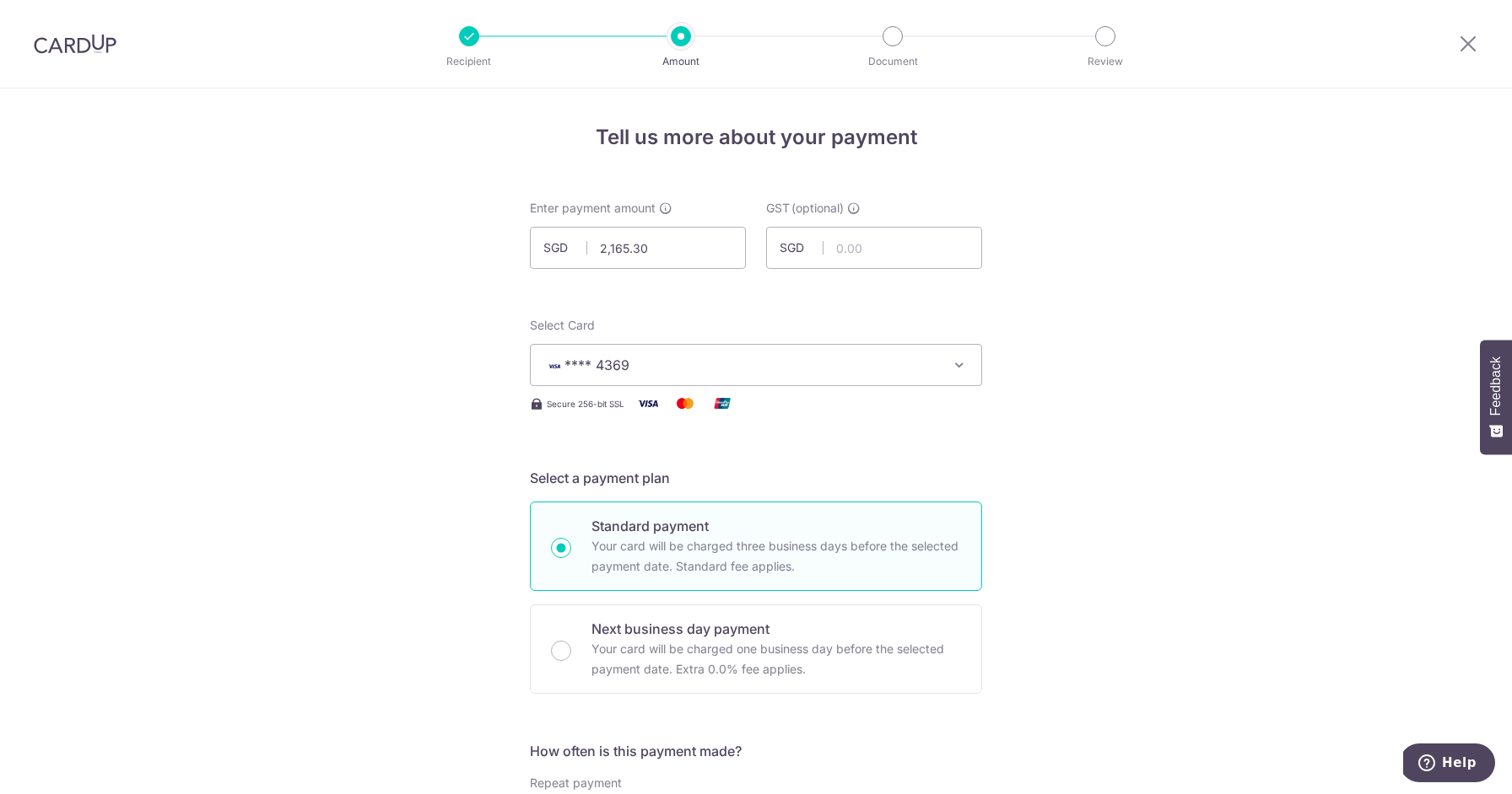
drag, startPoint x: 564, startPoint y: 647, endPoint x: 694, endPoint y: 563, distance: 154.8
click at [564, 647] on input "Next business day payment Your card will be charged one business day before the…" at bounding box center [560, 650] width 20 height 20
radio input "true"
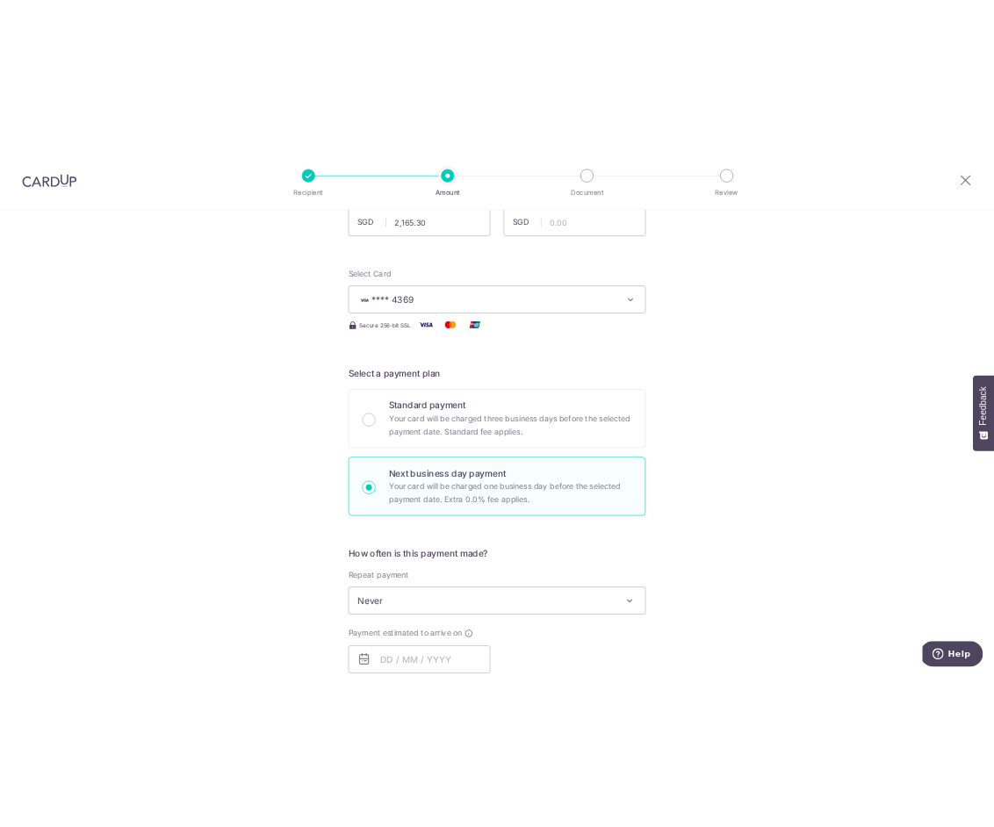
scroll to position [488, 0]
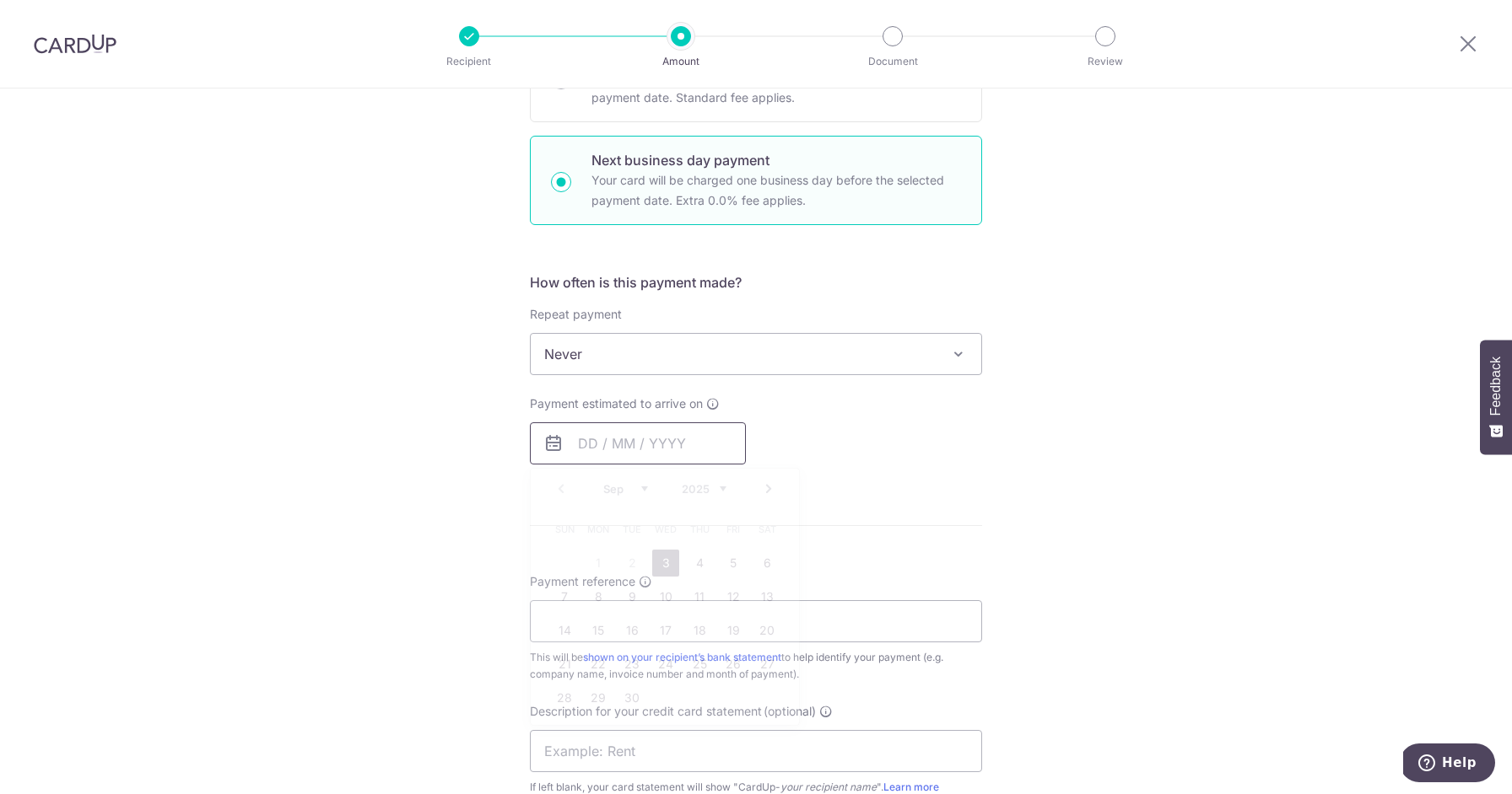
click at [638, 441] on input "text" at bounding box center [637, 444] width 216 height 42
click at [670, 562] on link "3" at bounding box center [666, 564] width 27 height 27
type input "[DATE]"
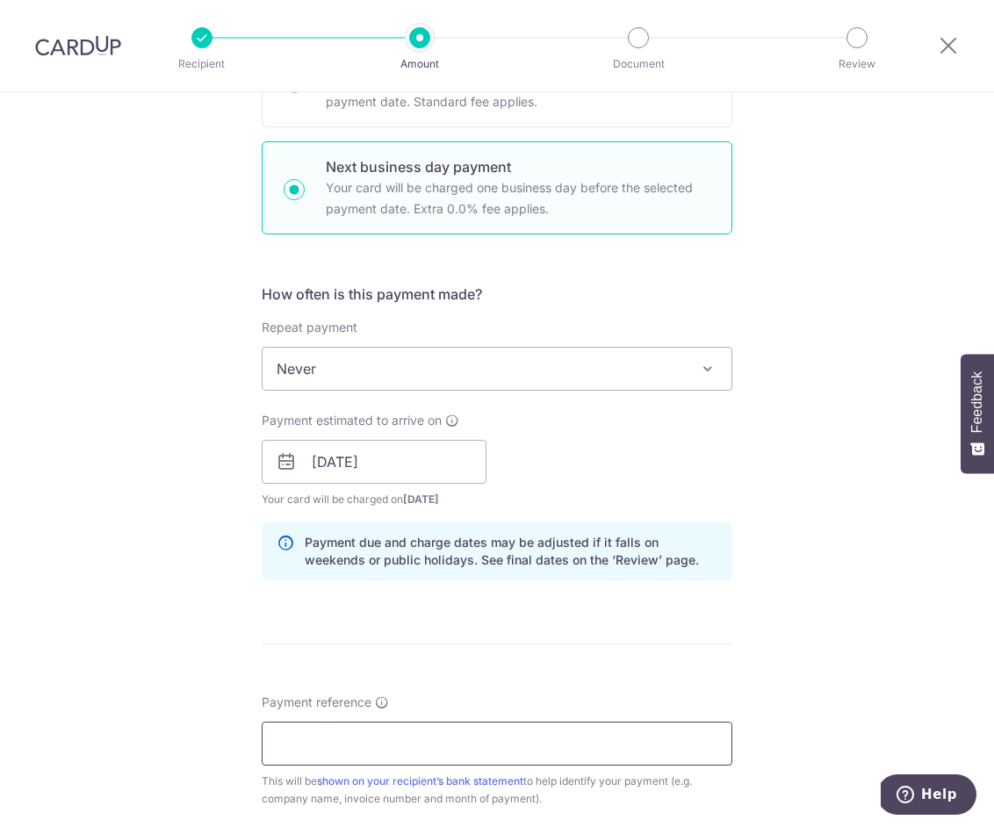
click at [362, 748] on input "Payment reference" at bounding box center [497, 744] width 471 height 44
paste input "81500"
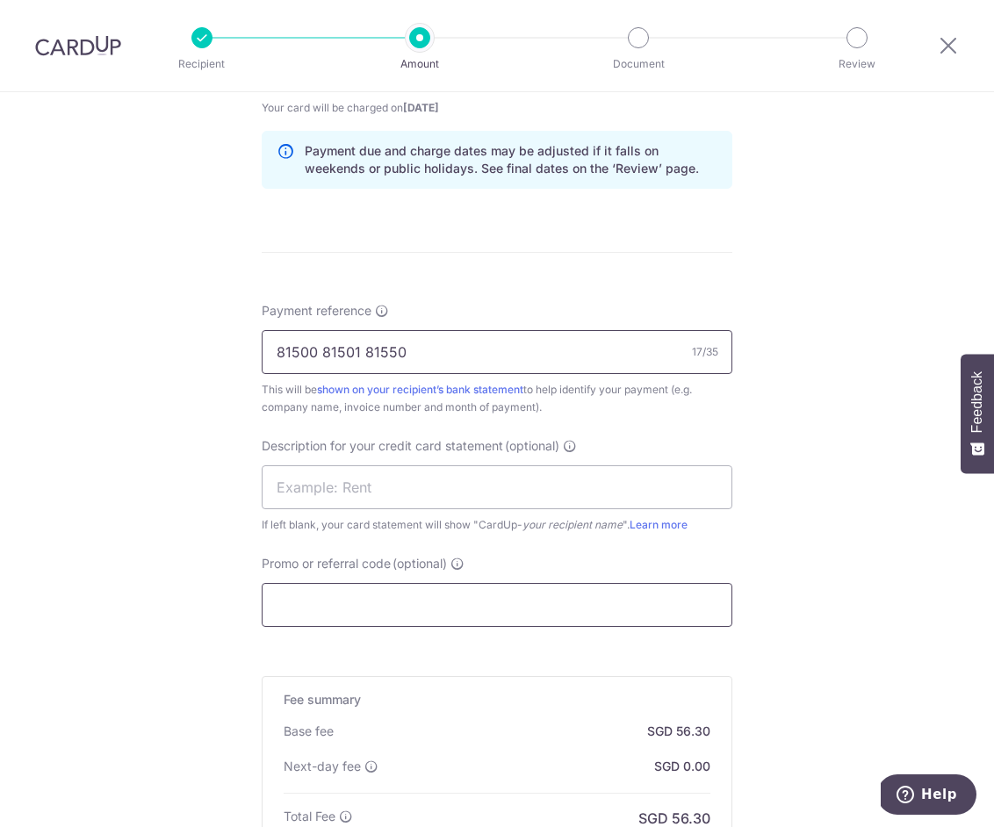
type input "81500 81501 81550"
click at [532, 603] on input "Promo or referral code (optional)" at bounding box center [497, 605] width 471 height 44
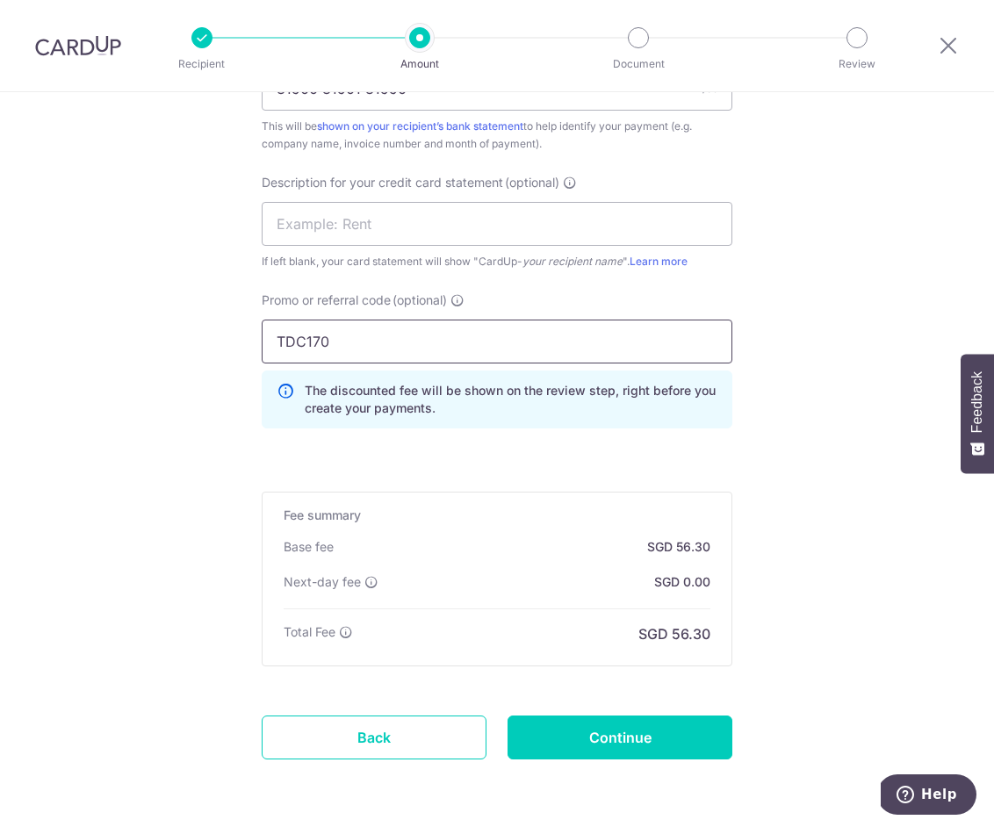
scroll to position [1207, 0]
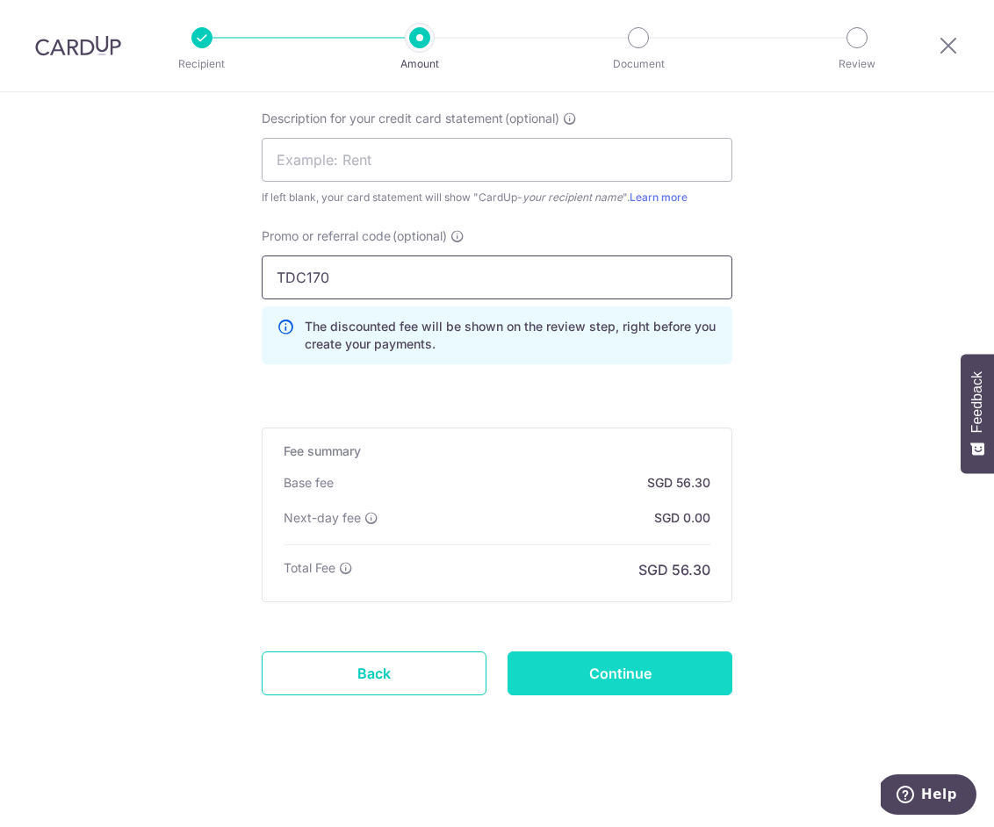
type input "TDC170"
click at [621, 686] on input "Continue" at bounding box center [620, 674] width 225 height 44
type input "Create Schedule"
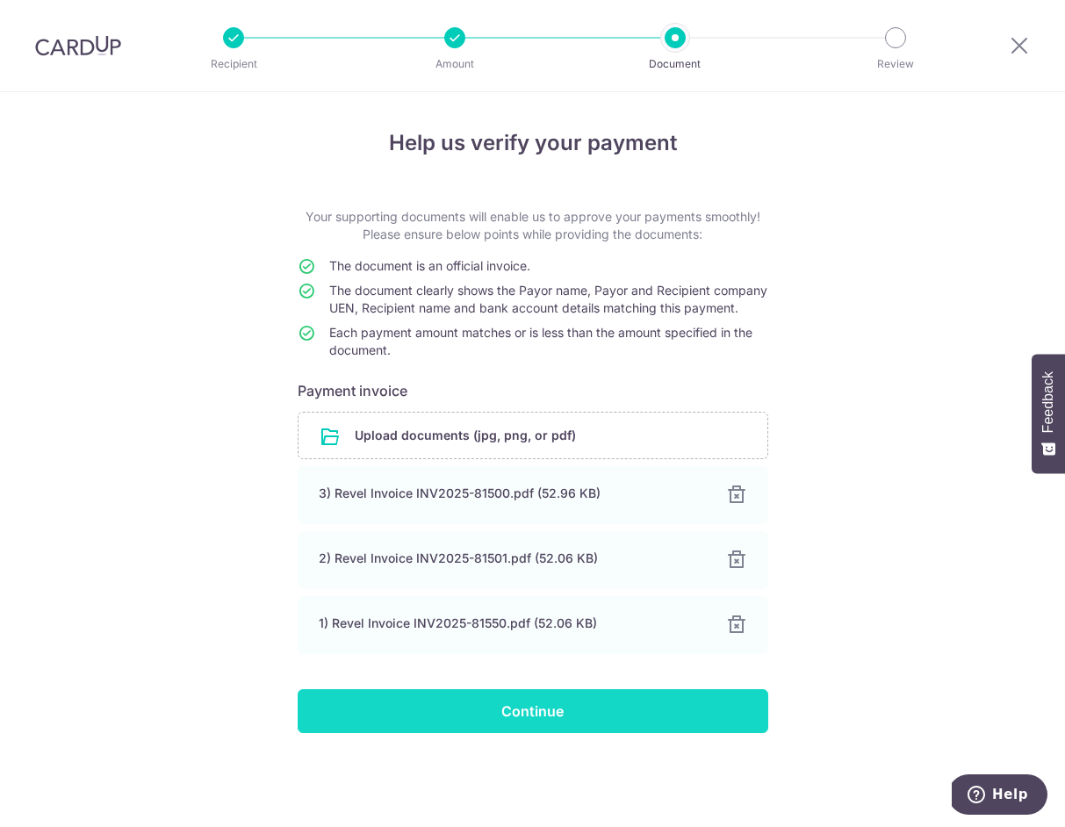
click at [579, 726] on input "Continue" at bounding box center [533, 711] width 471 height 44
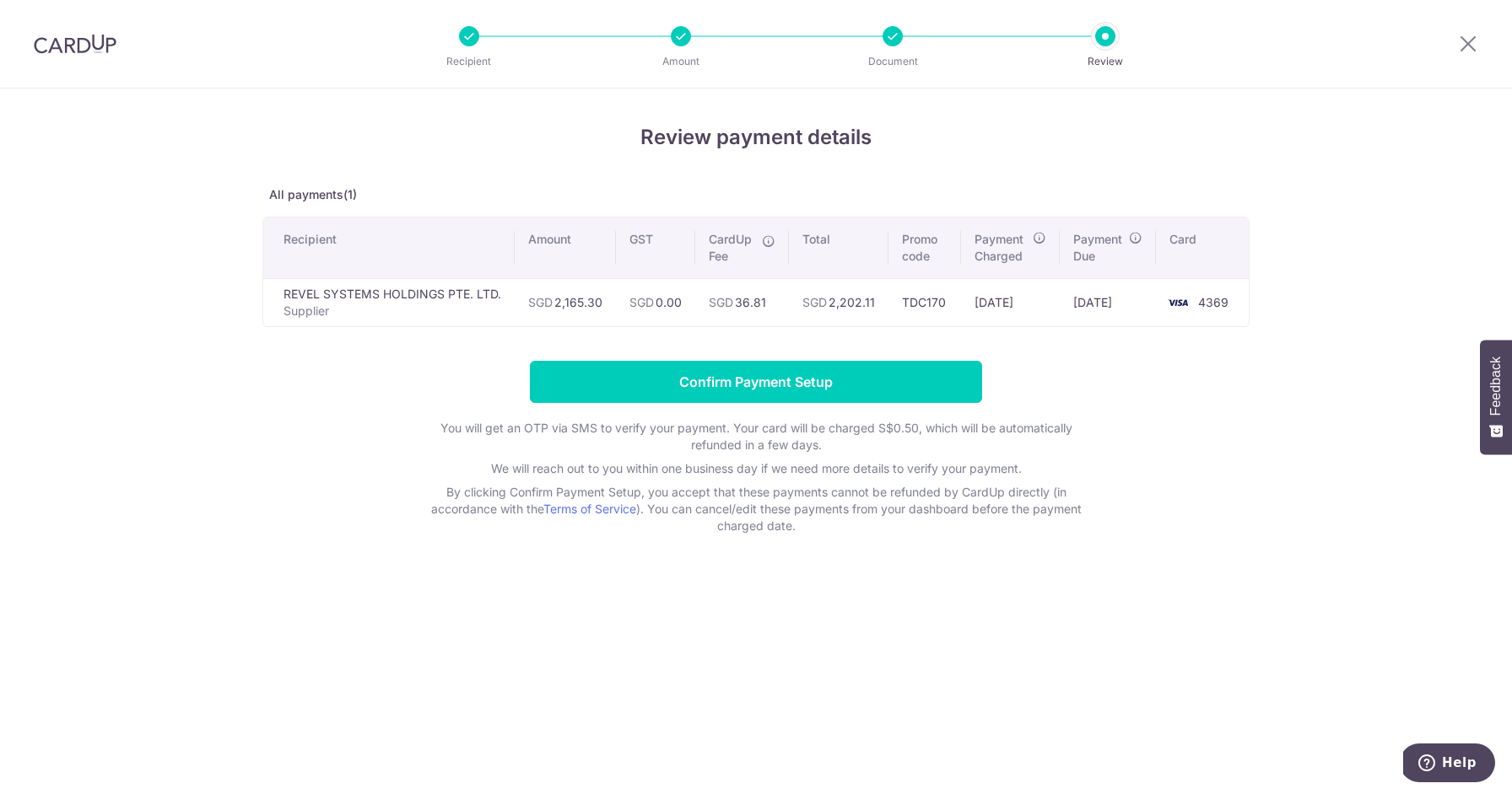
click at [856, 307] on td "SGD 2,202.11" at bounding box center [839, 302] width 100 height 48
click at [855, 306] on td "SGD 2,202.11" at bounding box center [839, 302] width 100 height 48
copy td "2,202.11"
click at [842, 383] on input "Confirm Payment Setup" at bounding box center [755, 382] width 452 height 42
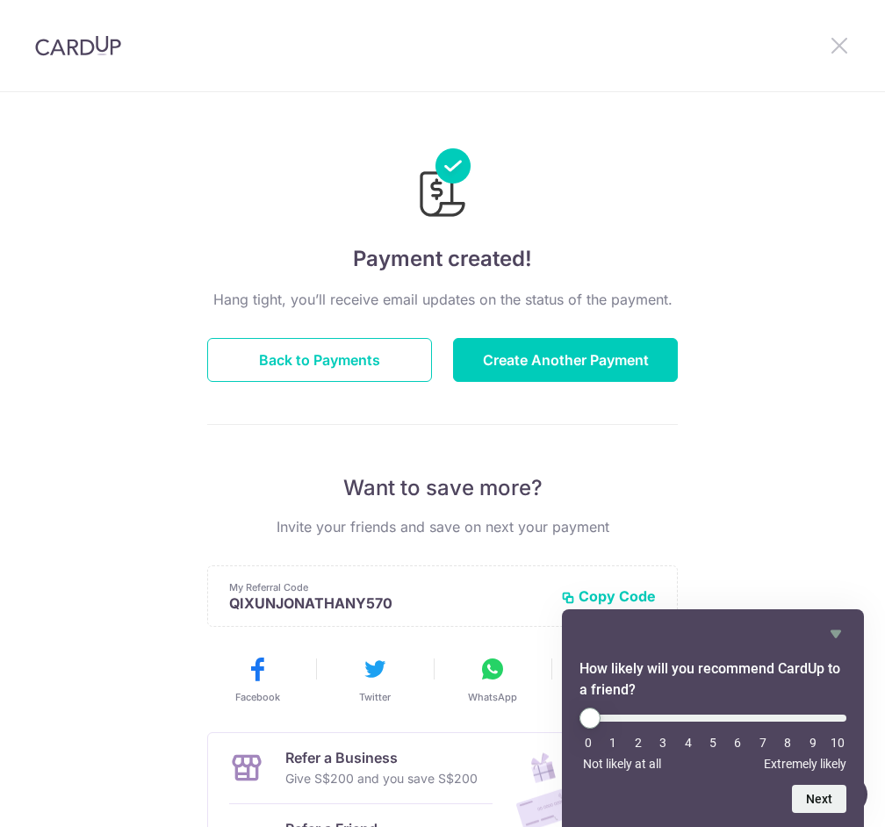
click at [770, 45] on icon at bounding box center [839, 45] width 21 height 22
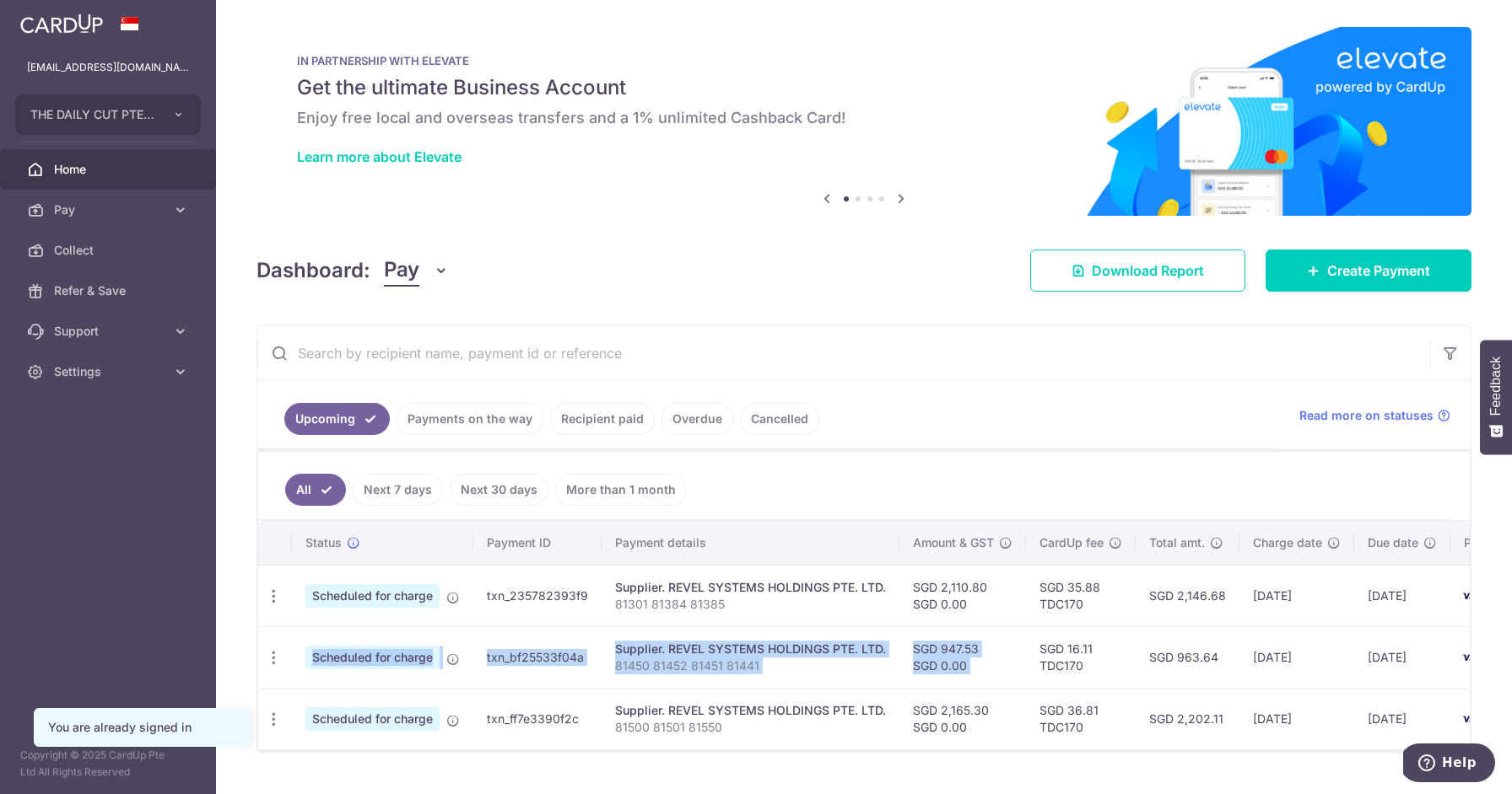
drag, startPoint x: 1505, startPoint y: 610, endPoint x: 1007, endPoint y: 591, distance: 498.4
click at [1134, 630] on div "× Pause Schedule Pause all future payments in this series Pause just this one p…" at bounding box center [864, 397] width 1296 height 794
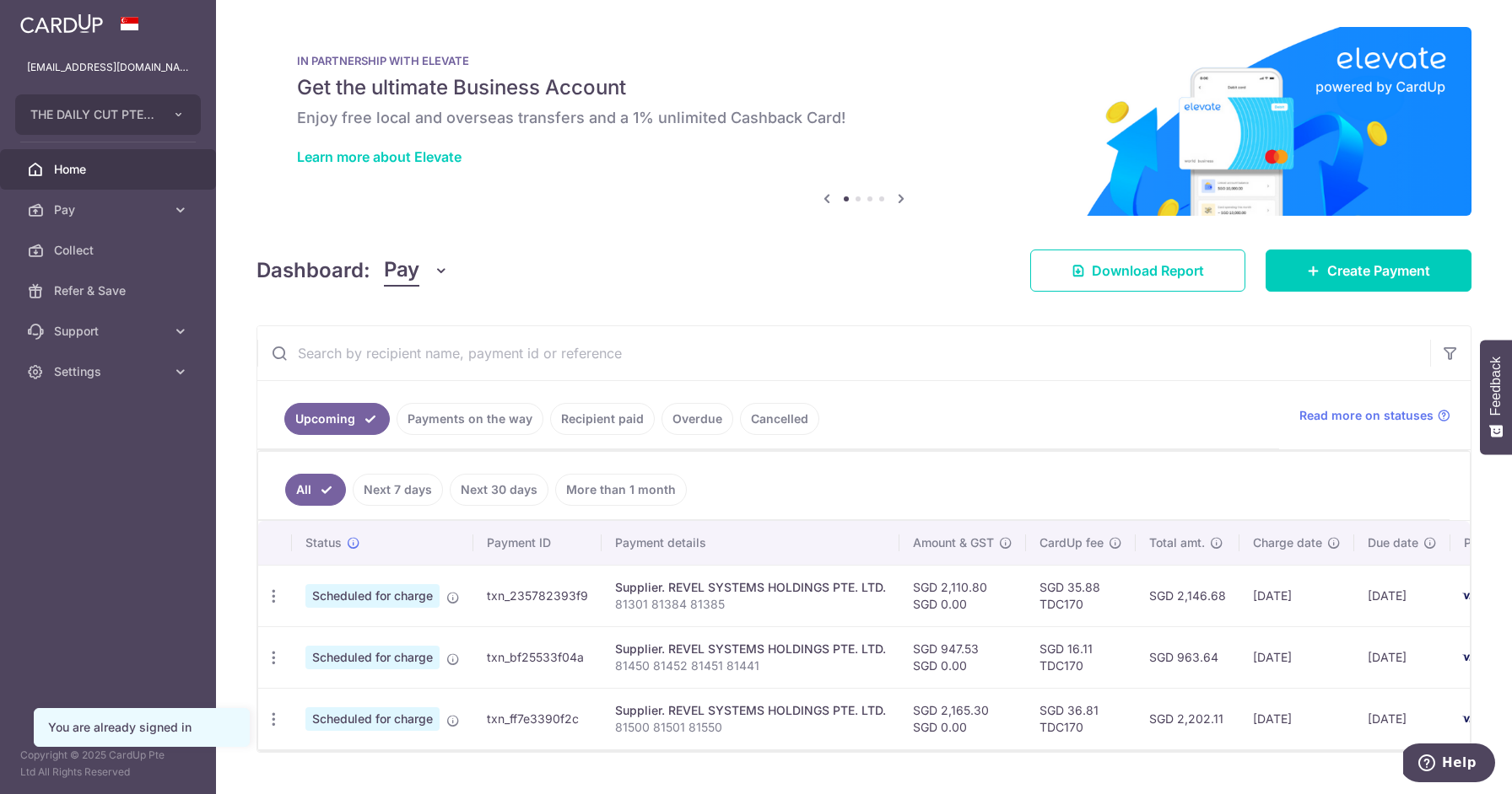
click at [973, 604] on td "SGD 2,110.80 SGD 0.00" at bounding box center [963, 595] width 127 height 61
click at [954, 586] on td "SGD 2,110.80 SGD 0.00" at bounding box center [963, 595] width 127 height 61
copy td "2,110.80"
click at [956, 647] on td "SGD 947.53 SGD 0.00" at bounding box center [963, 657] width 127 height 61
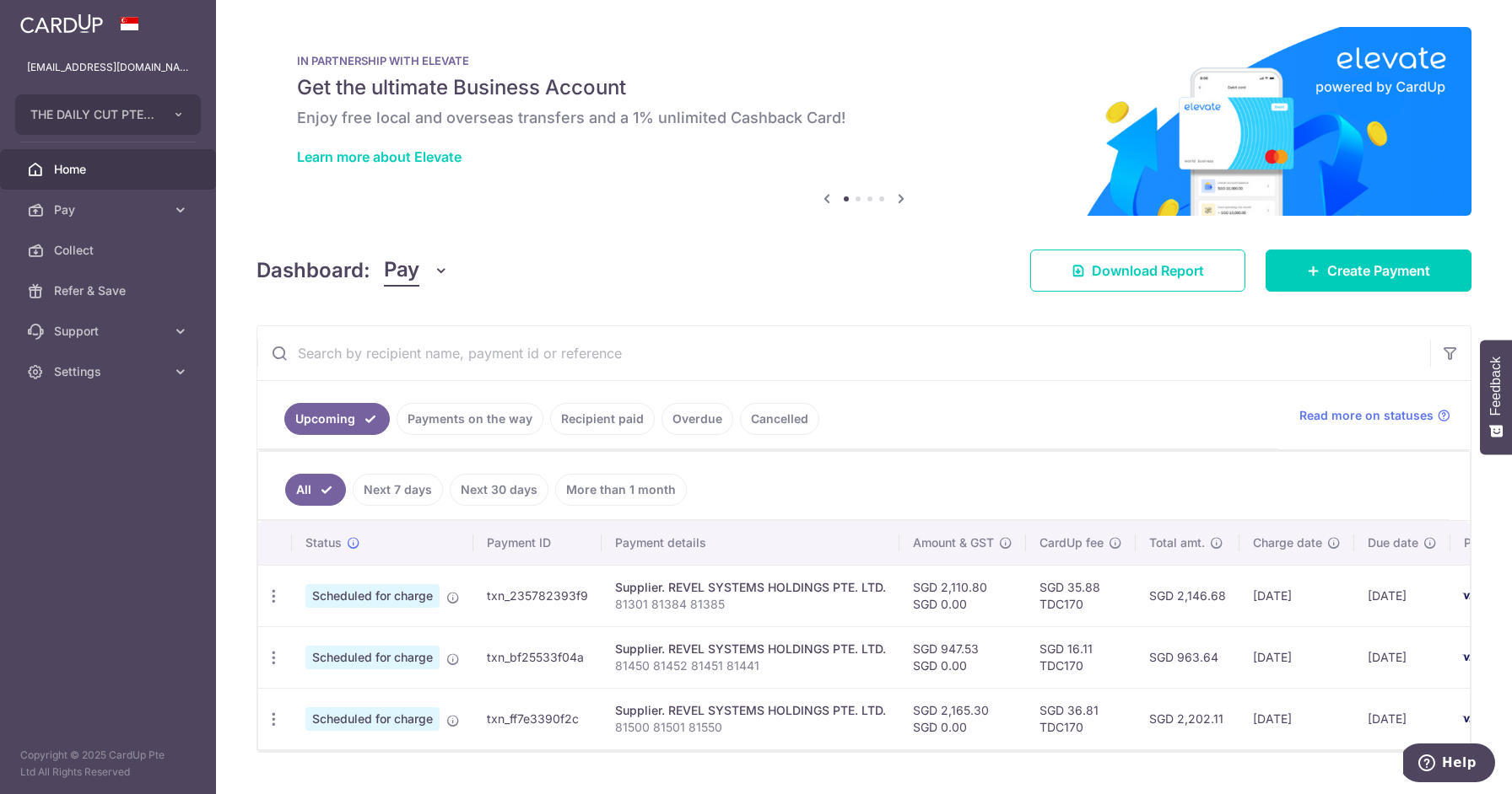
click at [956, 646] on td "SGD 947.53 SGD 0.00" at bounding box center [963, 657] width 127 height 61
copy td "947.53"
click at [949, 708] on td "SGD 2,165.30 SGD 0.00" at bounding box center [963, 719] width 127 height 61
copy td "2,165.30"
